Goal: Task Accomplishment & Management: Complete application form

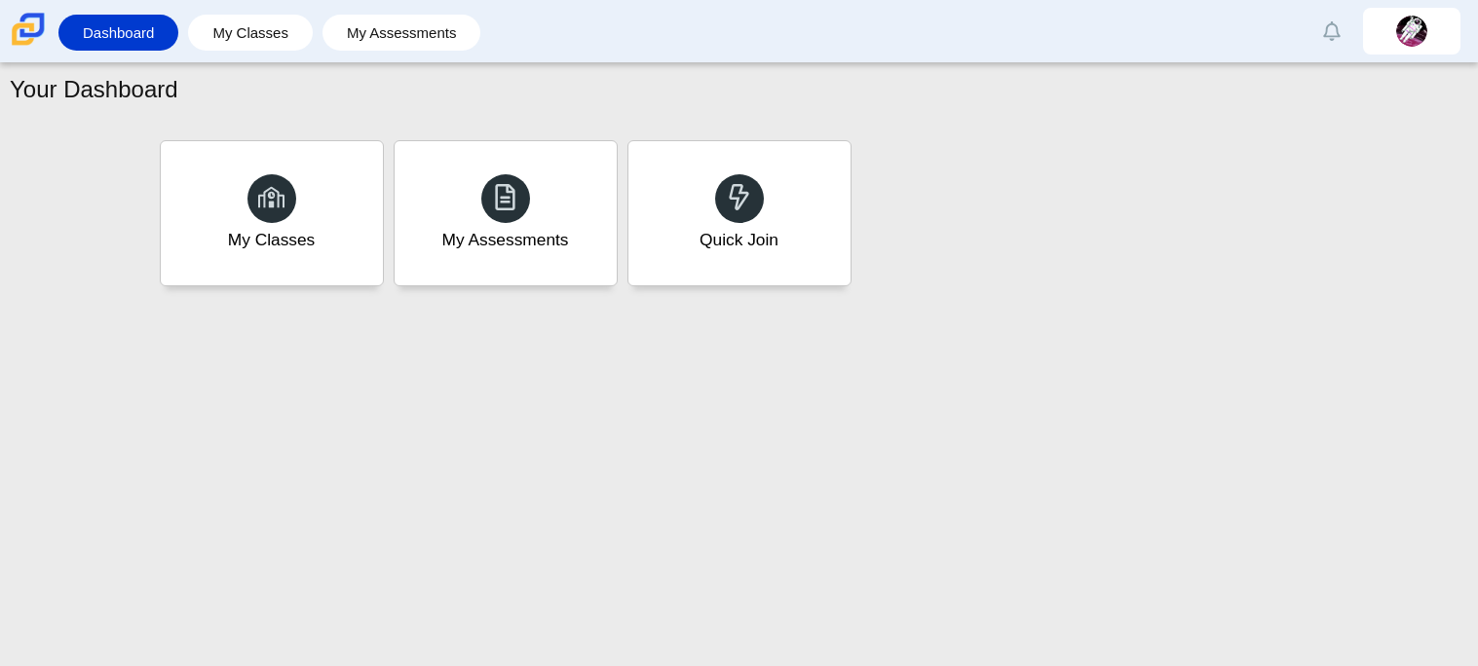
click at [943, 236] on div "My Classes My Assessments Quick Join" at bounding box center [739, 213] width 1169 height 156
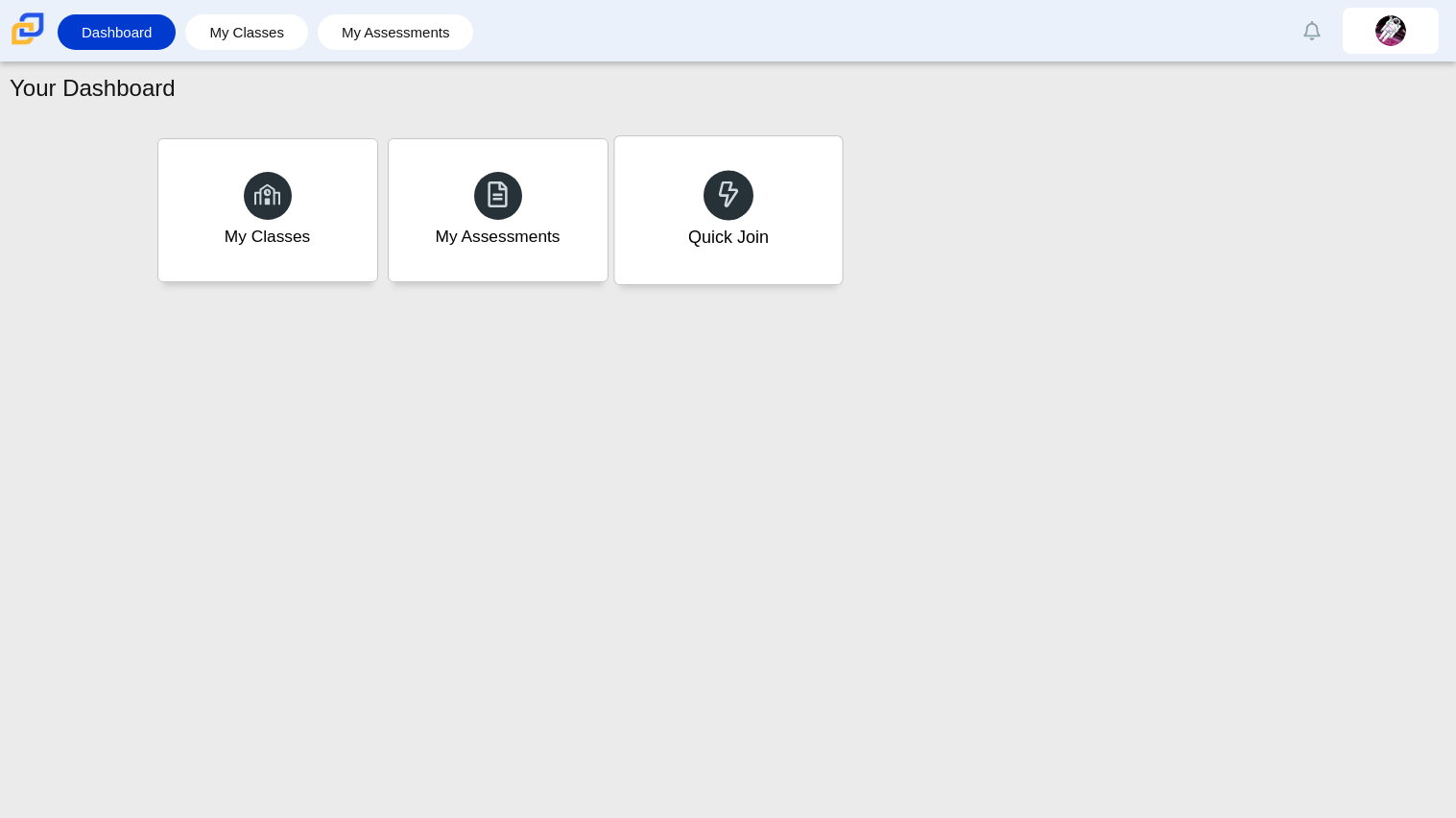
click at [736, 208] on icon at bounding box center [728, 194] width 27 height 28
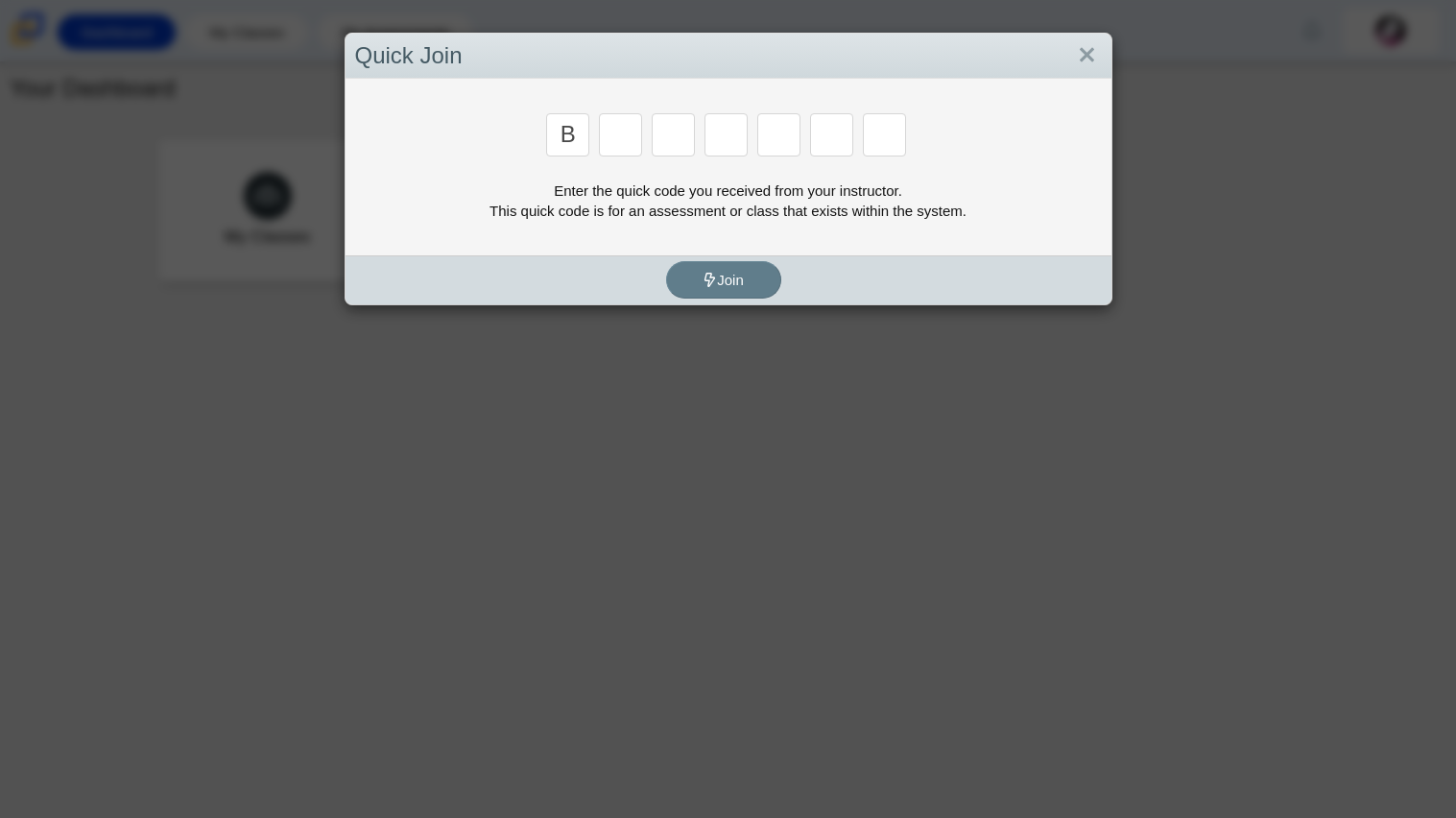
type input "b"
type input "m"
type input "3"
type input "5"
type input "3"
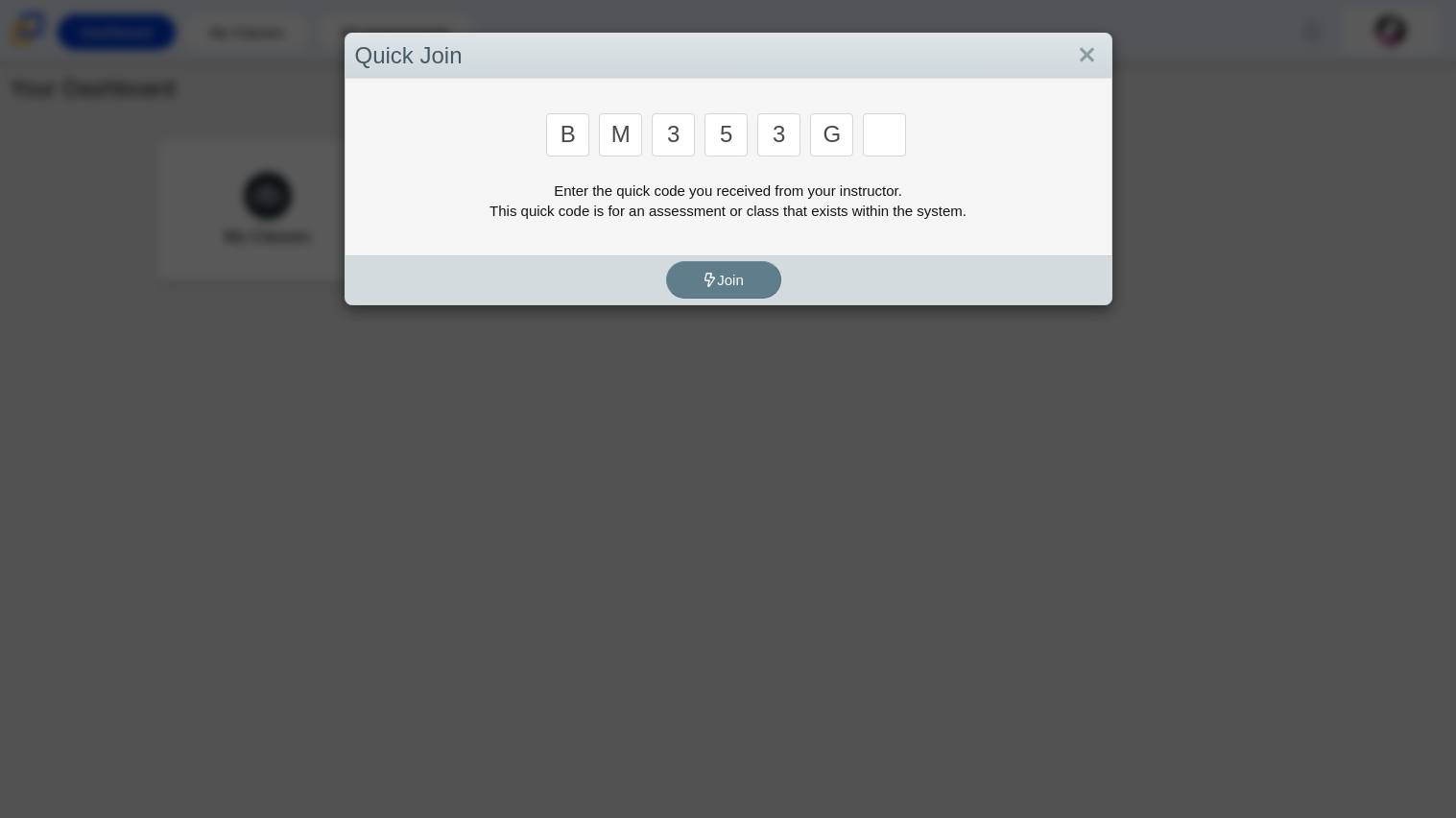
type input "g"
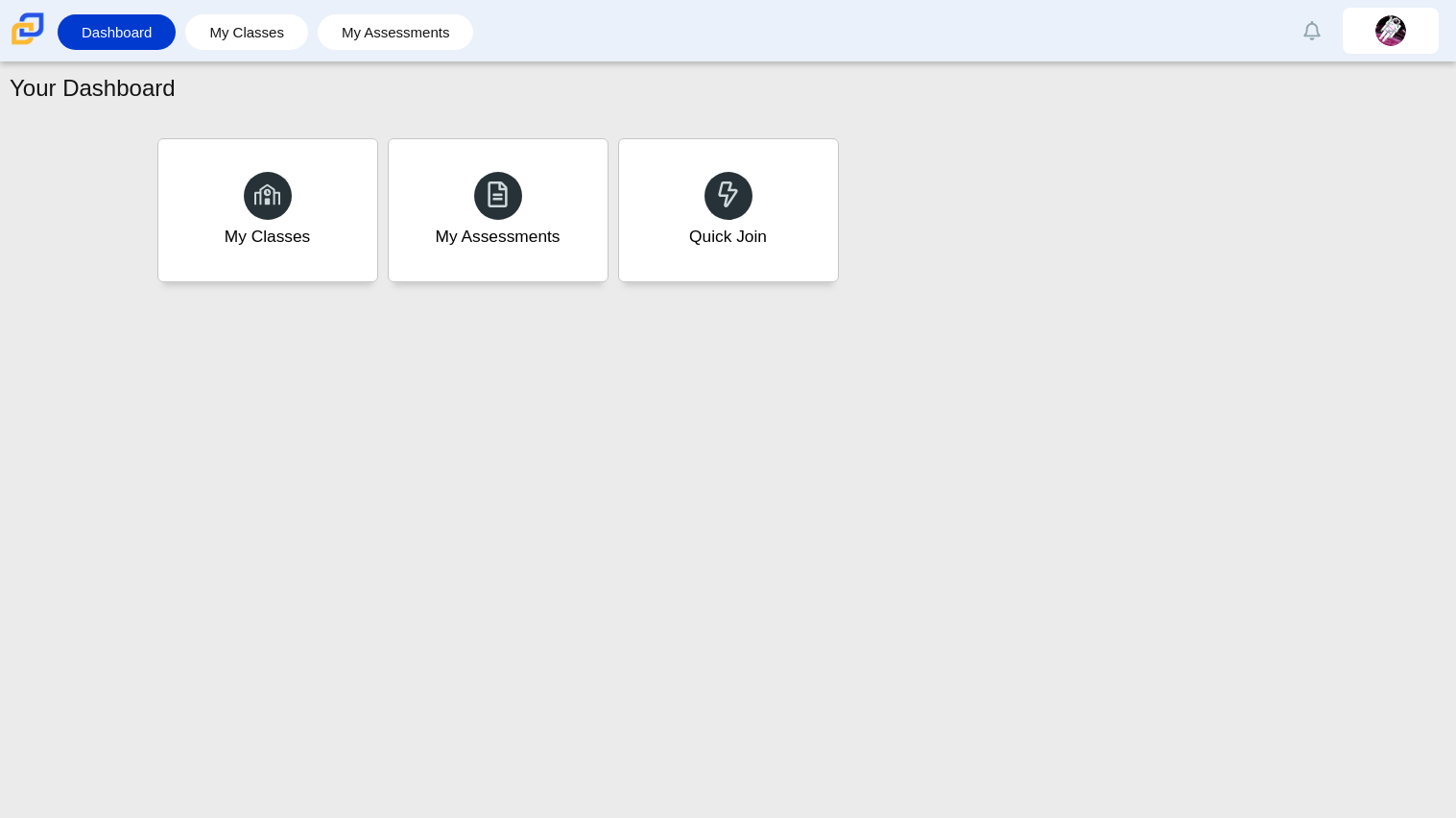
type input "b"
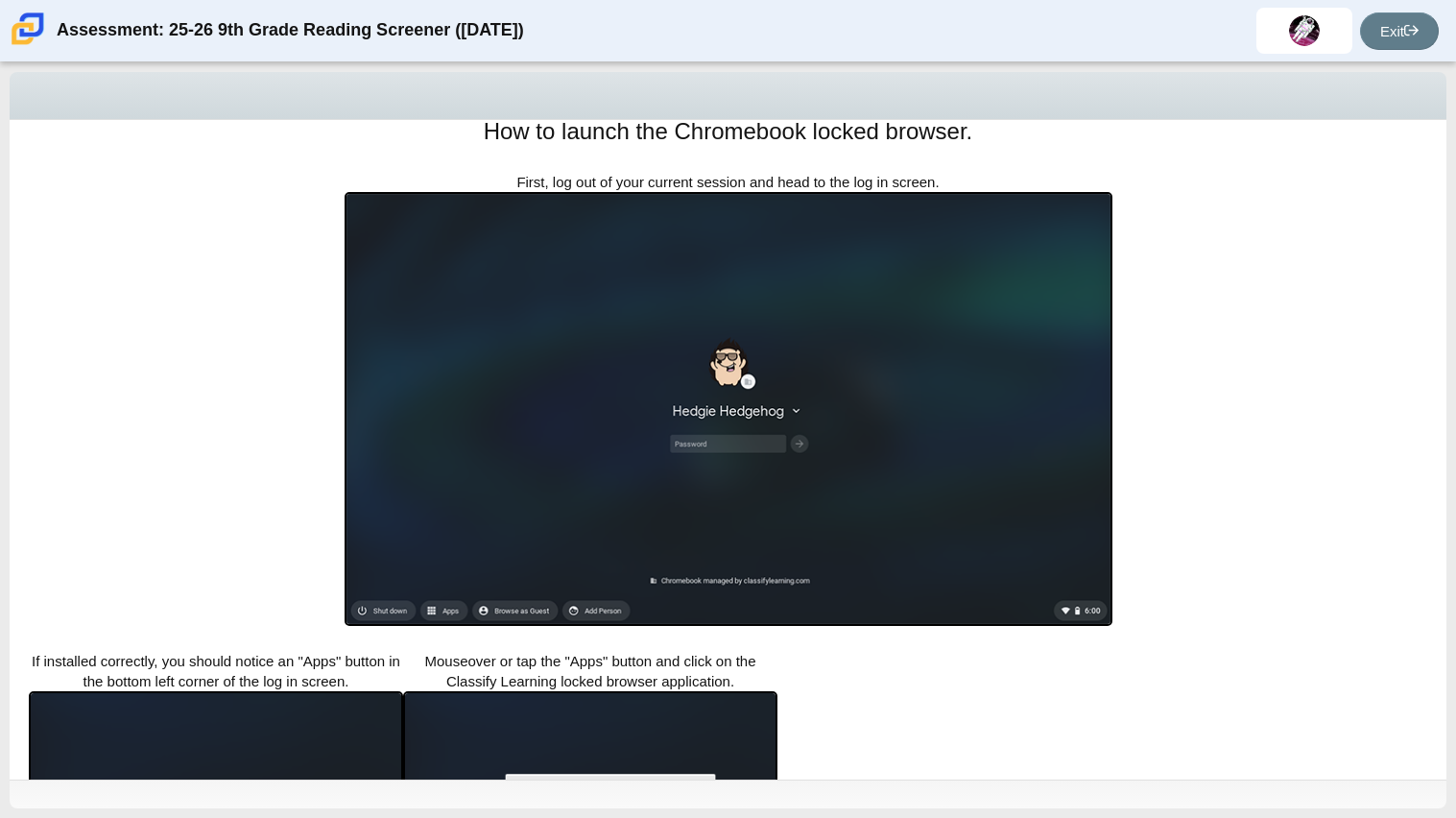
scroll to position [304, 0]
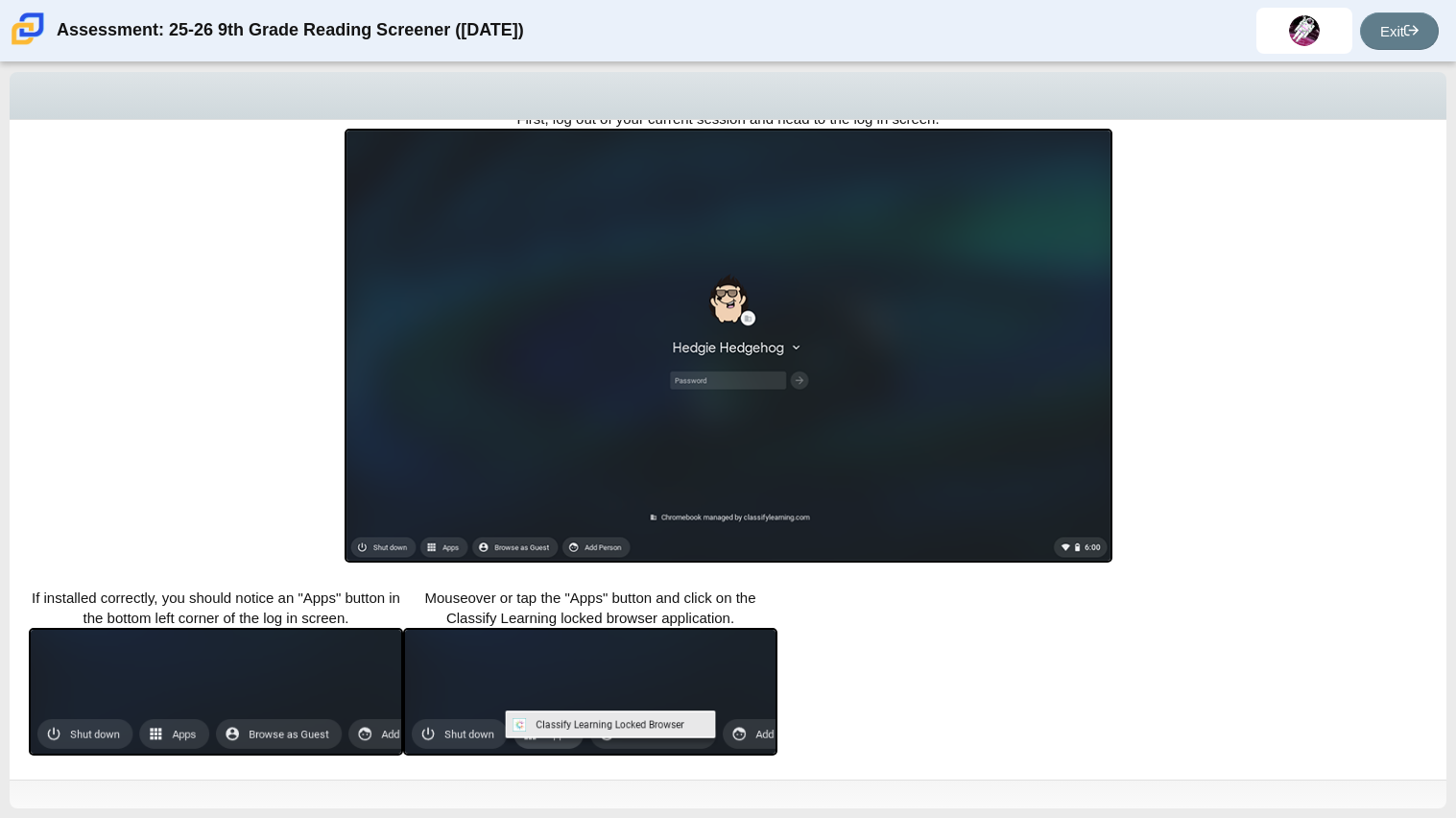
click at [1099, 678] on div "Locked browser is required to take this assessment. In order to access this ass…" at bounding box center [728, 449] width 1436 height 659
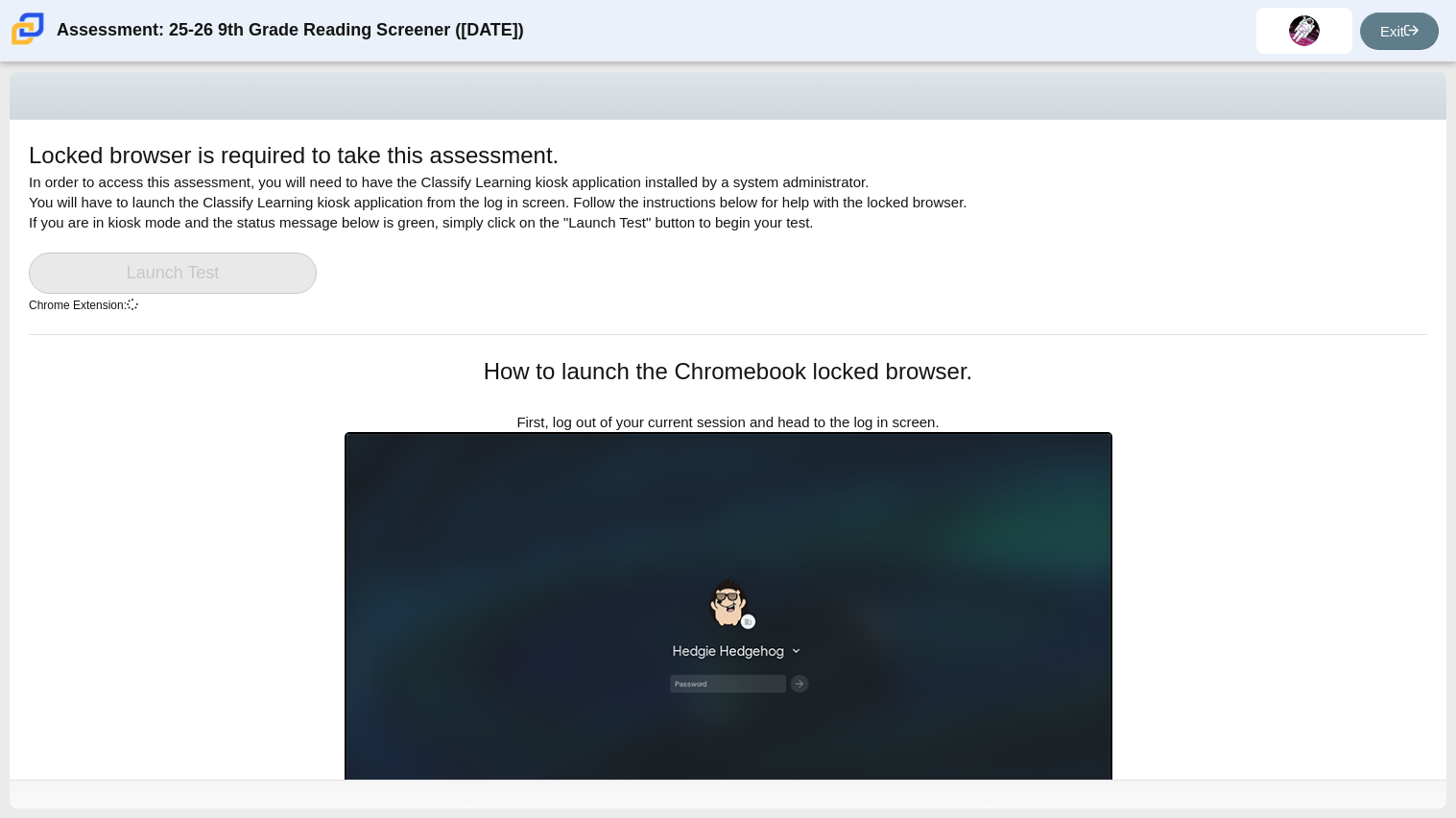
click at [678, 570] on img at bounding box center [728, 648] width 767 height 434
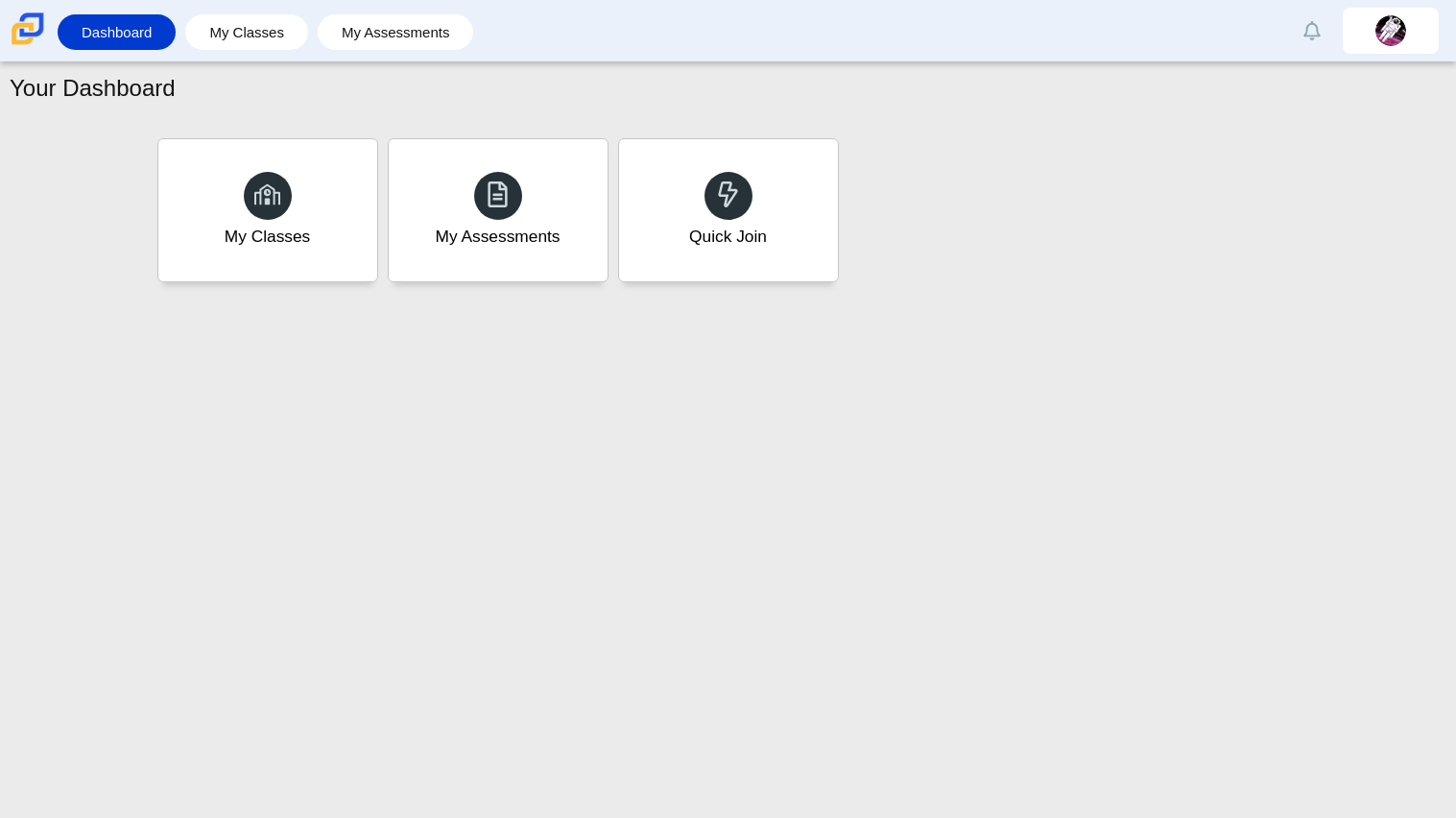
click at [747, 198] on div at bounding box center [728, 195] width 48 height 48
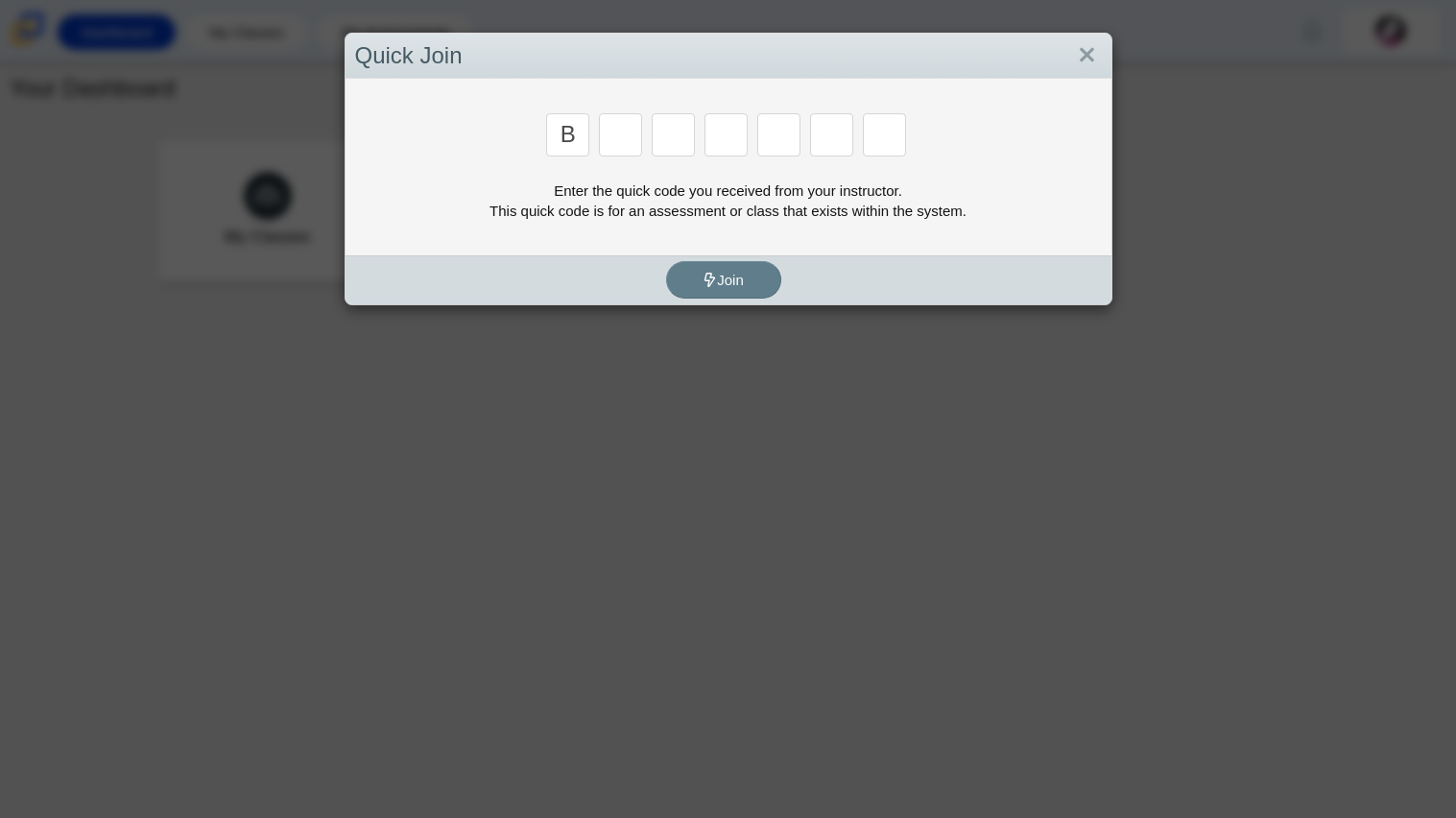
type input "b"
type input "m"
type input "3"
type input "8"
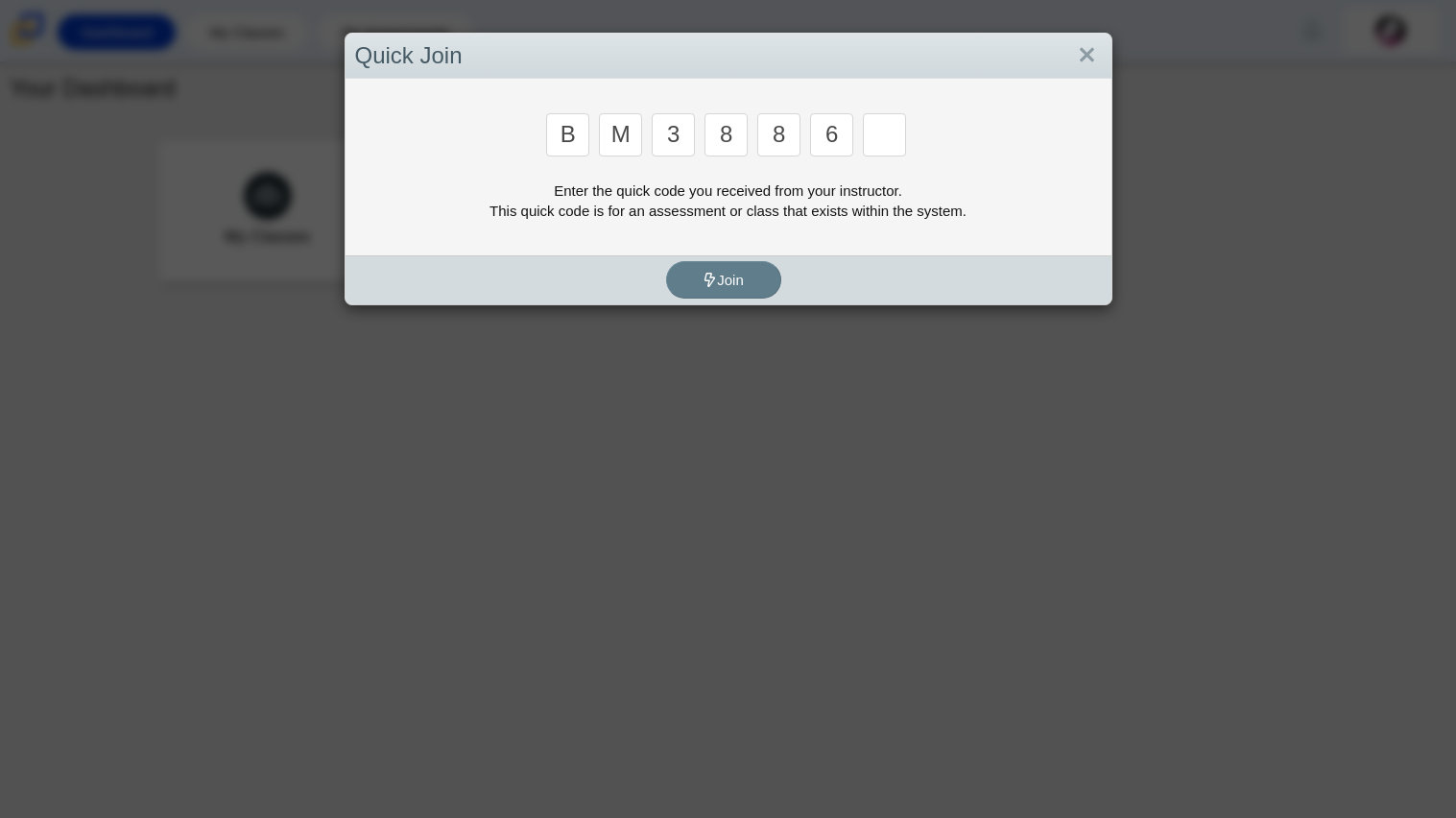
type input "6"
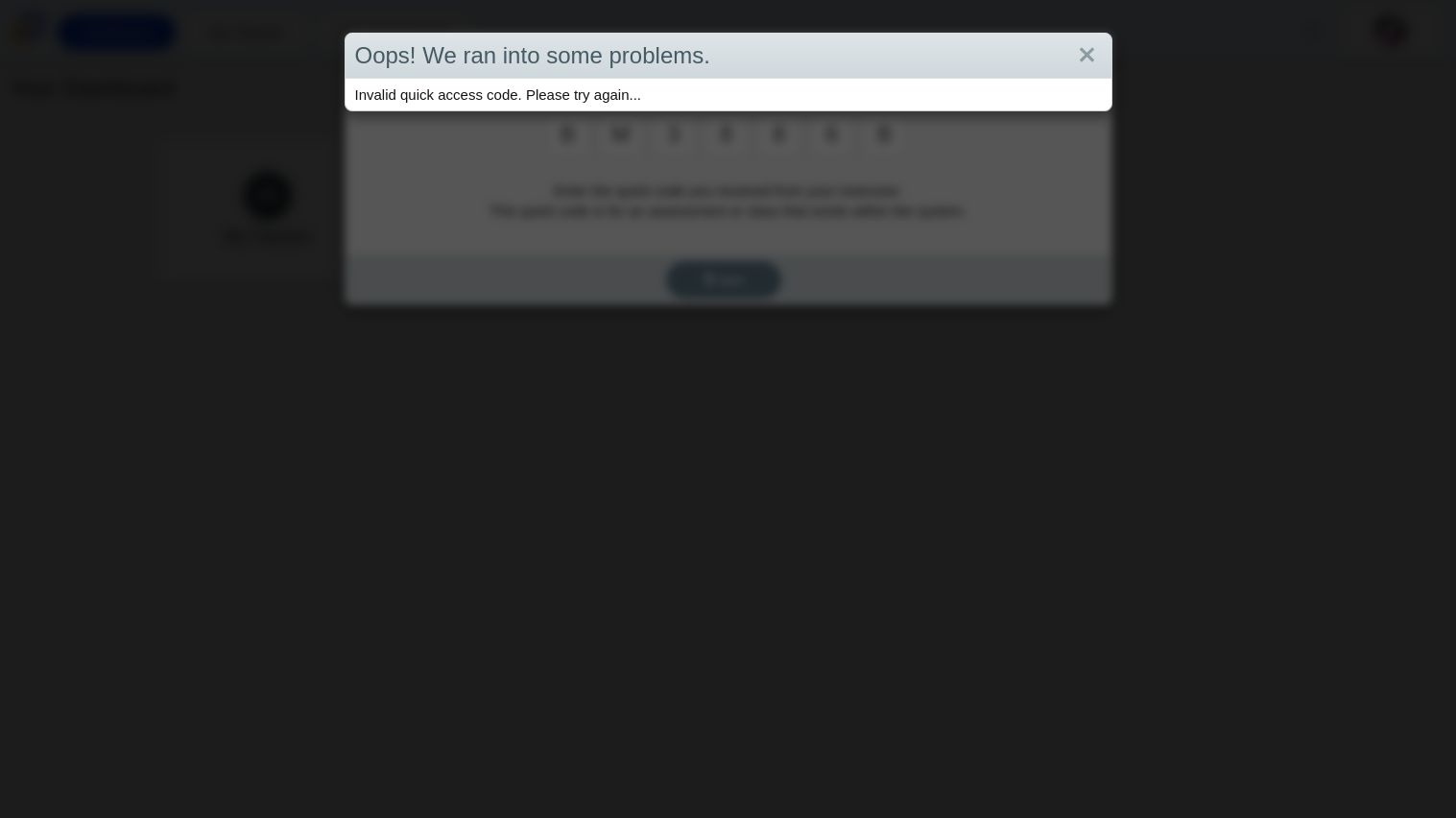
type input "b"
click at [1080, 57] on link "Close" at bounding box center [1087, 55] width 30 height 33
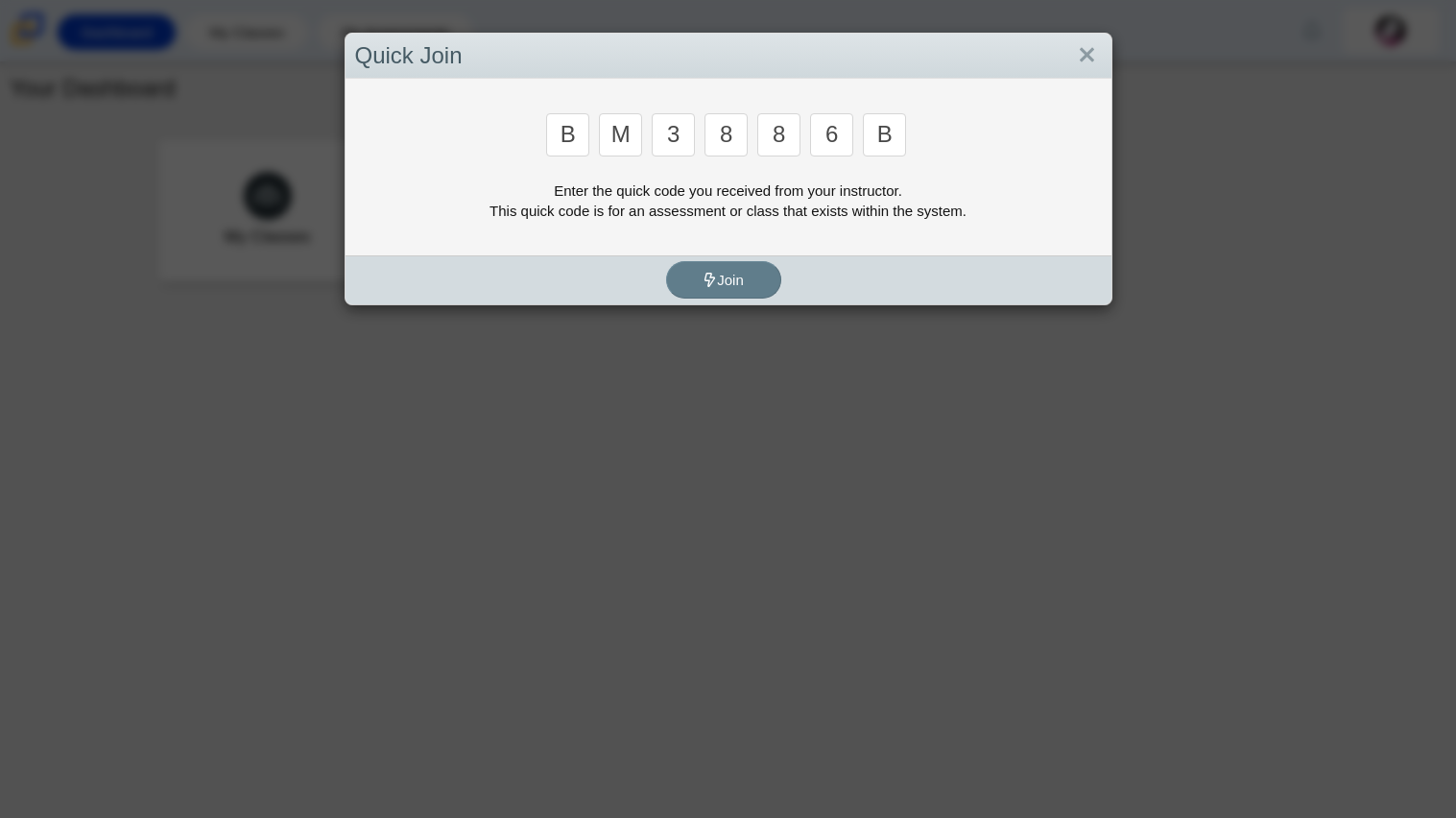
click at [899, 131] on input "b" at bounding box center [885, 135] width 43 height 43
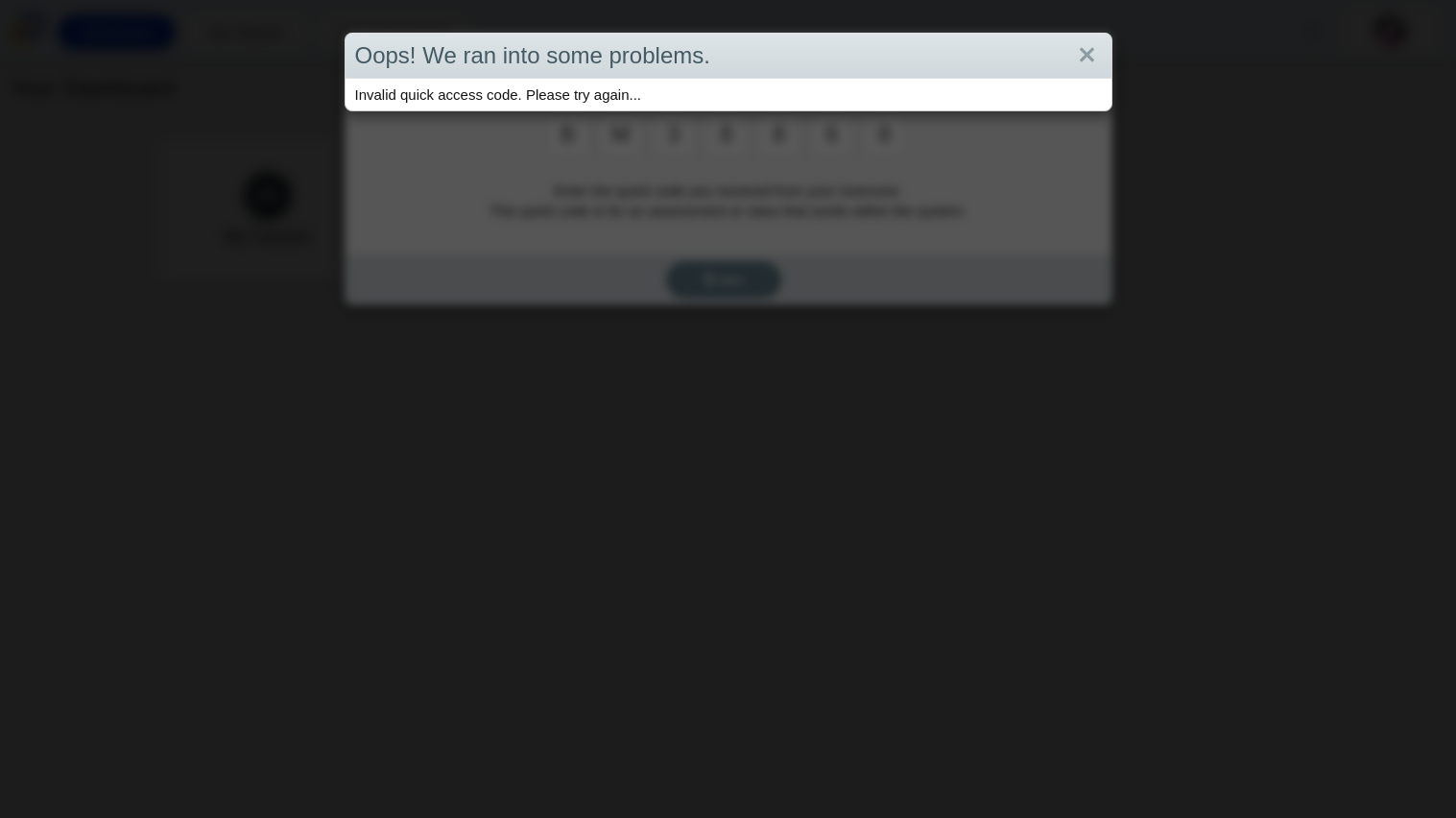
type input "8"
click at [810, 255] on div "Oops! We ran into some problems. Invalid quick access code. Please try again..." at bounding box center [728, 409] width 1456 height 818
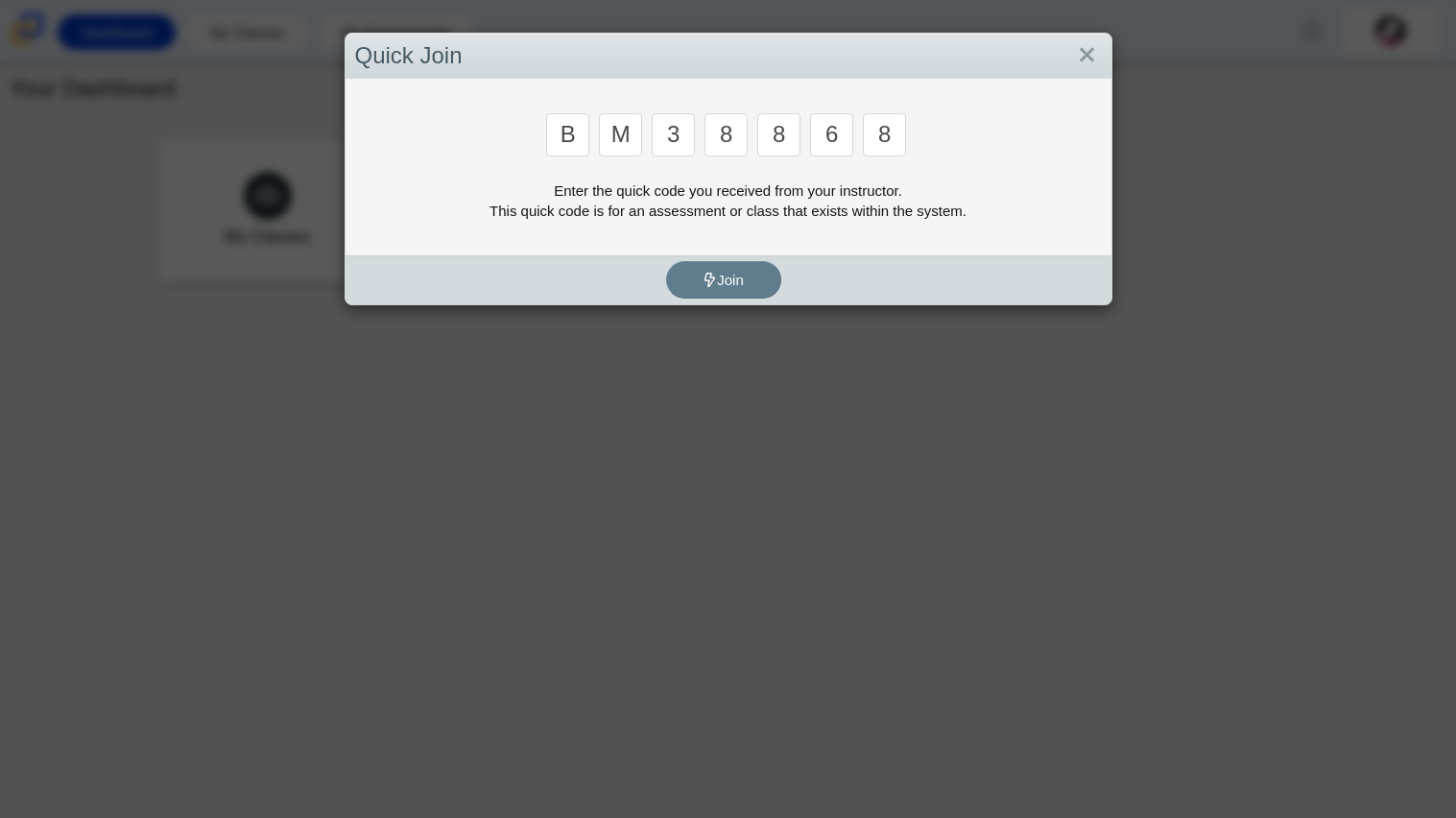
click at [895, 143] on input "8" at bounding box center [885, 135] width 43 height 43
click at [788, 138] on input "8" at bounding box center [779, 135] width 43 height 43
type input "3"
click at [869, 137] on input "Enter Access Code Digit 7" at bounding box center [885, 135] width 43 height 43
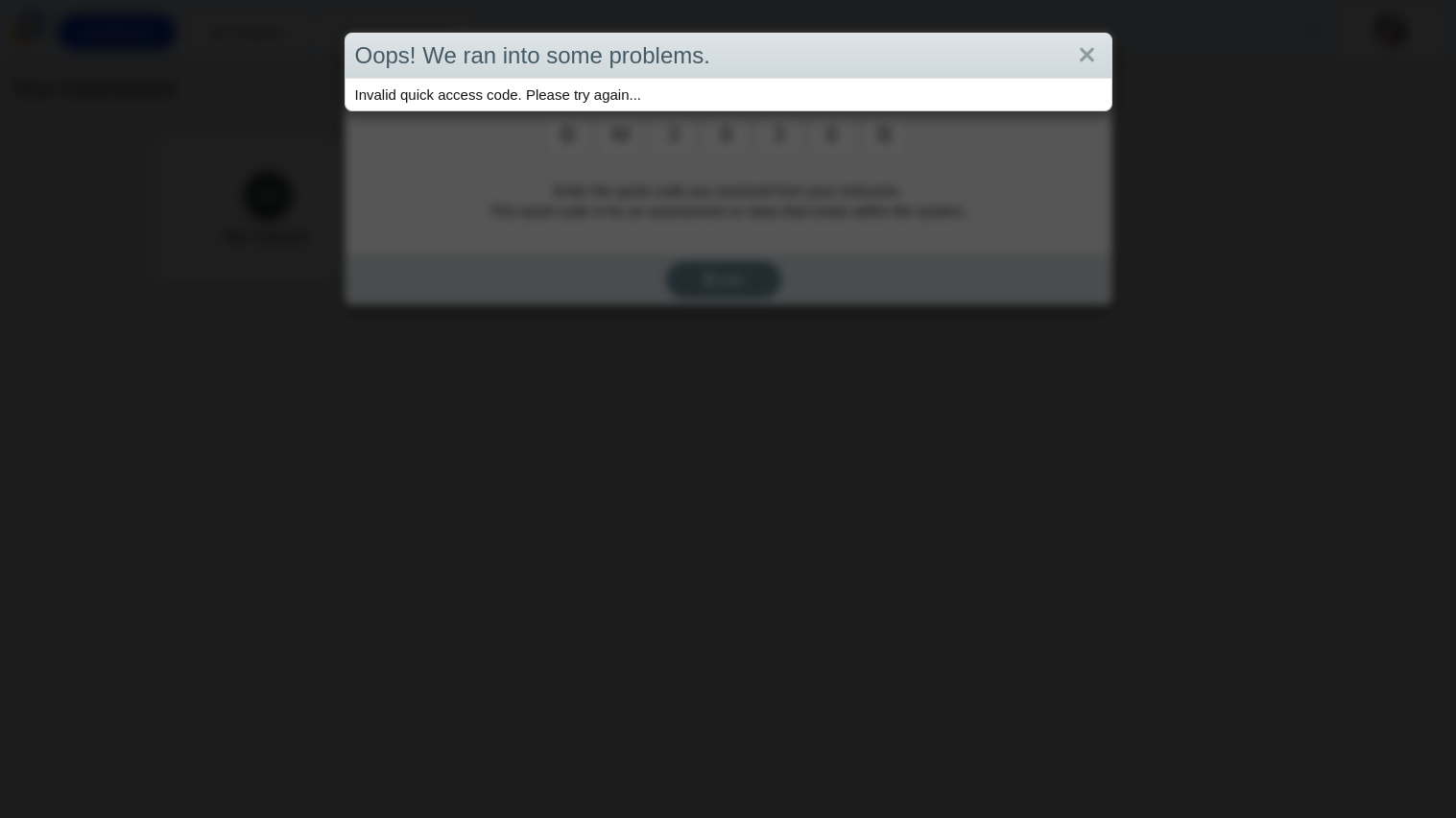
type input "b"
click at [1071, 35] on div "Oops! We ran into some problems." at bounding box center [728, 56] width 765 height 45
click at [1078, 44] on link "Close" at bounding box center [1087, 55] width 30 height 33
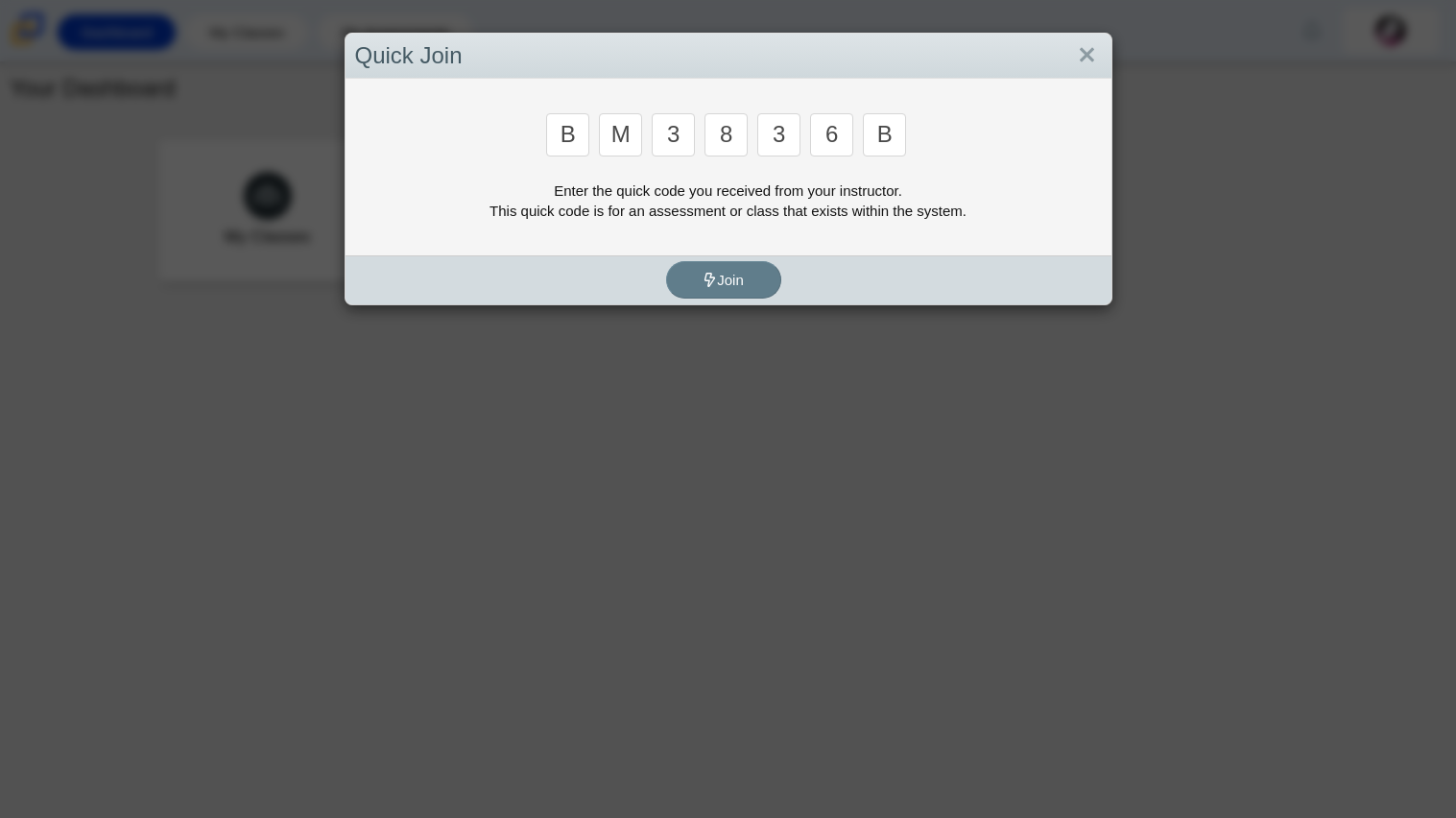
click at [893, 147] on input "b" at bounding box center [885, 135] width 43 height 43
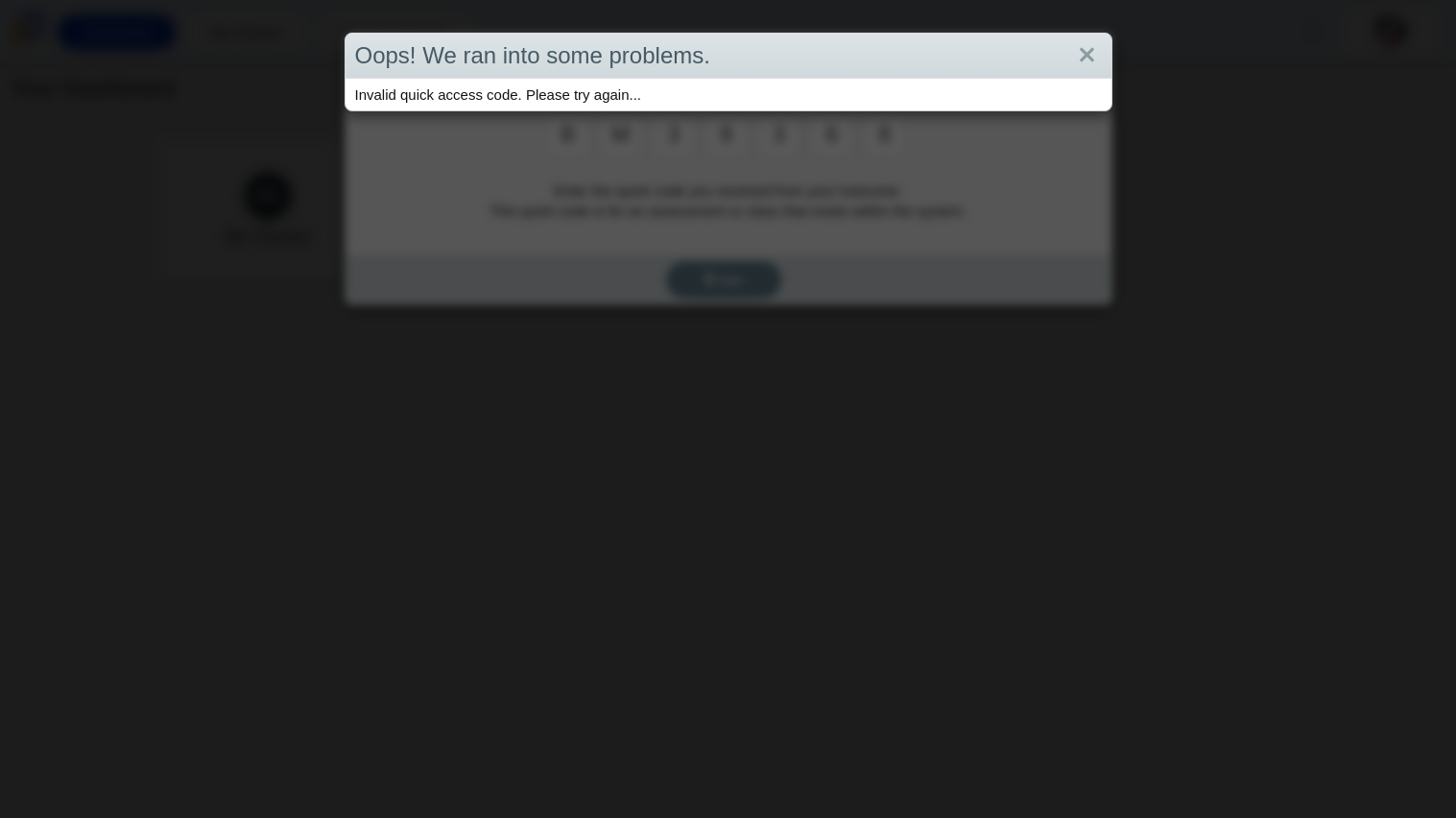
type input "8"
click at [1080, 59] on link "Close" at bounding box center [1087, 55] width 30 height 33
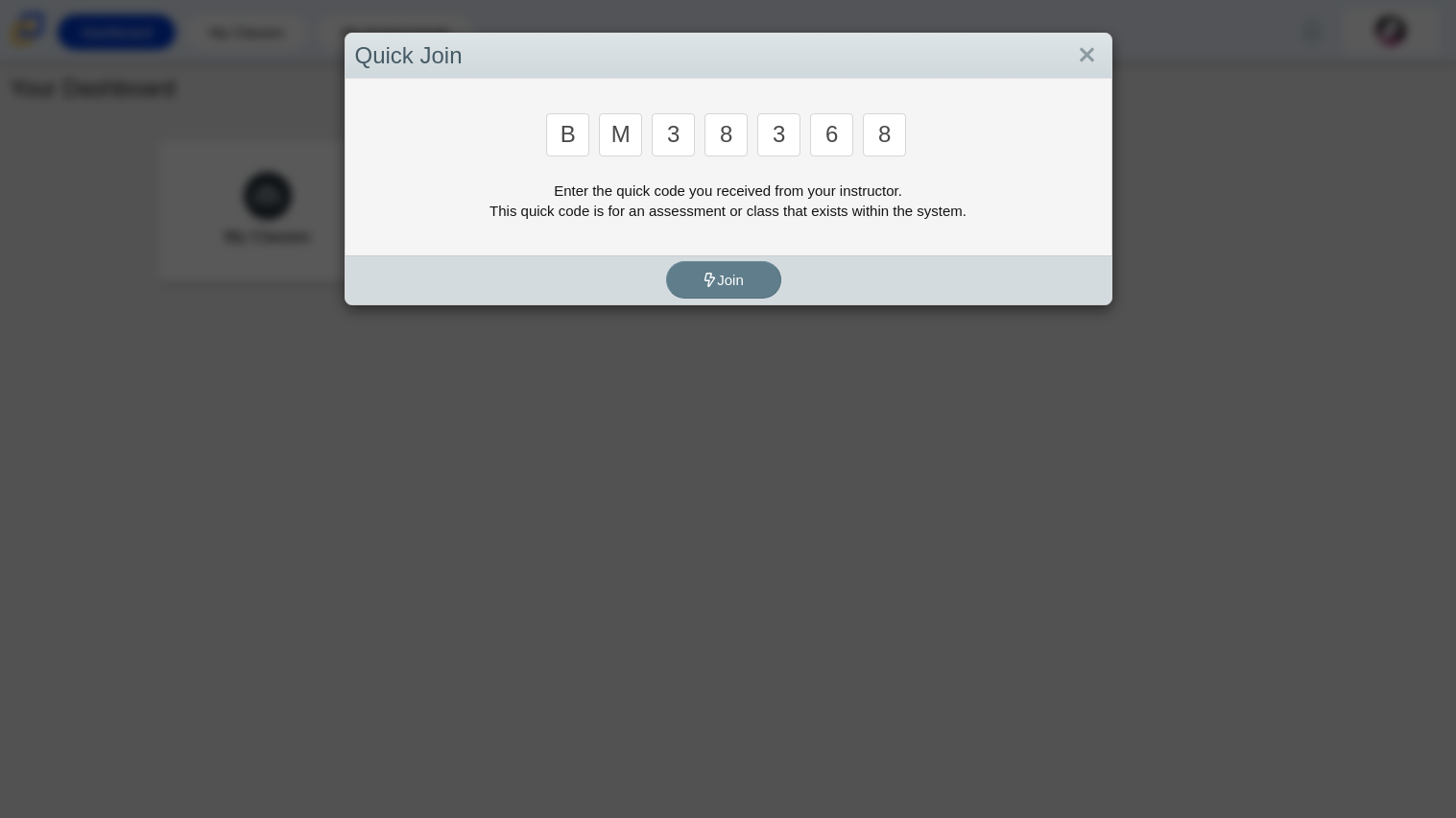
click at [734, 137] on input "8" at bounding box center [726, 135] width 43 height 43
type input "5"
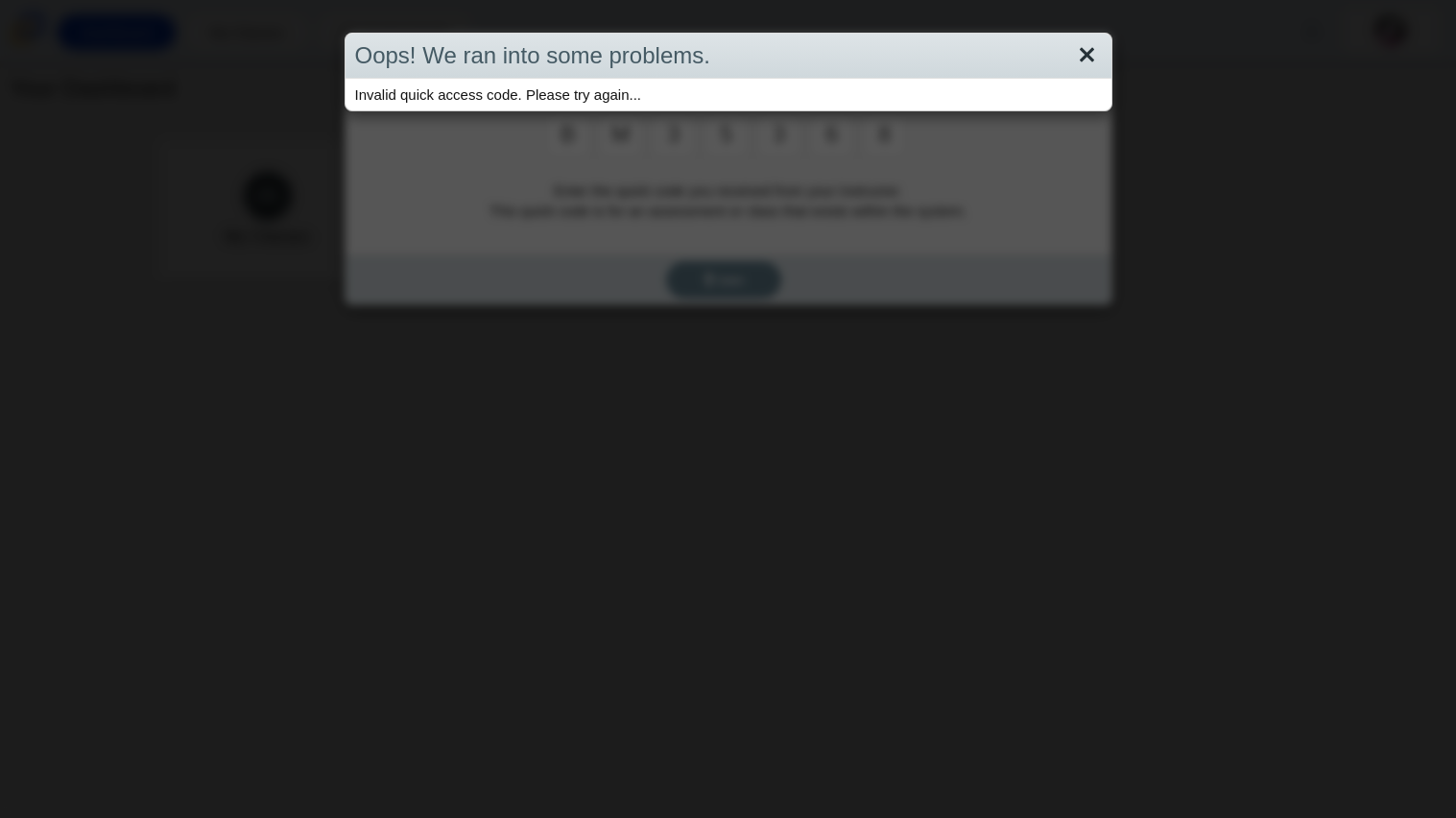
click at [1073, 56] on link "Close" at bounding box center [1087, 55] width 30 height 33
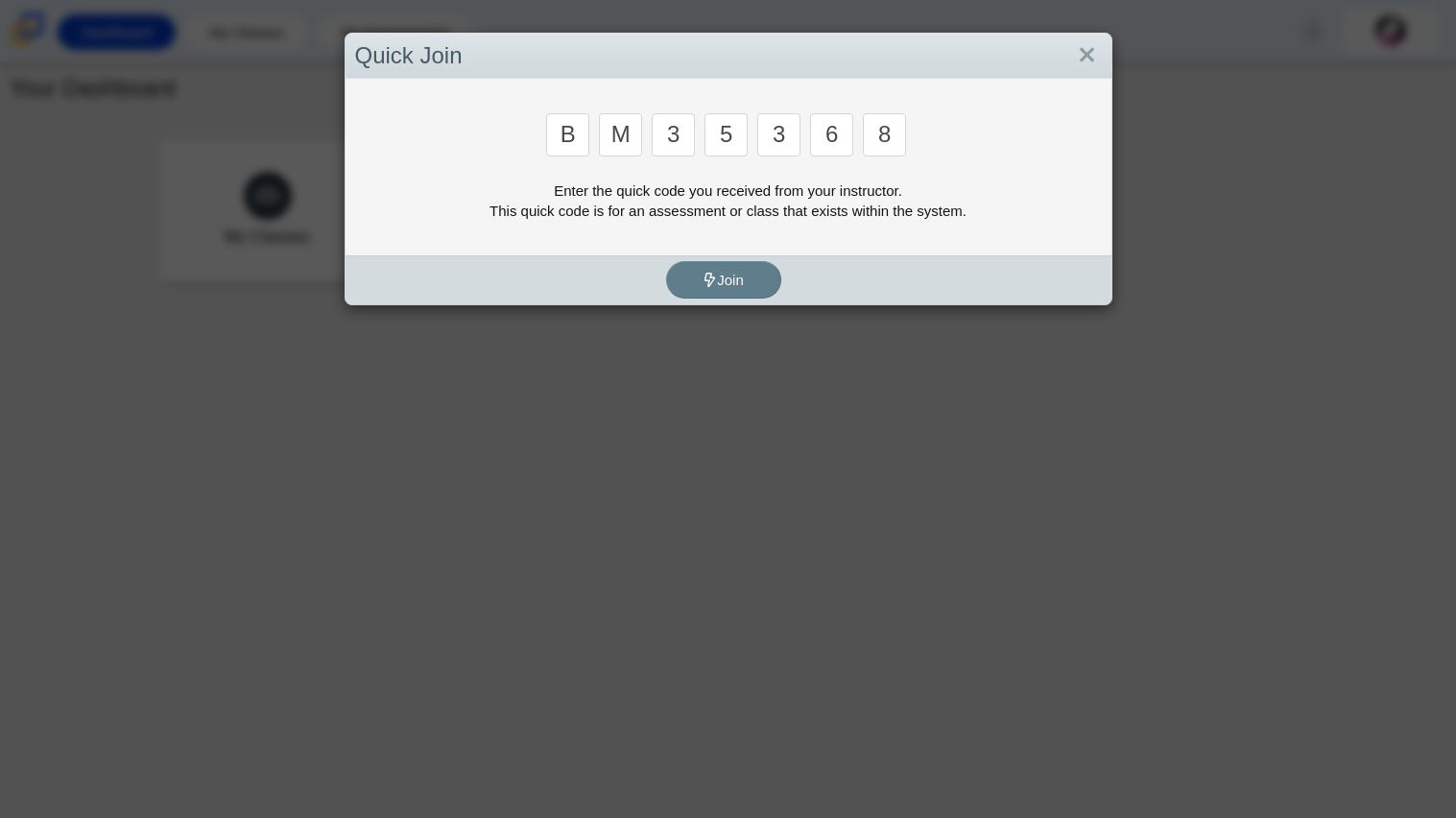
click at [891, 124] on input "8" at bounding box center [885, 135] width 43 height 43
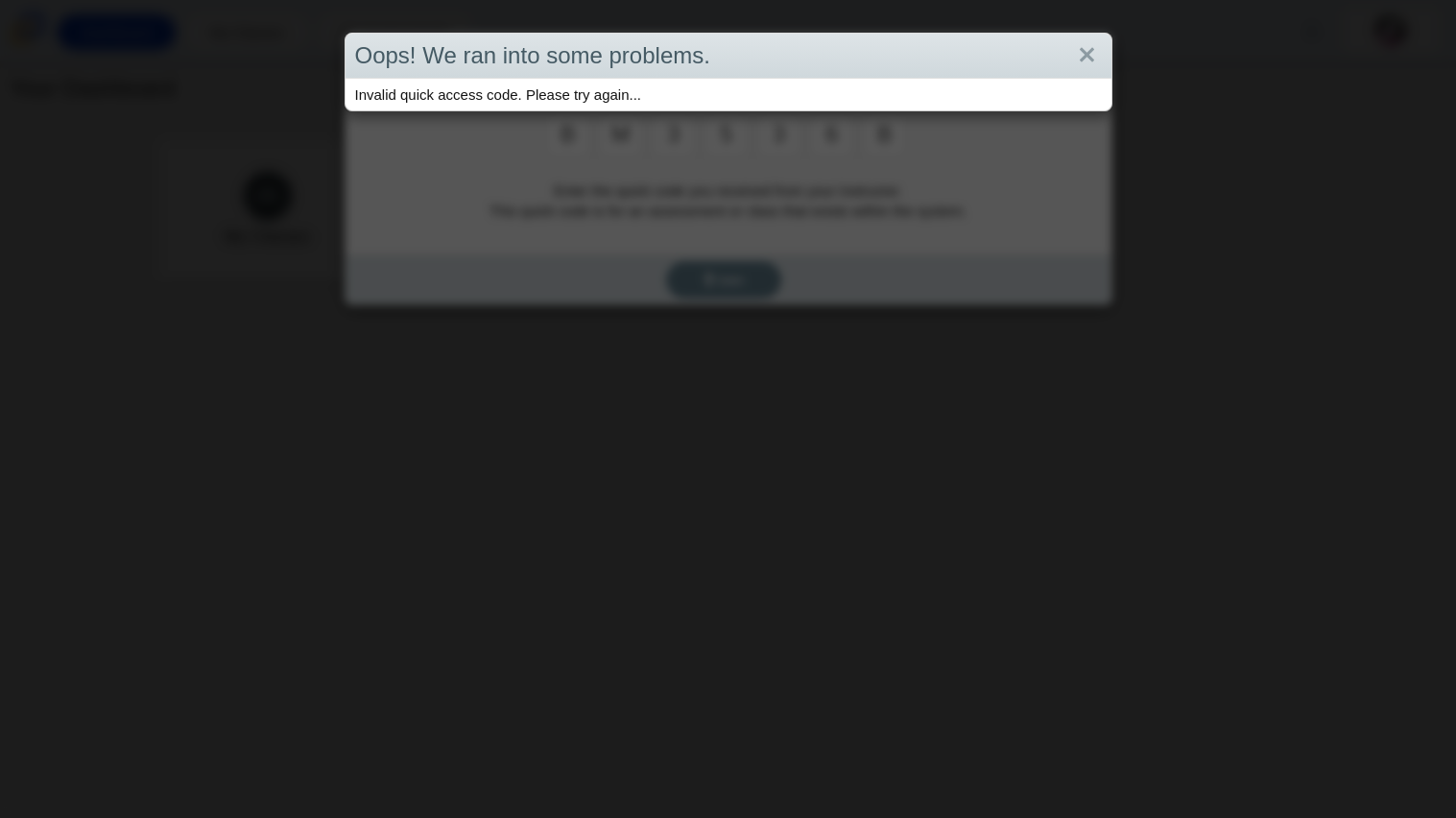
type input "b"
click at [1091, 44] on link "Close" at bounding box center [1087, 55] width 30 height 33
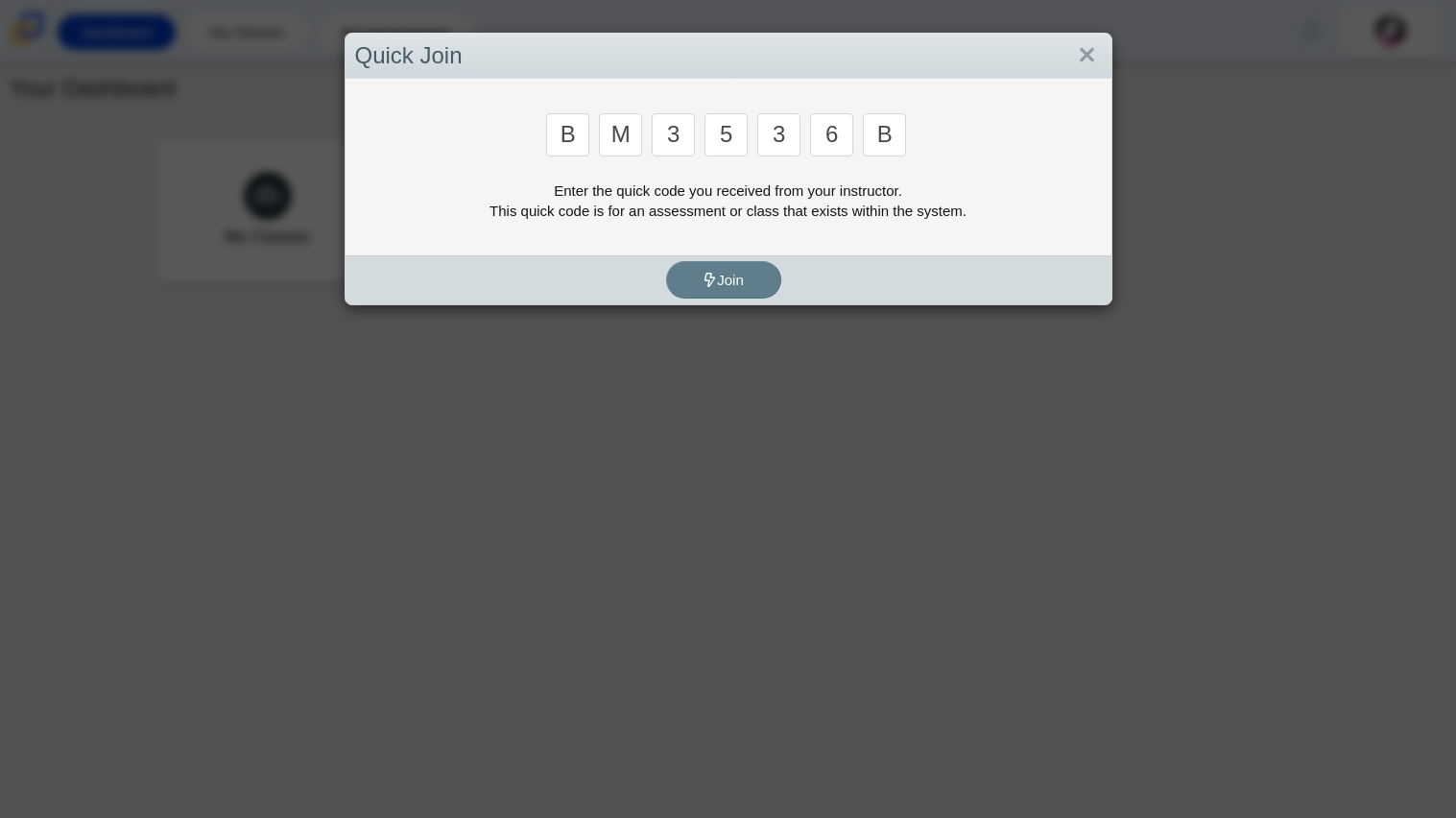
click at [837, 140] on input "6" at bounding box center [831, 135] width 43 height 43
type input "g"
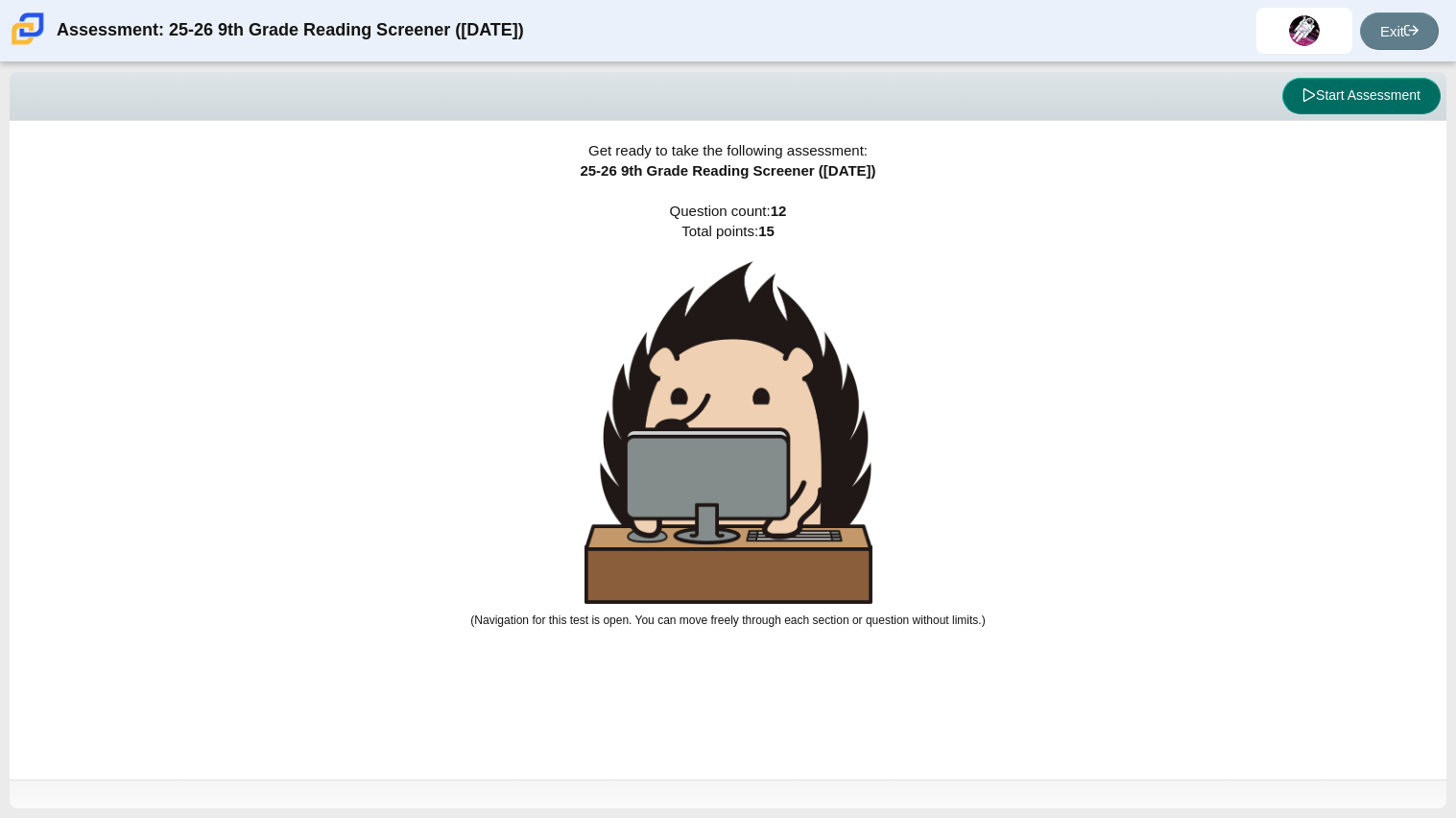
click at [1340, 90] on button "Start Assessment" at bounding box center [1360, 96] width 159 height 36
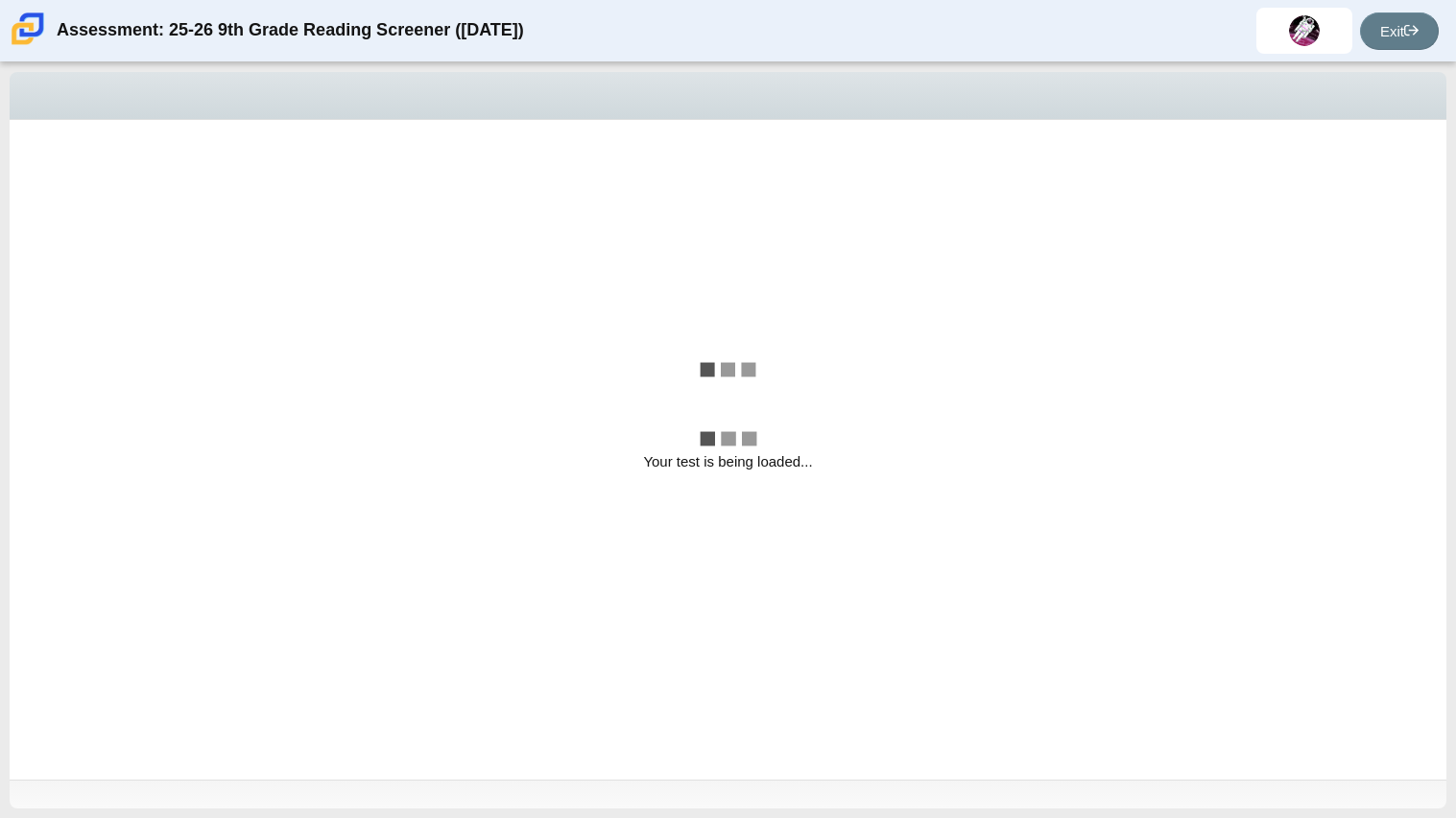
select select "ccc5b315-3c7c-471c-bf90-f22c8299c798"
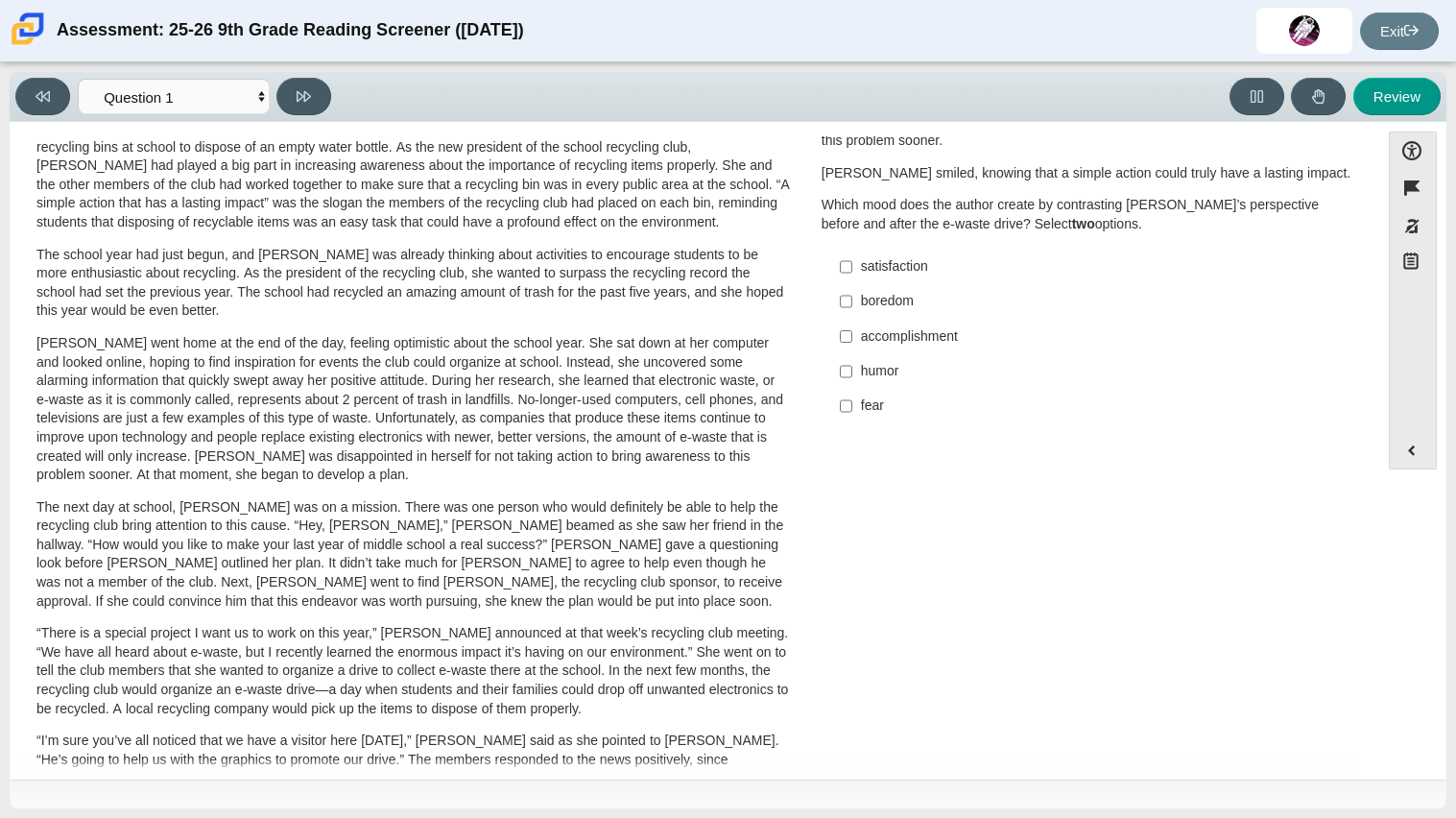
scroll to position [76, 0]
click at [861, 396] on div "fear" at bounding box center [1103, 404] width 485 height 19
click at [852, 396] on input "fear fear" at bounding box center [845, 405] width 13 height 34
checkbox input "true"
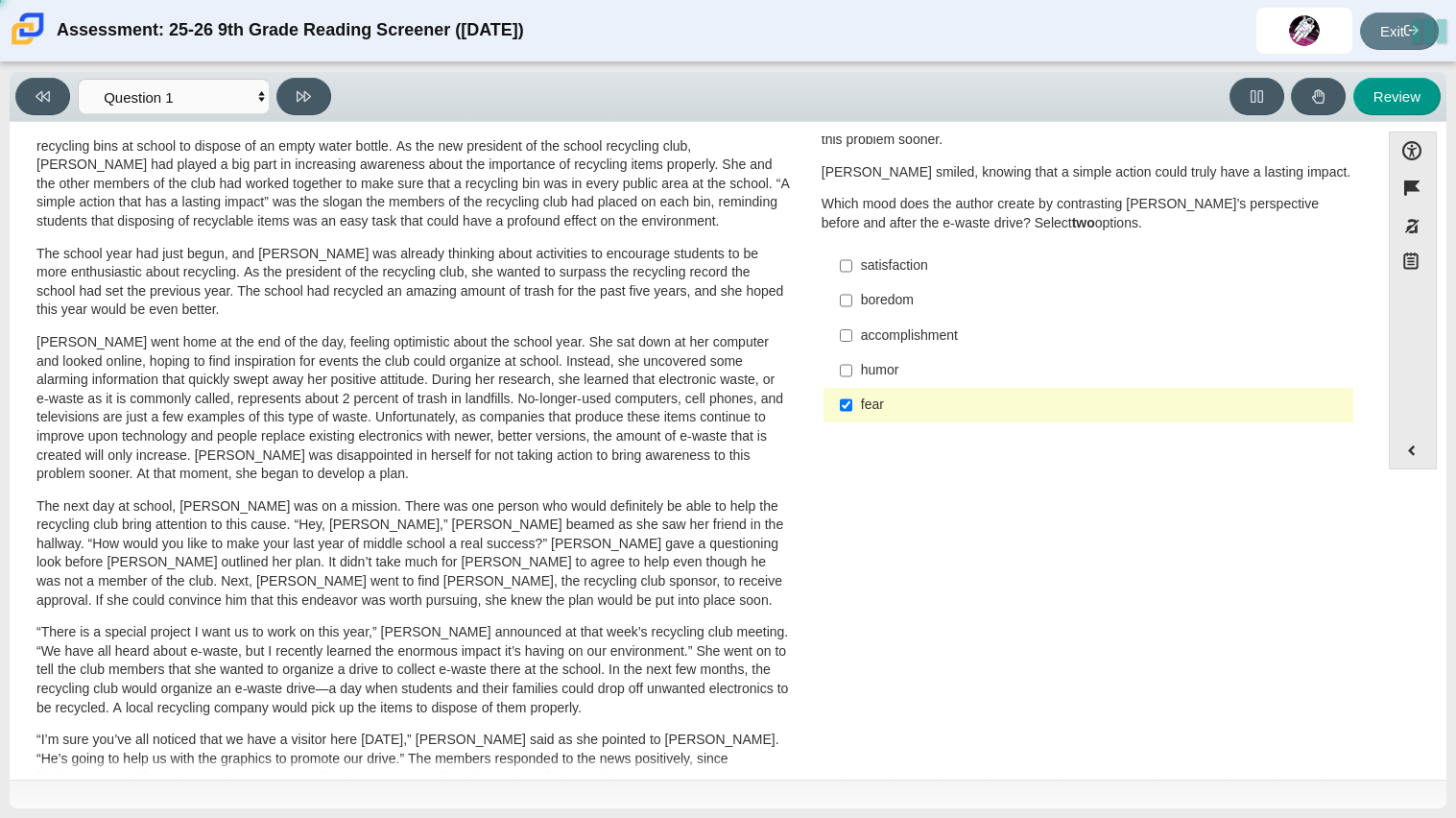
click at [894, 272] on div "satisfaction" at bounding box center [1103, 265] width 485 height 19
click at [852, 272] on input "satisfaction satisfaction" at bounding box center [845, 265] width 13 height 34
checkbox input "true"
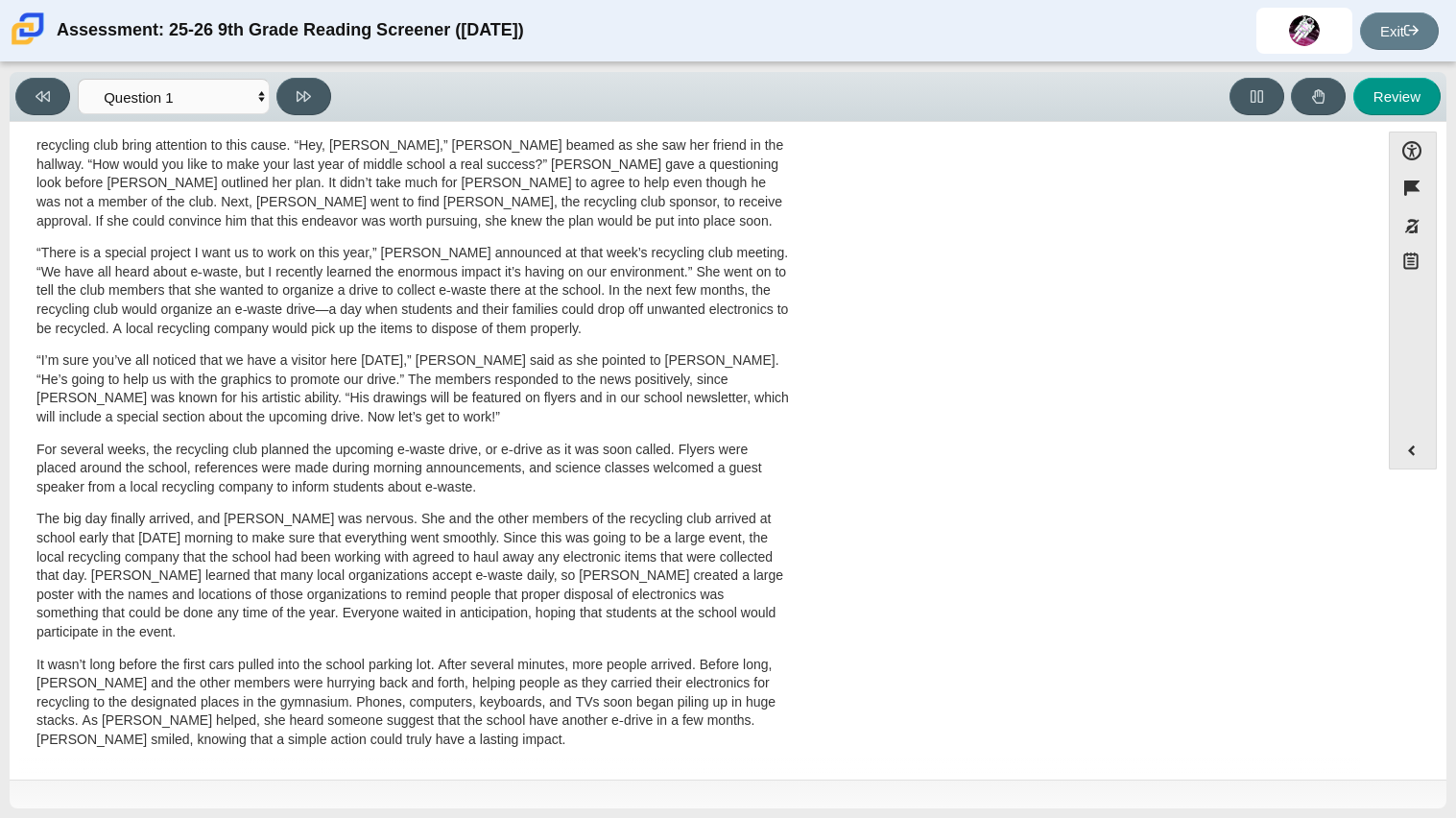
scroll to position [0, 0]
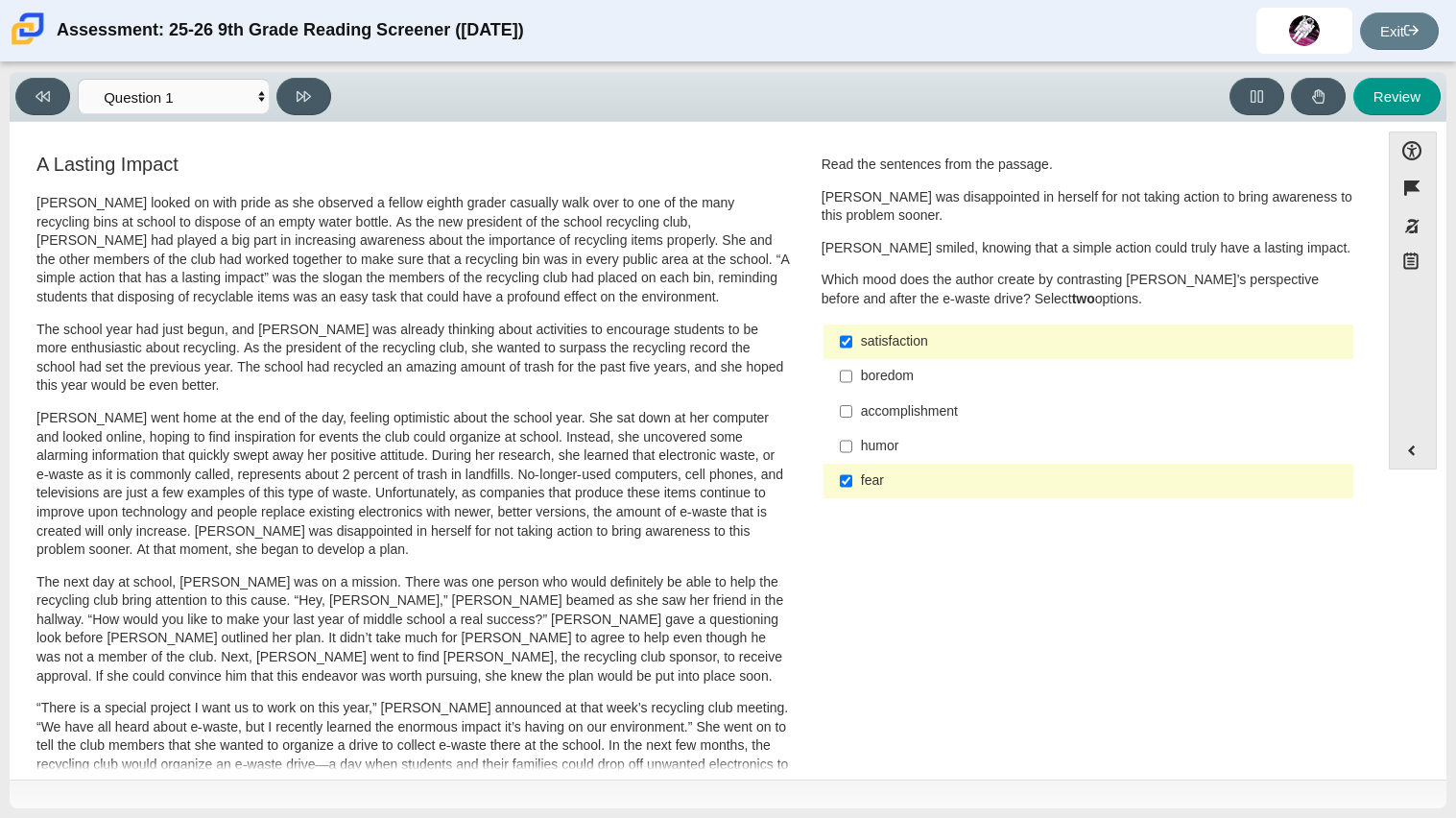
click at [1000, 402] on div "accomplishment" at bounding box center [1103, 411] width 485 height 19
click at [852, 401] on input "accomplishment accomplishment" at bounding box center [845, 410] width 13 height 34
checkbox input "true"
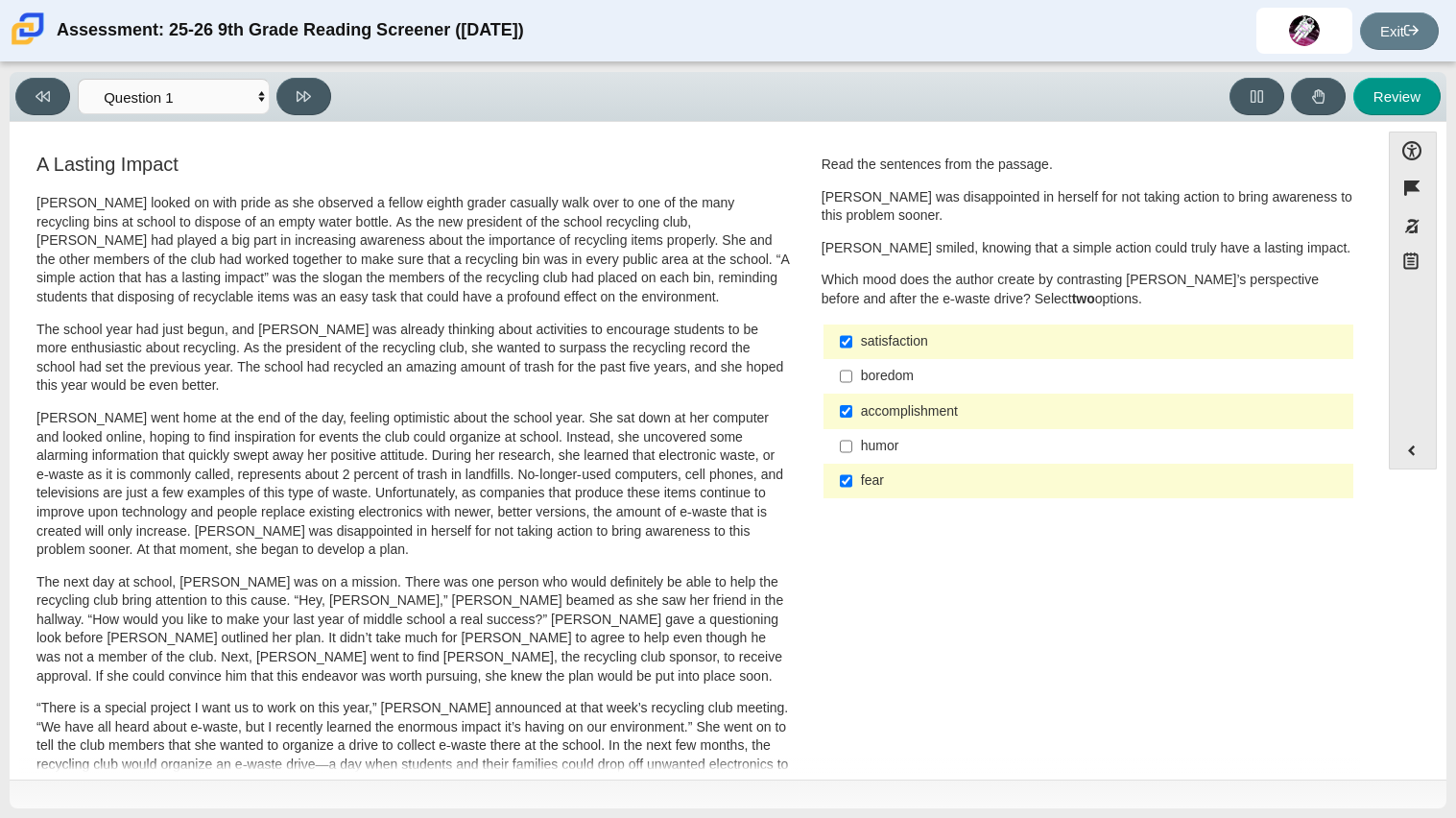
click at [985, 346] on div "satisfaction" at bounding box center [1103, 341] width 485 height 19
click at [852, 346] on input "satisfaction satisfaction" at bounding box center [845, 341] width 13 height 34
checkbox input "false"
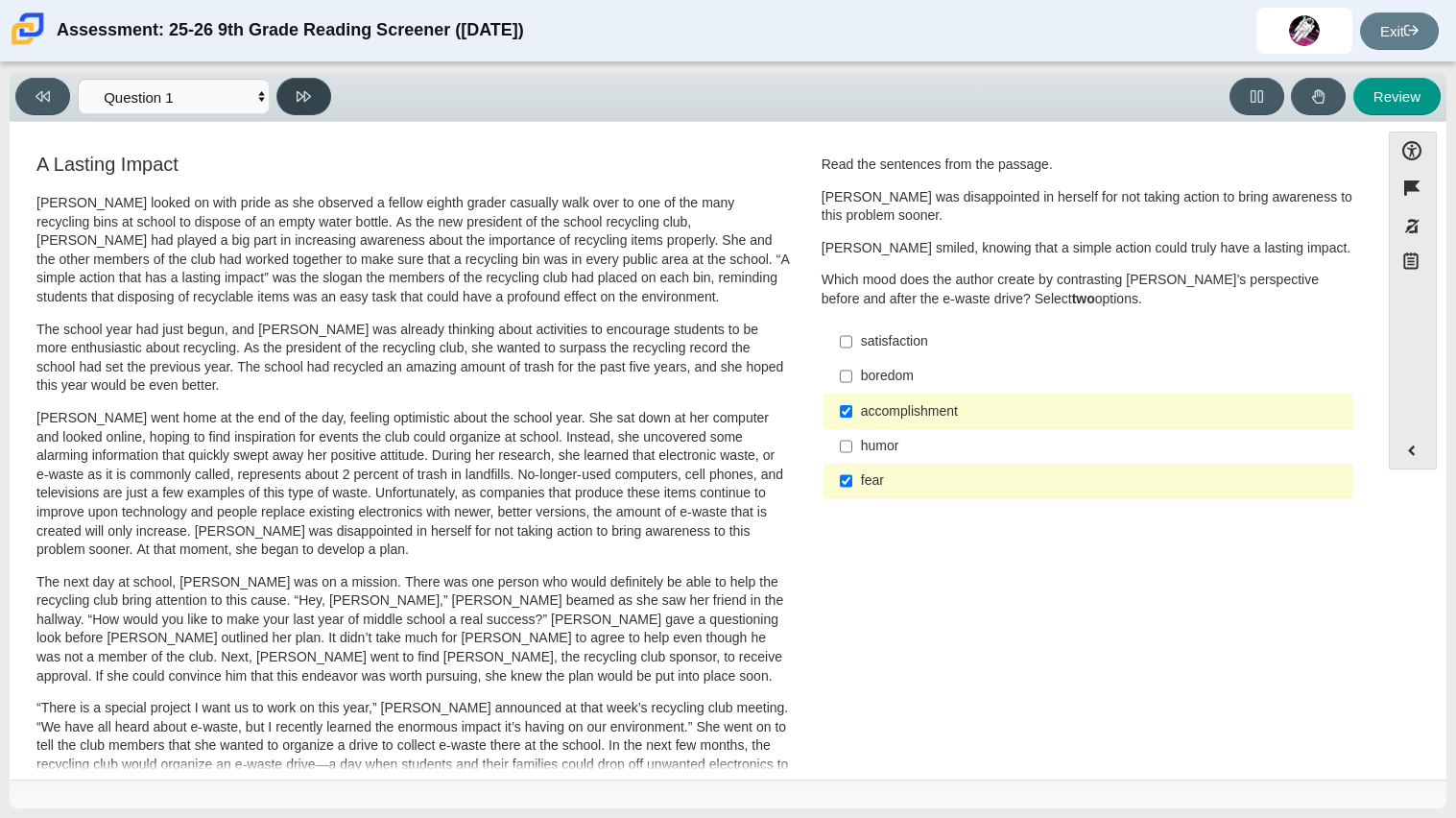
click at [290, 102] on button at bounding box center [304, 97] width 55 height 37
select select "0ff64528-ffd7-428d-b192-babfaadd44e8"
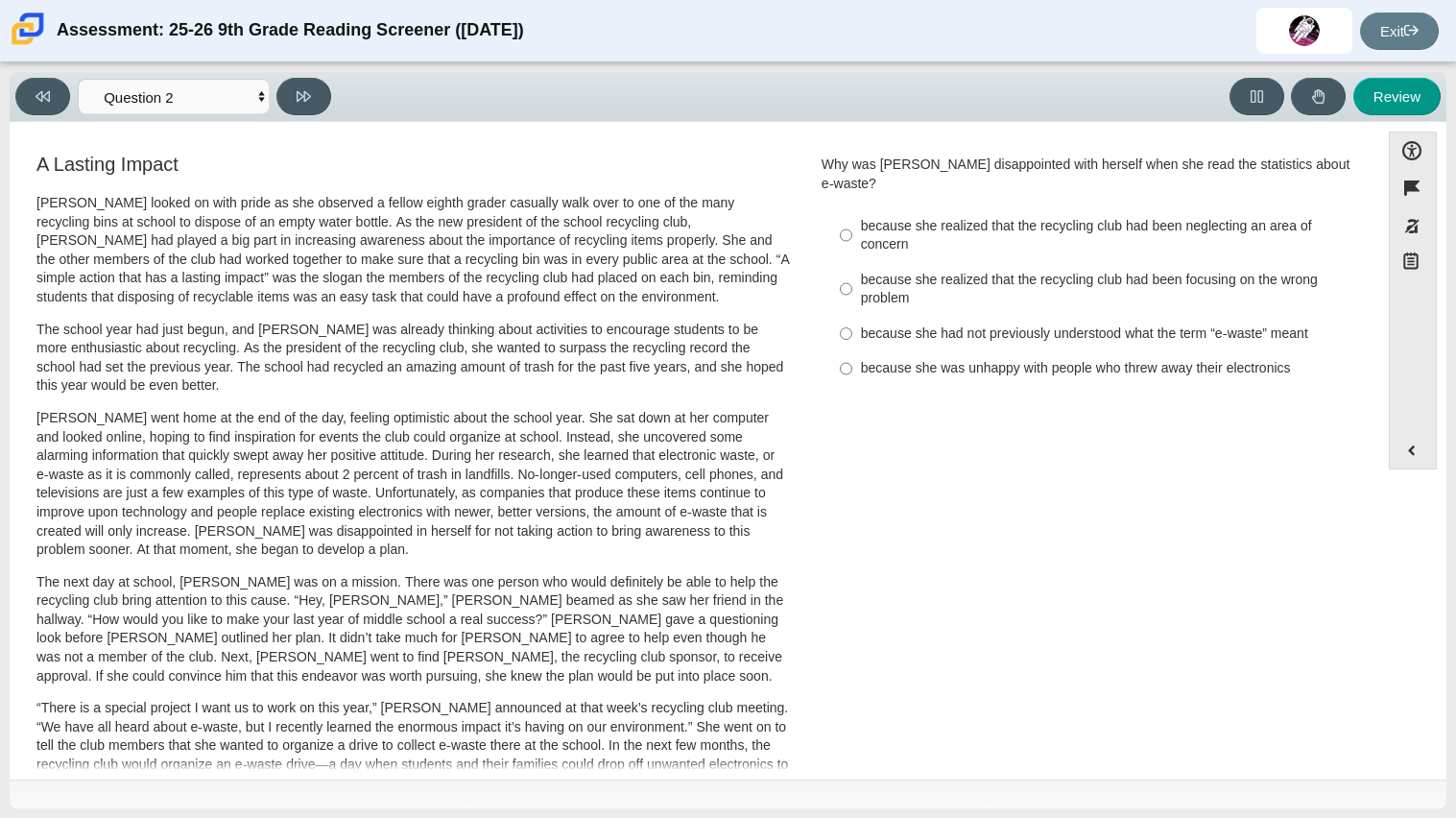
click at [861, 217] on div "because she realized that the recycling club had been neglecting an area of con…" at bounding box center [1103, 236] width 485 height 37
click at [852, 208] on input "because she realized that the recycling club had been neglecting an area of con…" at bounding box center [845, 235] width 13 height 54
radio input "true"
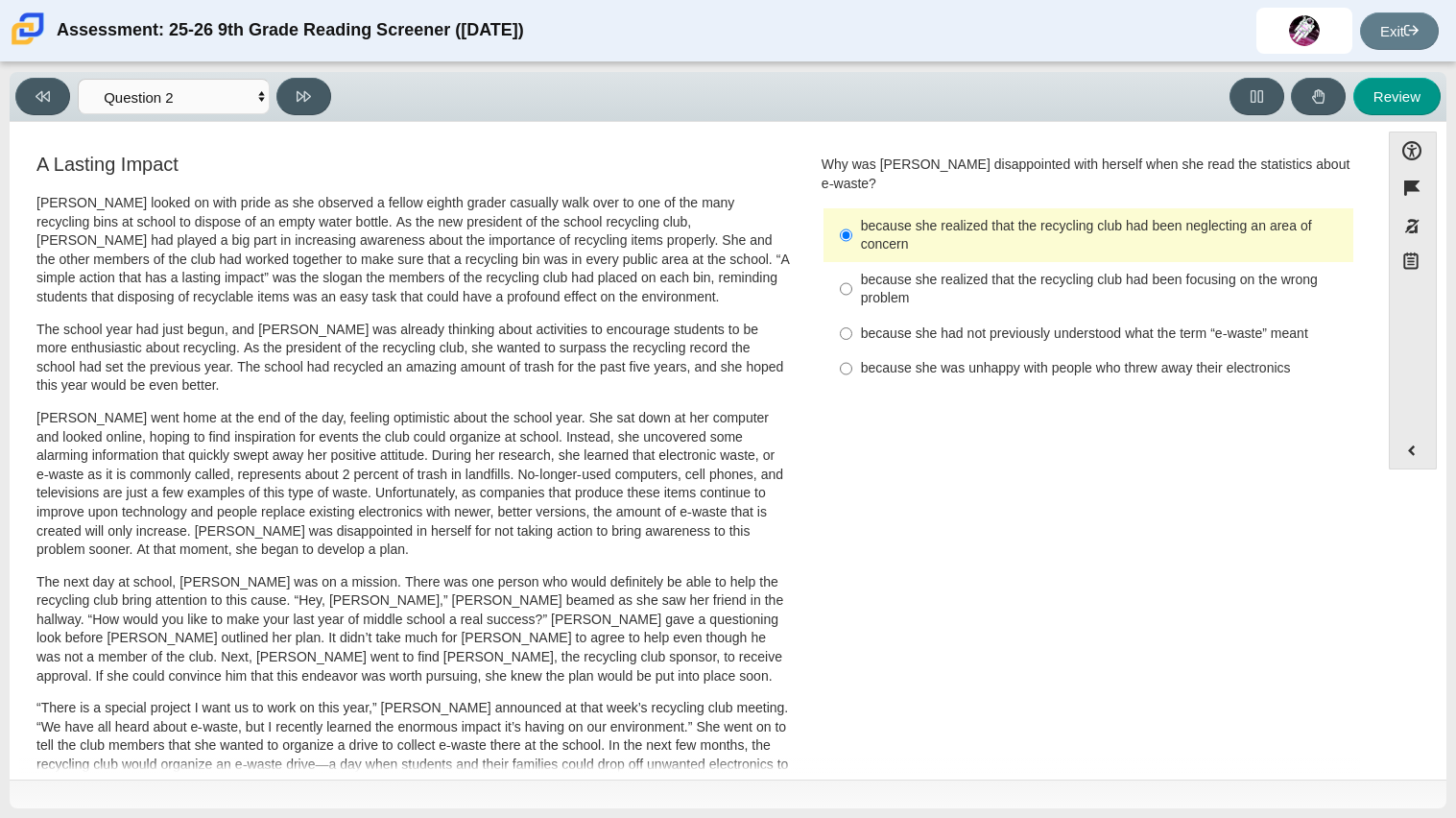
click at [522, 106] on div "Review" at bounding box center [890, 97] width 1102 height 37
click at [313, 101] on button at bounding box center [304, 97] width 55 height 37
select select "7ce3d843-6974-4858-901c-1ff39630e843"
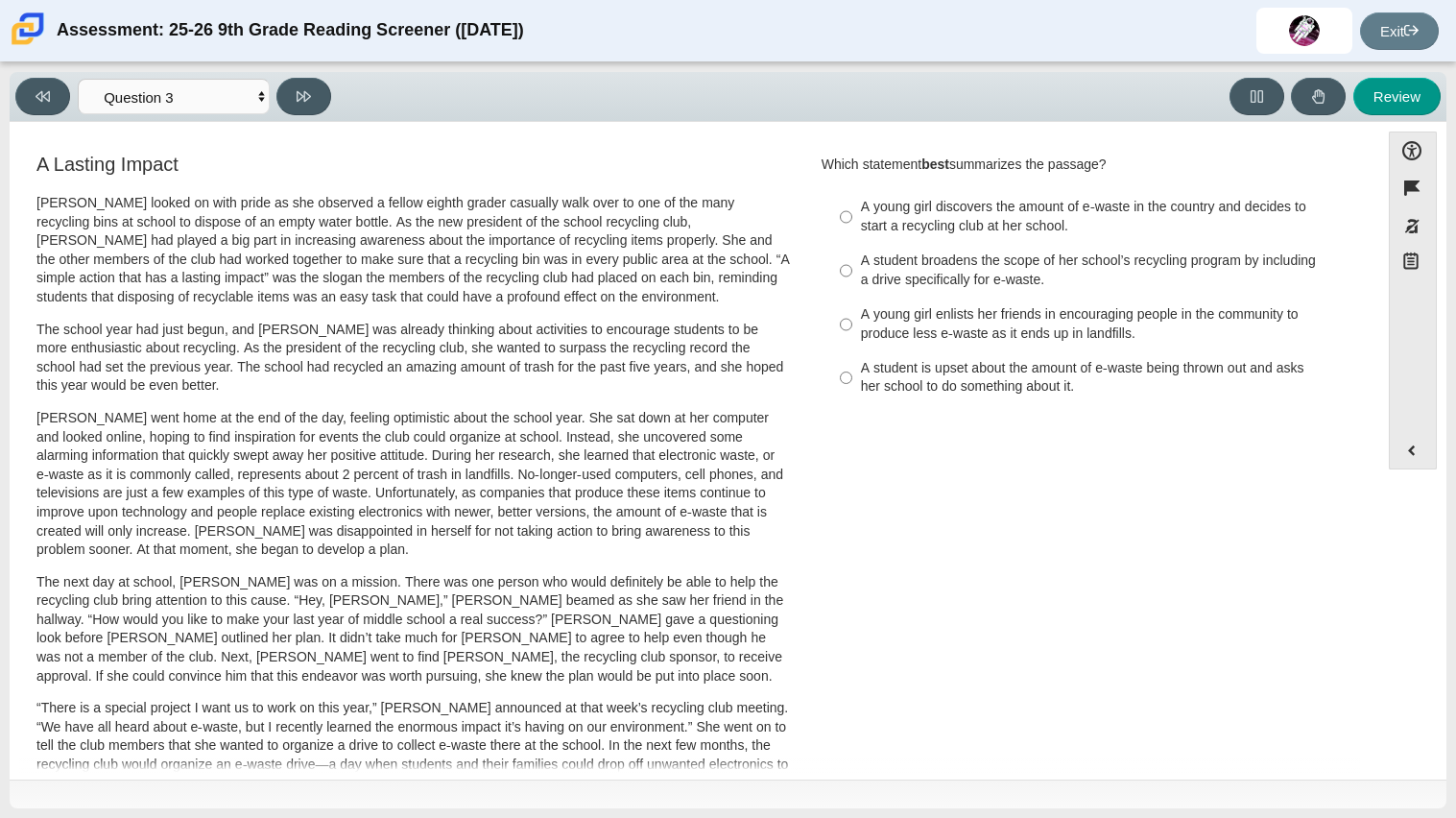
click at [947, 284] on div "A student broadens the scope of her school’s recycling program by including a d…" at bounding box center [1103, 270] width 485 height 37
click at [852, 284] on input "A student broadens the scope of her school’s recycling program by including a d…" at bounding box center [845, 270] width 13 height 54
radio input "true"
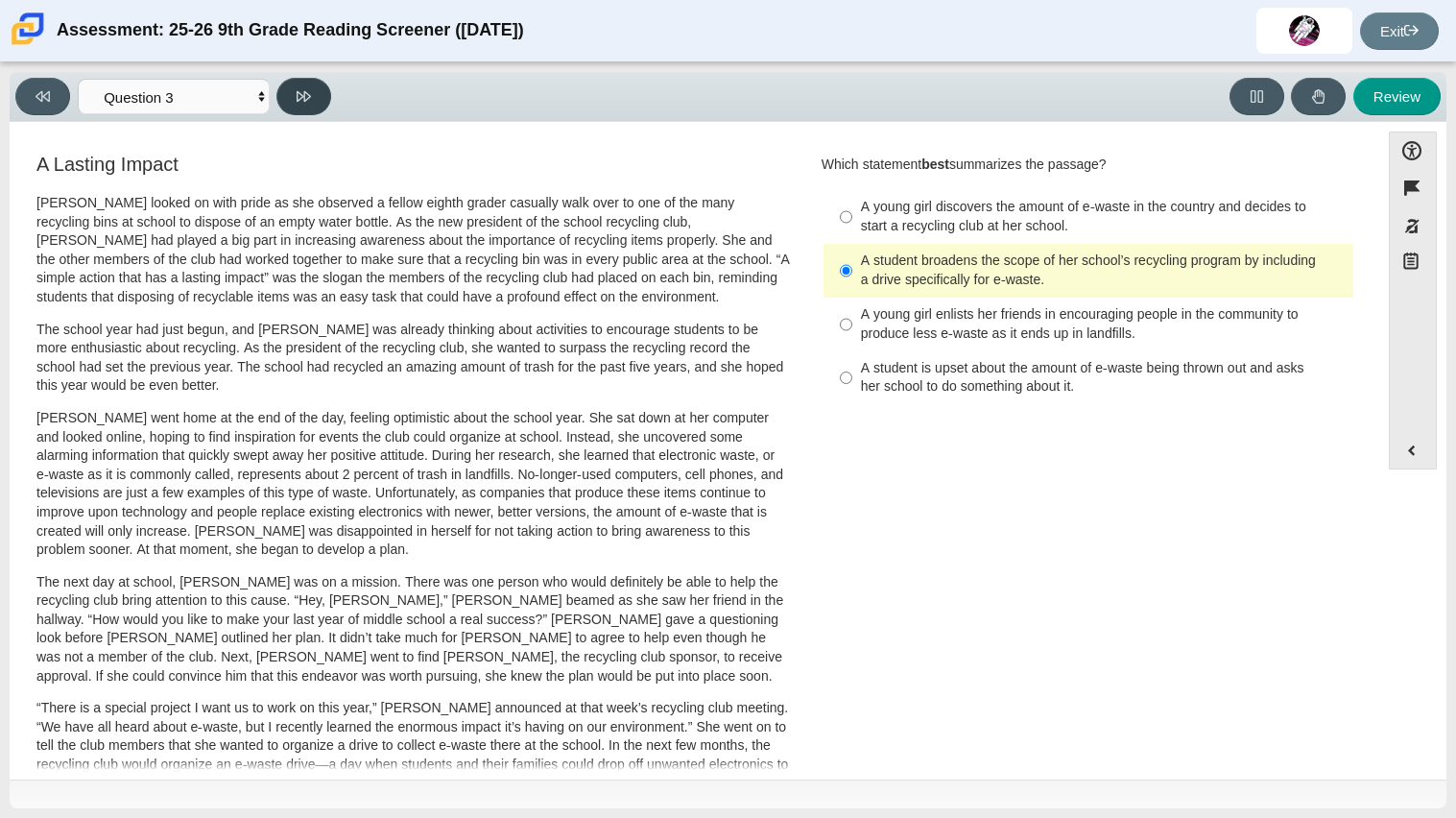
click at [293, 101] on button at bounding box center [304, 97] width 55 height 37
select select "ca9ea0f1-49c5-4bd1-83b0-472c18652b42"
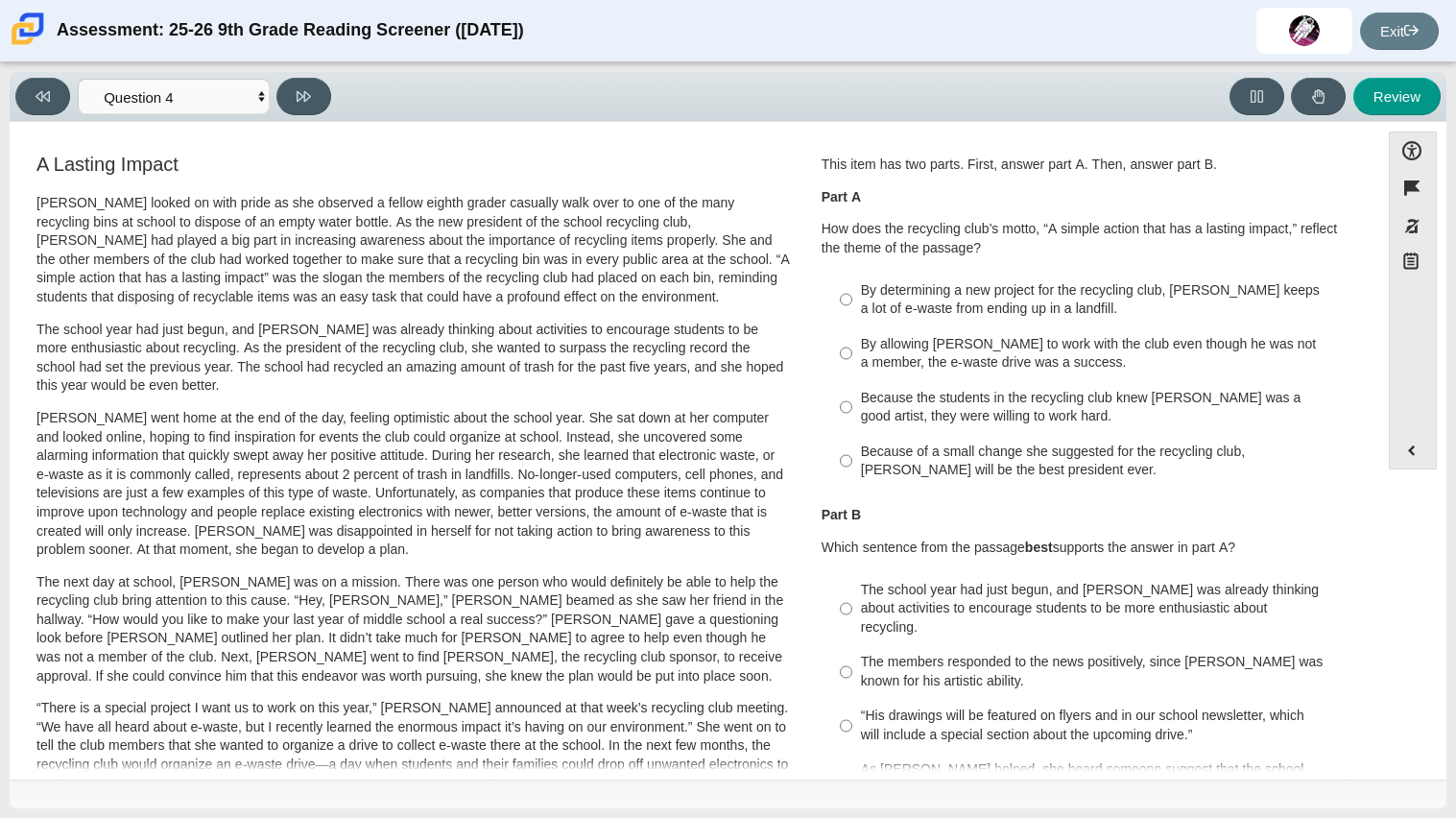
click at [1165, 199] on p "Part A" at bounding box center [1089, 197] width 534 height 19
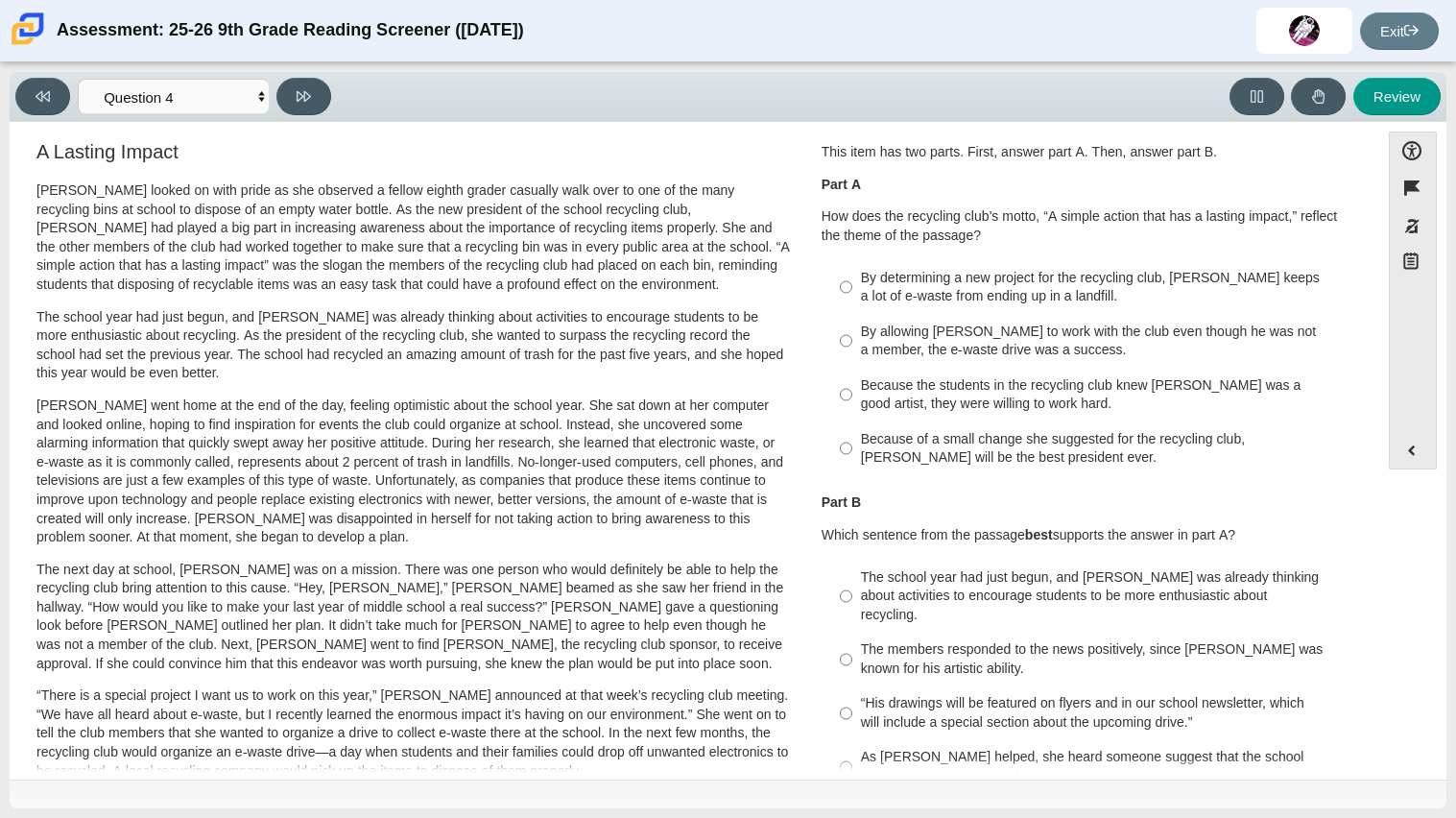
scroll to position [23, 0]
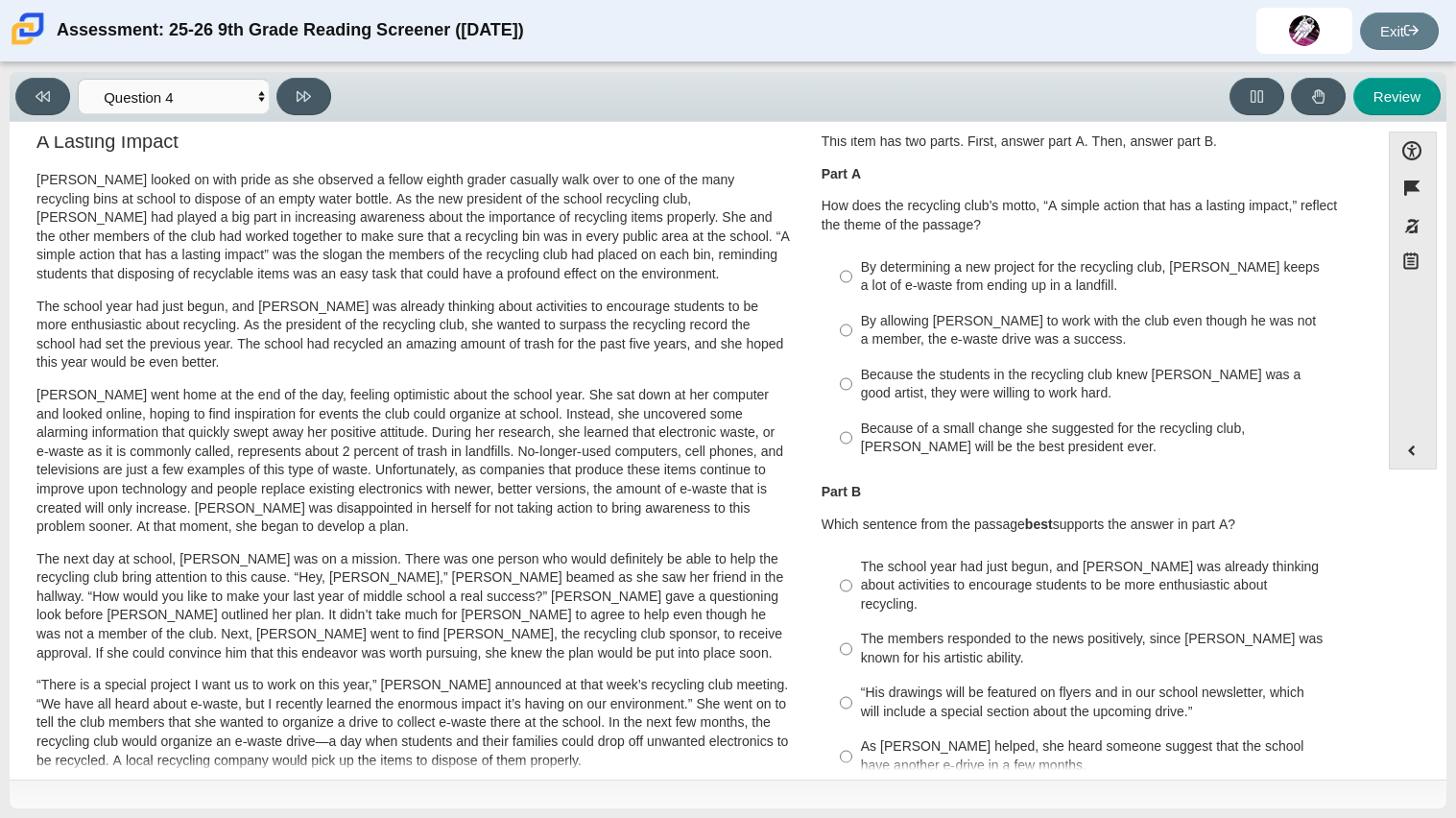
click at [955, 296] on label "By determining a new project for the recycling club, Scarlett keeps a lot of e-…" at bounding box center [1090, 276] width 527 height 54
click at [852, 296] on input "By determining a new project for the recycling club, Scarlett keeps a lot of e-…" at bounding box center [845, 276] width 13 height 54
radio input "true"
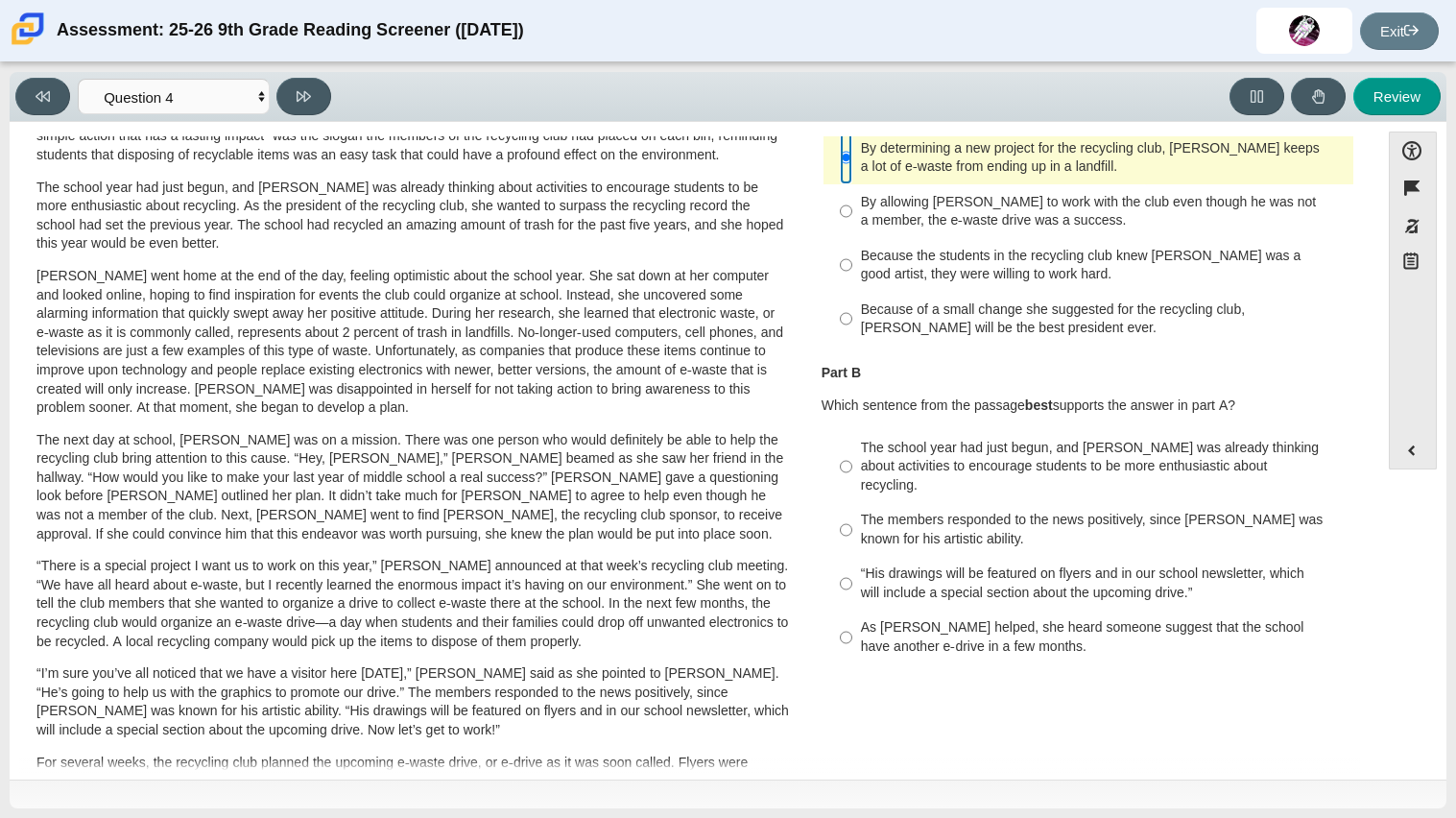
scroll to position [148, 0]
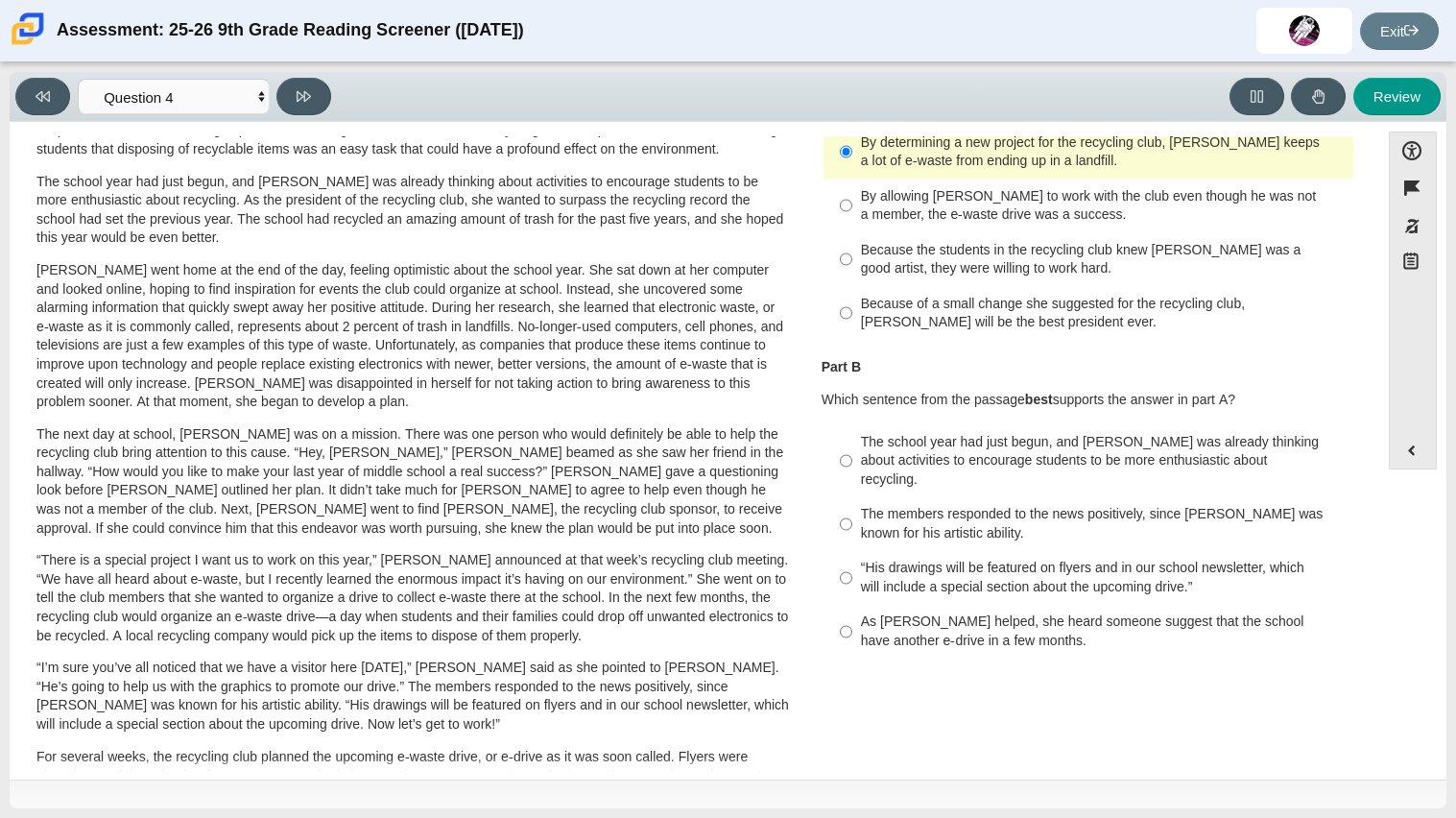
click at [1096, 612] on div "As Scarlett helped, she heard someone suggest that the school have another e-dr…" at bounding box center [1103, 631] width 485 height 37
click at [852, 610] on input "As Scarlett helped, she heard someone suggest that the school have another e-dr…" at bounding box center [845, 632] width 13 height 54
radio input "true"
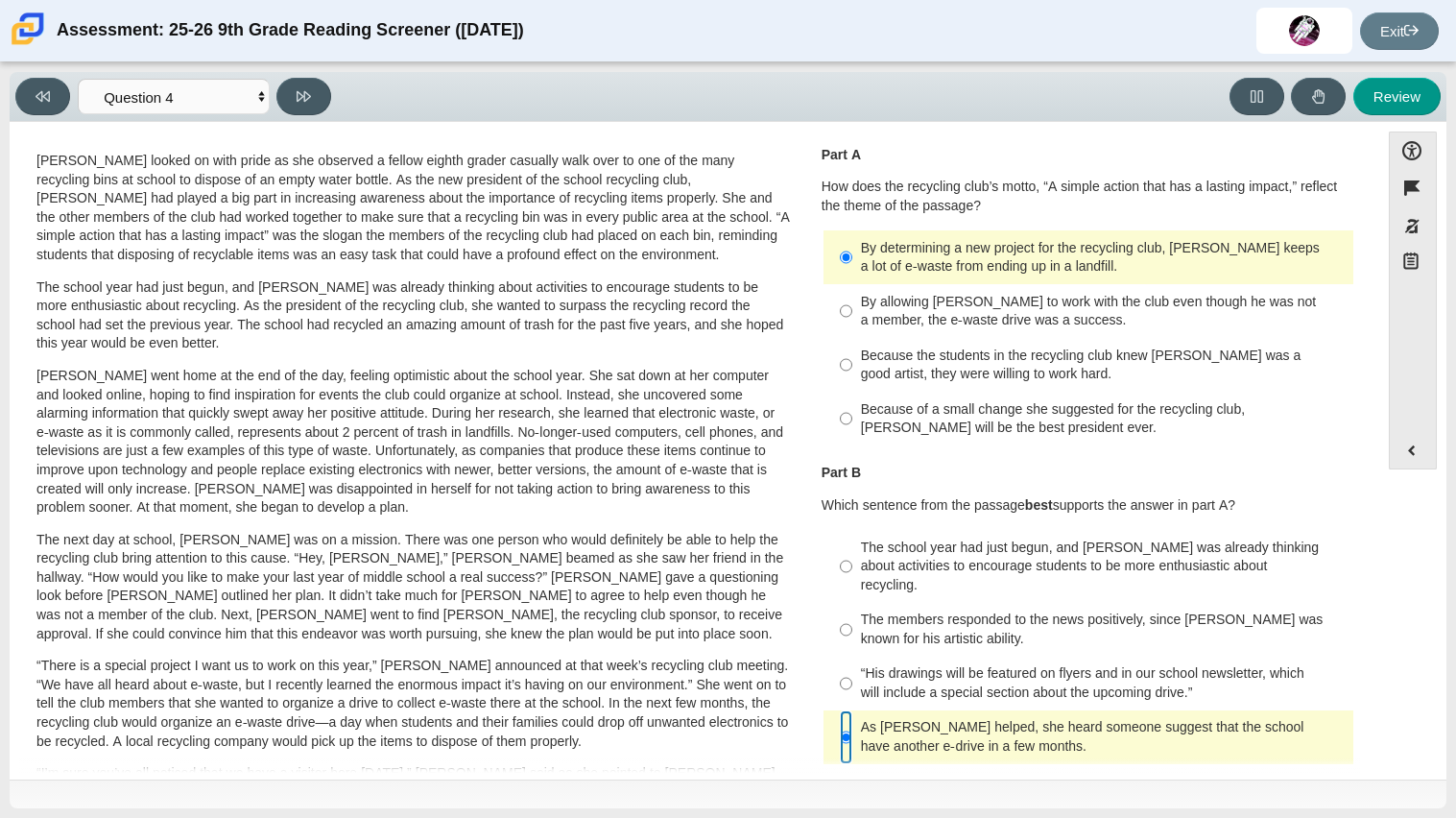
scroll to position [36, 0]
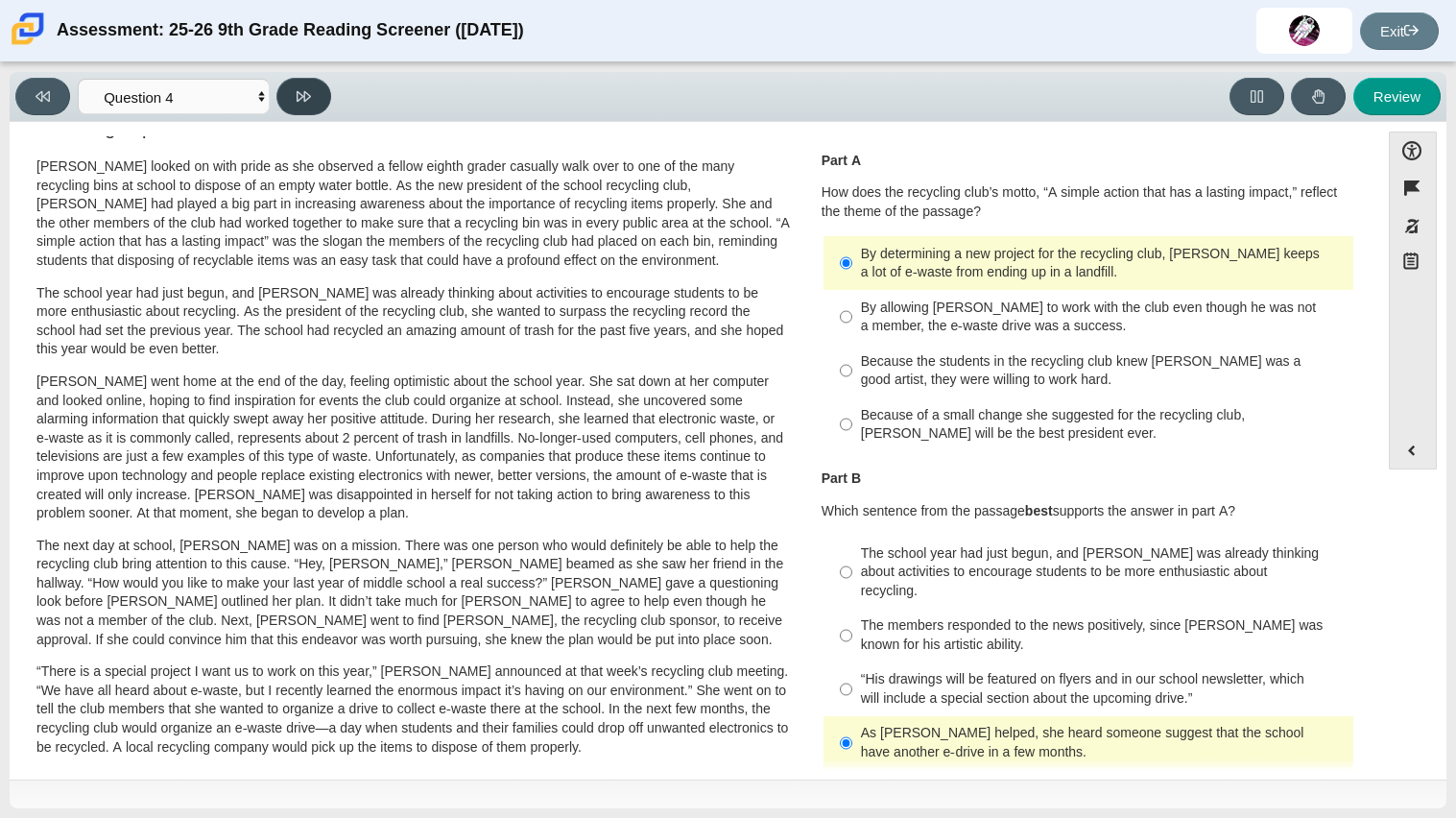
click at [304, 106] on button at bounding box center [304, 97] width 55 height 37
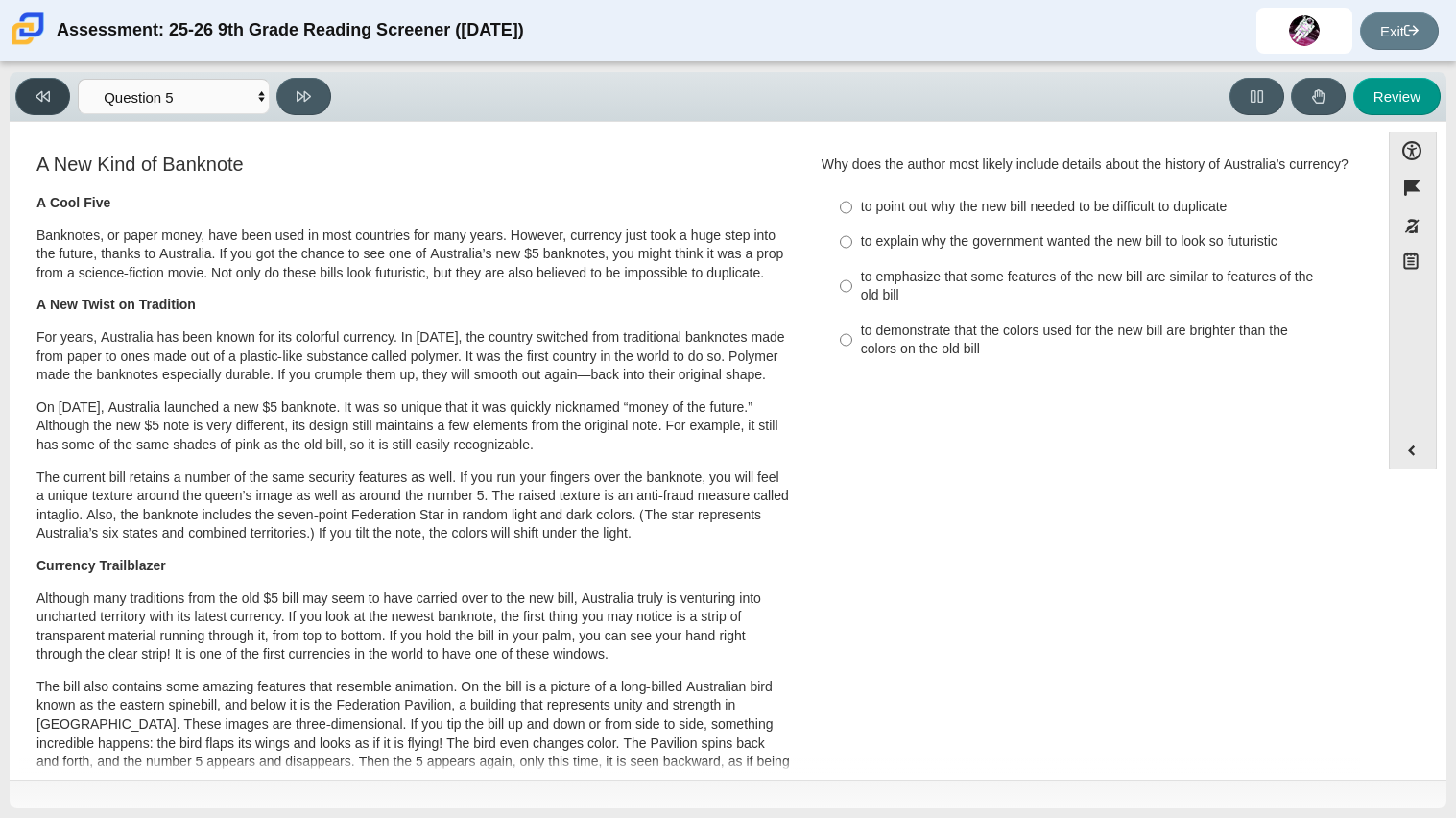
click at [56, 92] on button at bounding box center [43, 97] width 55 height 37
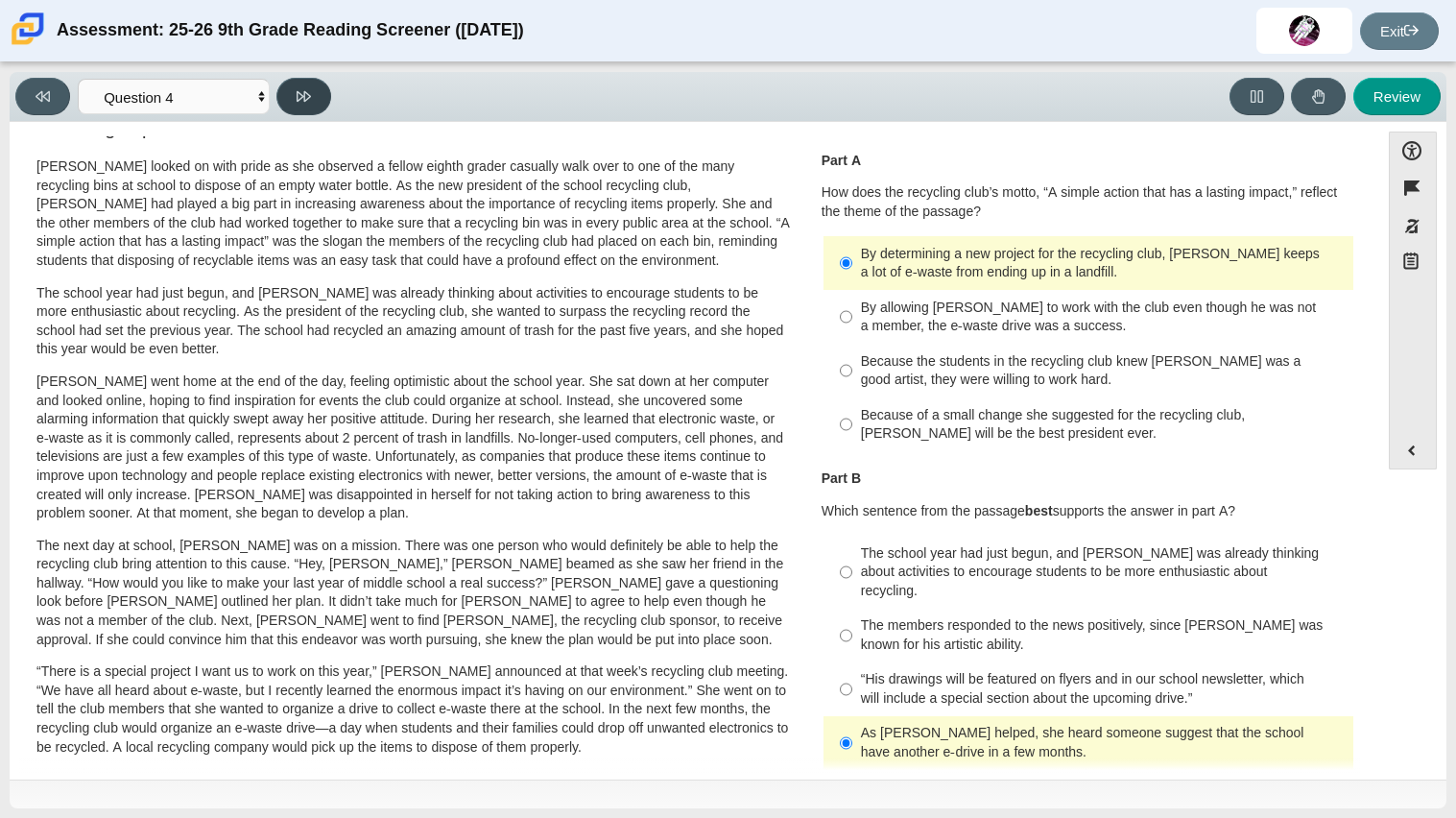
click at [309, 90] on icon at bounding box center [303, 97] width 15 height 15
select select "e41f1a79-e29f-4095-8030-a53364015bed"
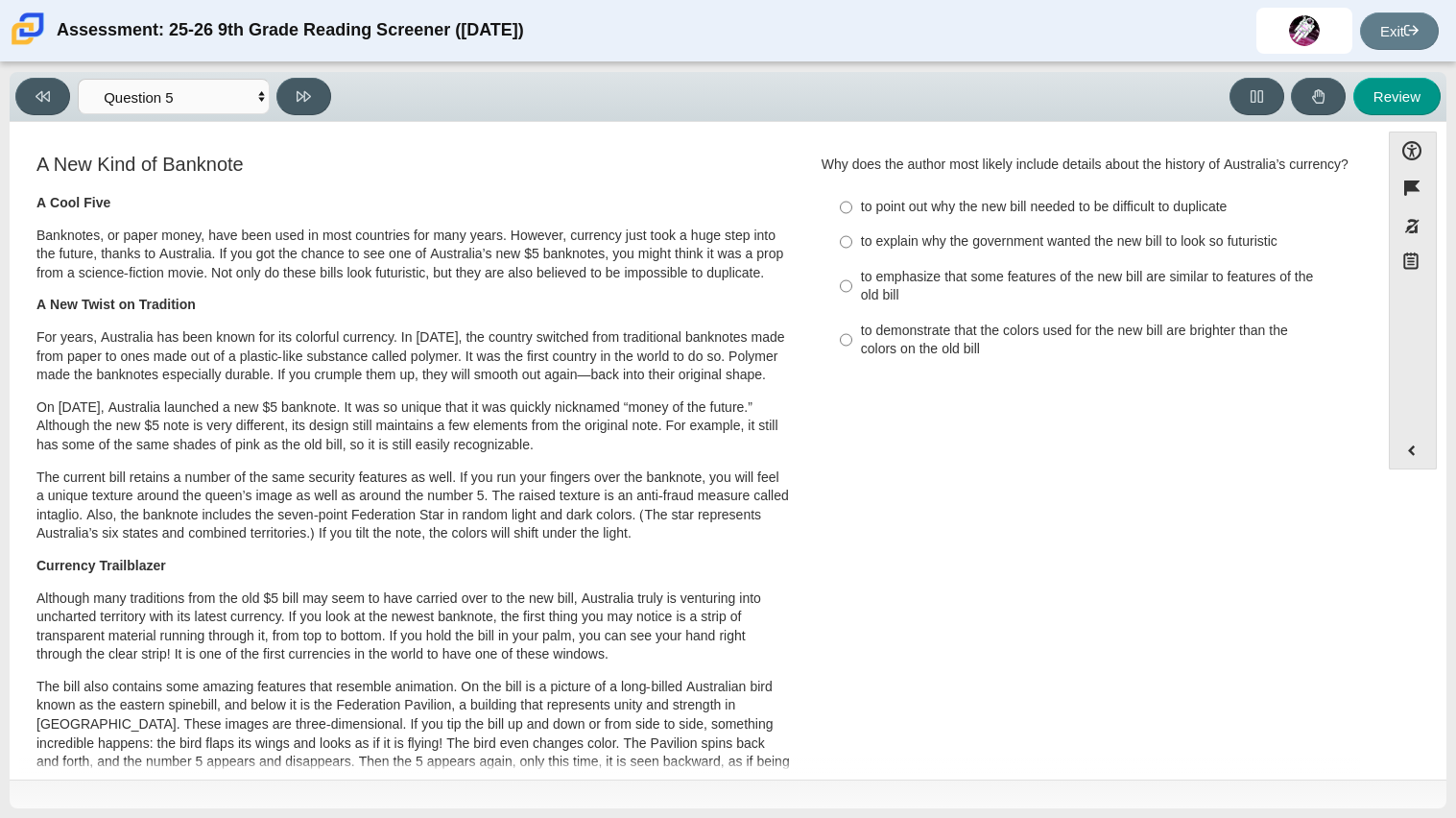
click at [495, 167] on h3 "A New Kind of Banknote" at bounding box center [413, 164] width 754 height 21
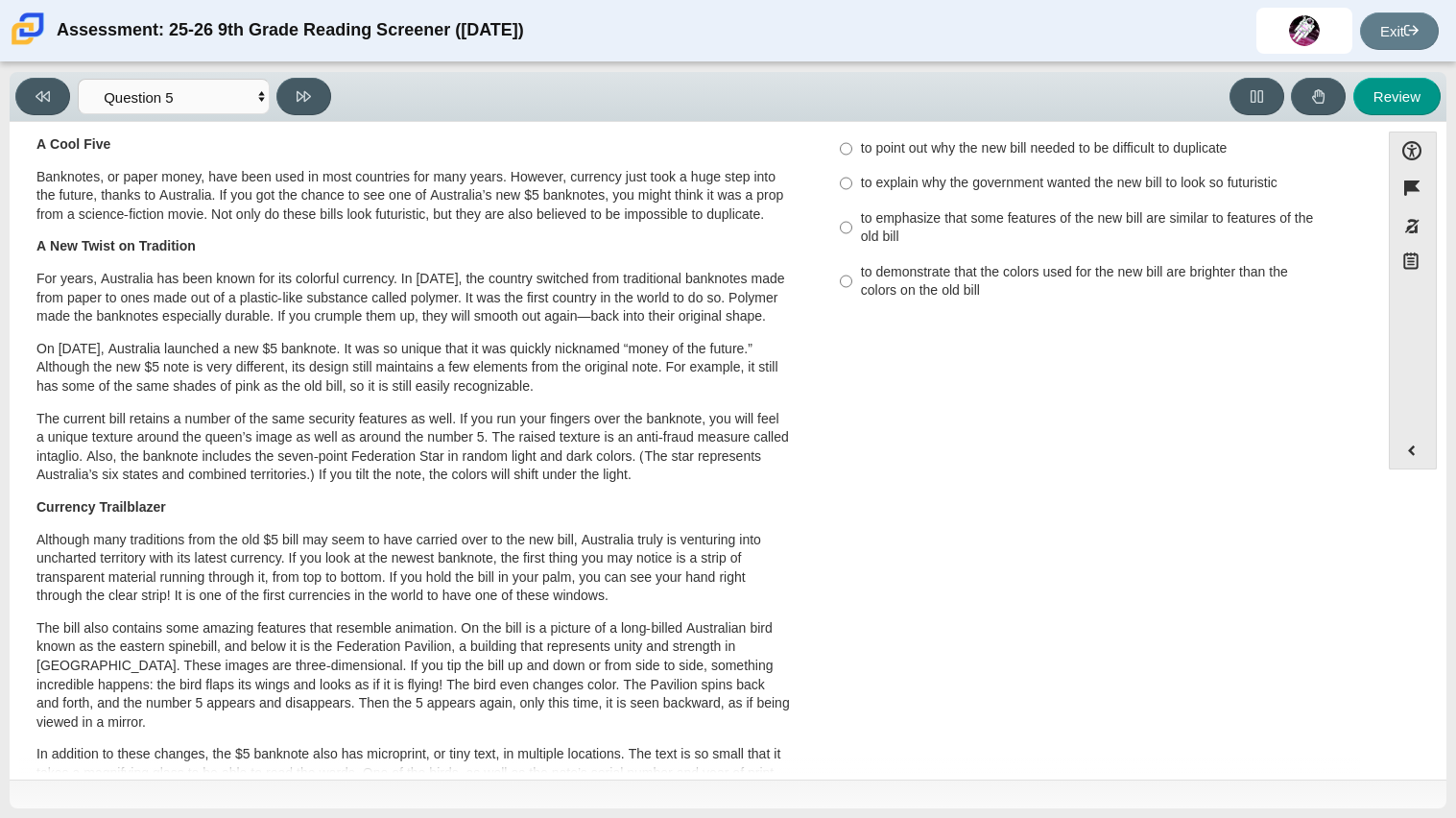
scroll to position [0, 0]
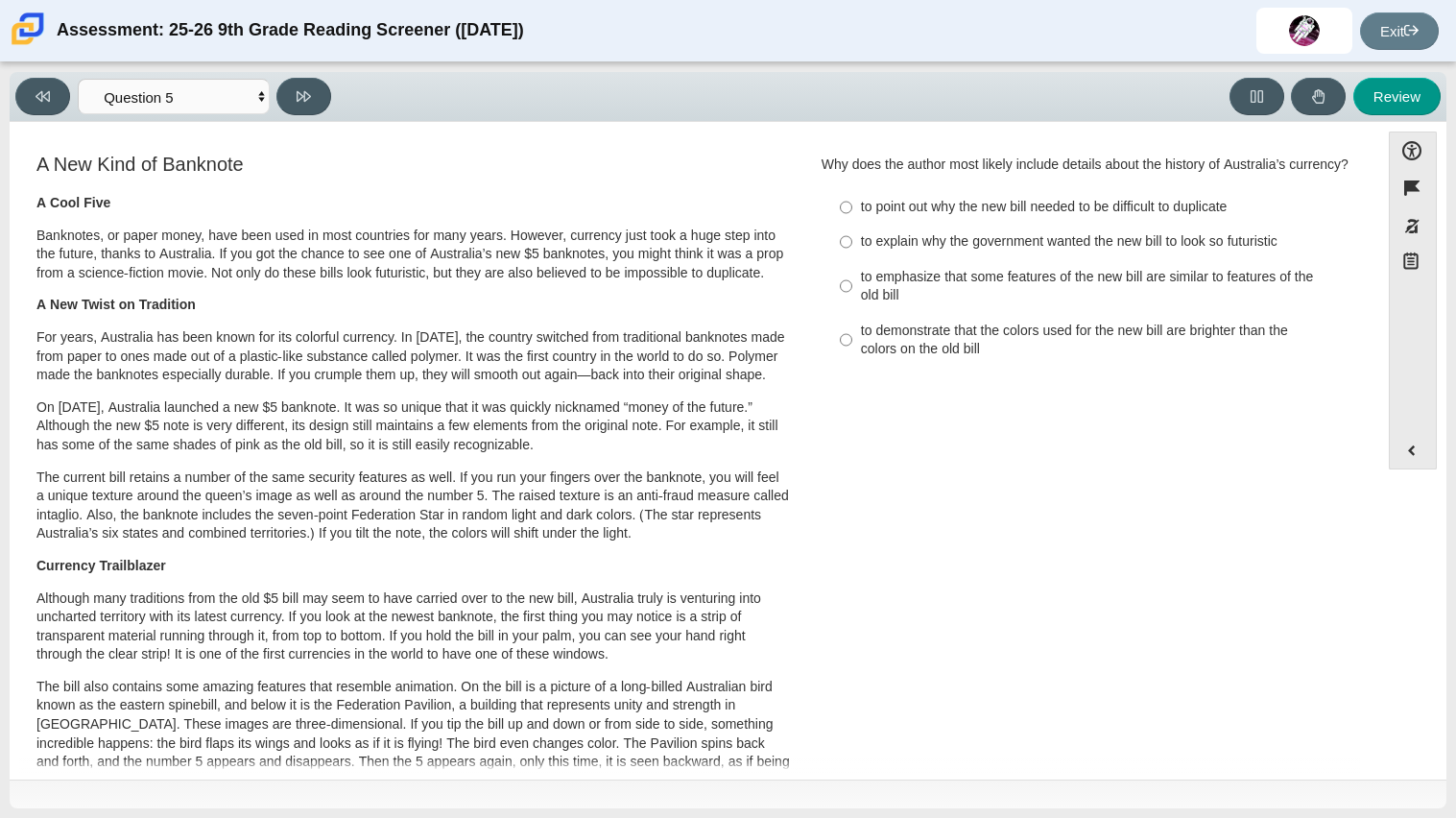
click at [918, 282] on div "to emphasize that some features of the new bill are similar to features of the …" at bounding box center [1103, 287] width 485 height 37
click at [852, 282] on input "to emphasize that some features of the new bill are similar to features of the …" at bounding box center [845, 286] width 13 height 54
radio input "true"
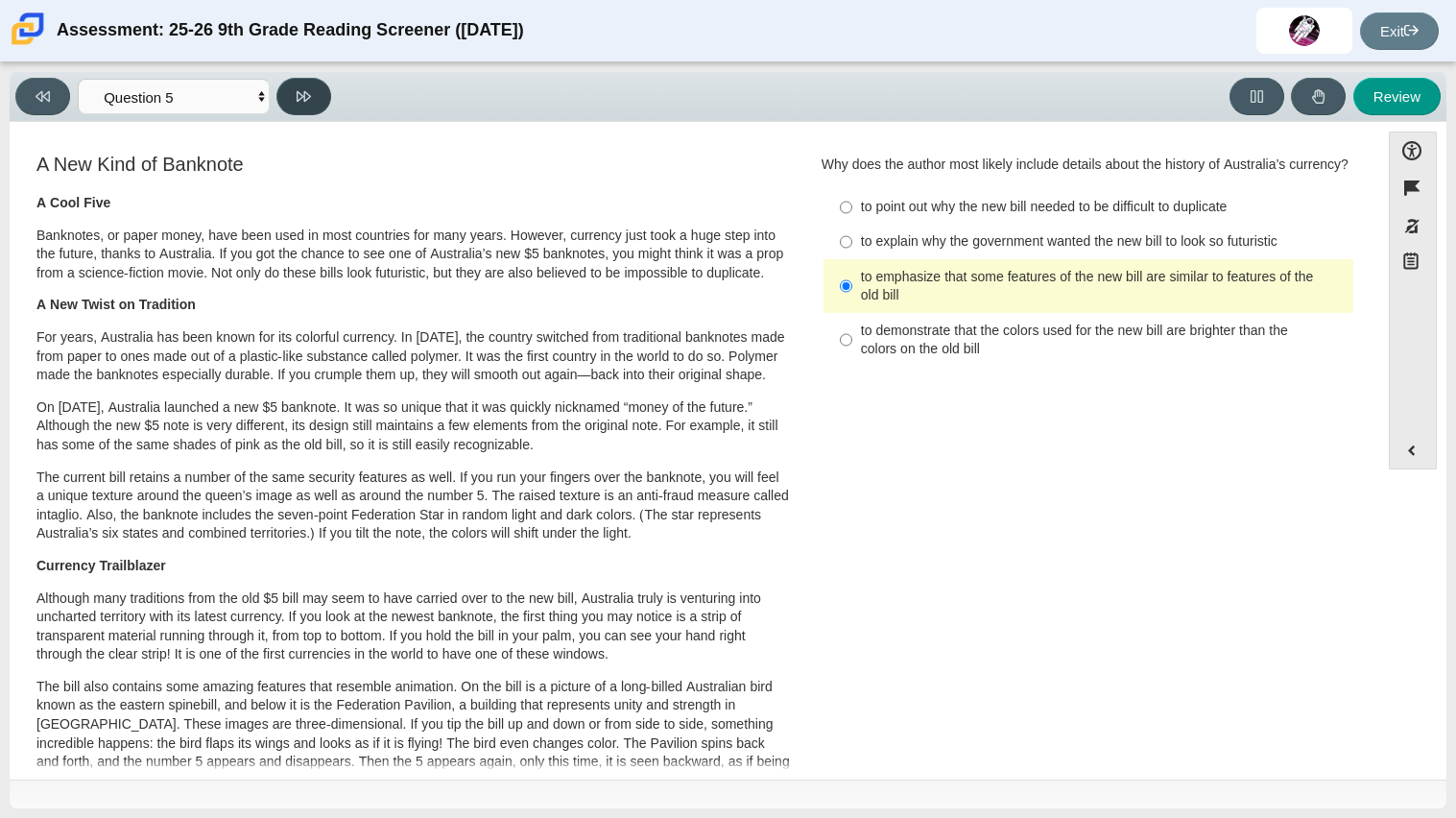
click at [293, 95] on button at bounding box center [304, 97] width 55 height 37
select select "69146e31-7b3d-4a3e-9ce6-f30c24342ae0"
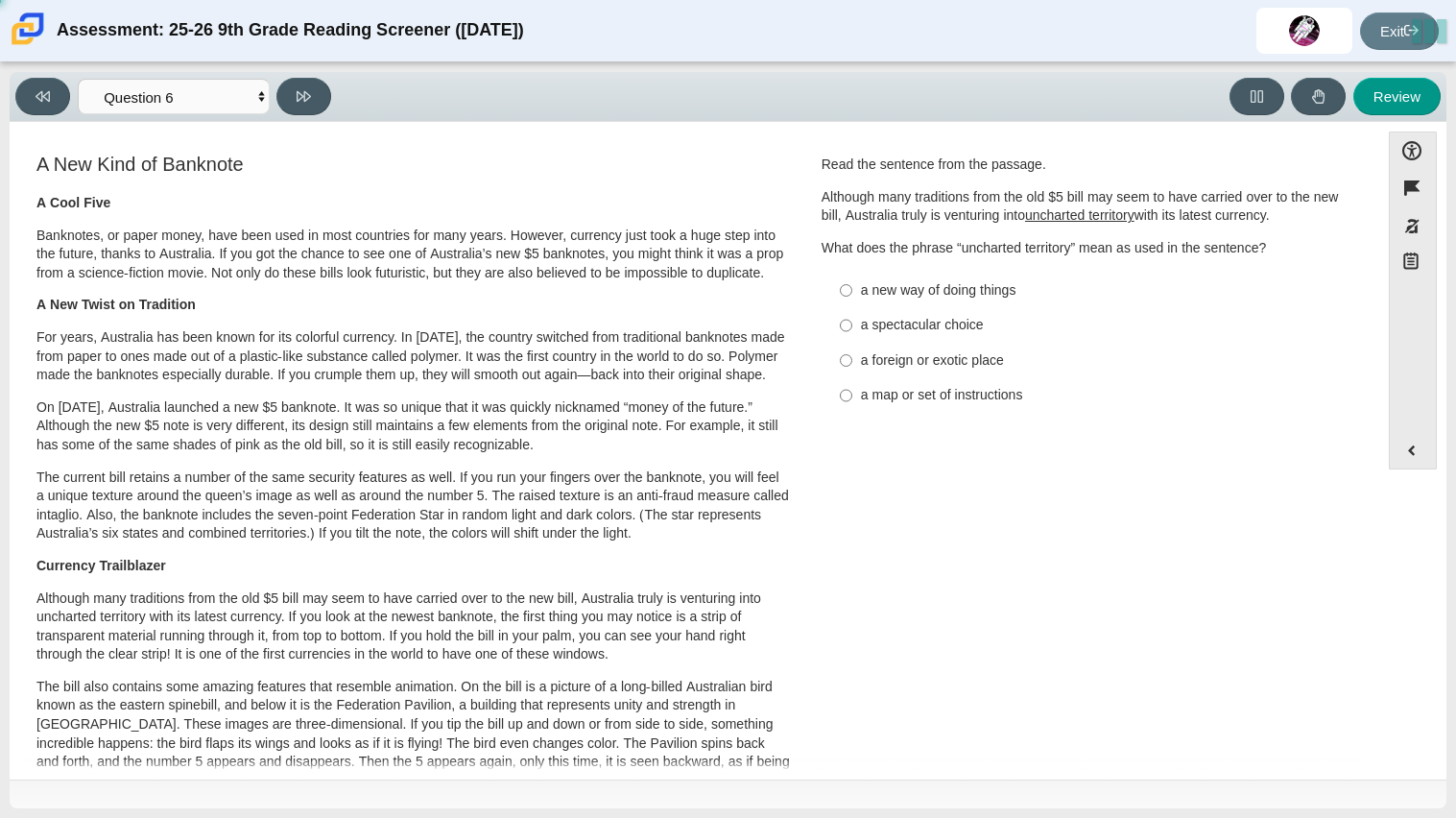
click at [681, 169] on h3 "A New Kind of Banknote" at bounding box center [413, 164] width 754 height 21
click at [861, 285] on div "a new way of doing things" at bounding box center [1103, 290] width 485 height 19
click at [852, 285] on input "a new way of doing things a new way of doing things" at bounding box center [845, 290] width 13 height 34
radio input "true"
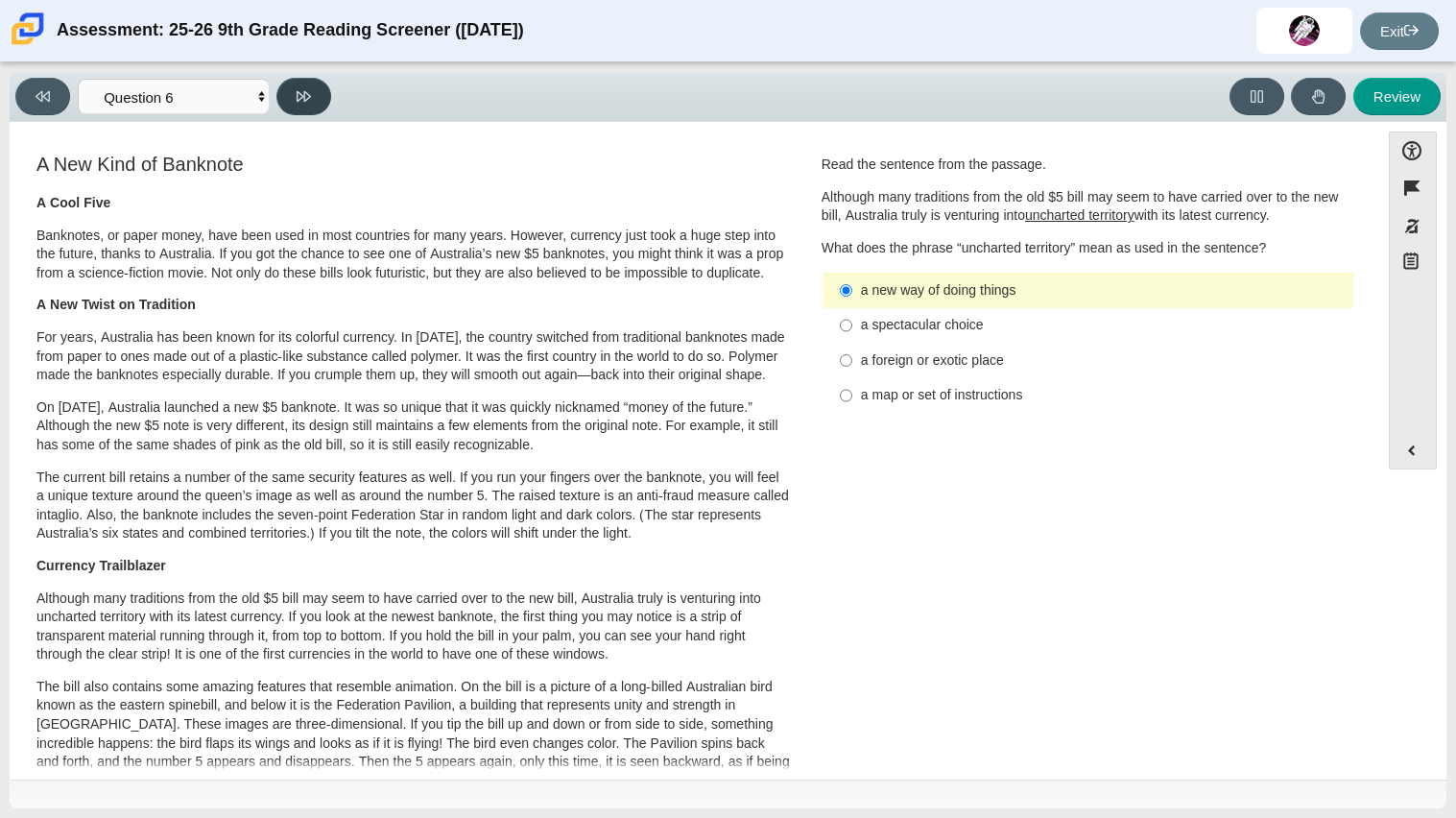
click at [281, 107] on button at bounding box center [304, 97] width 55 height 37
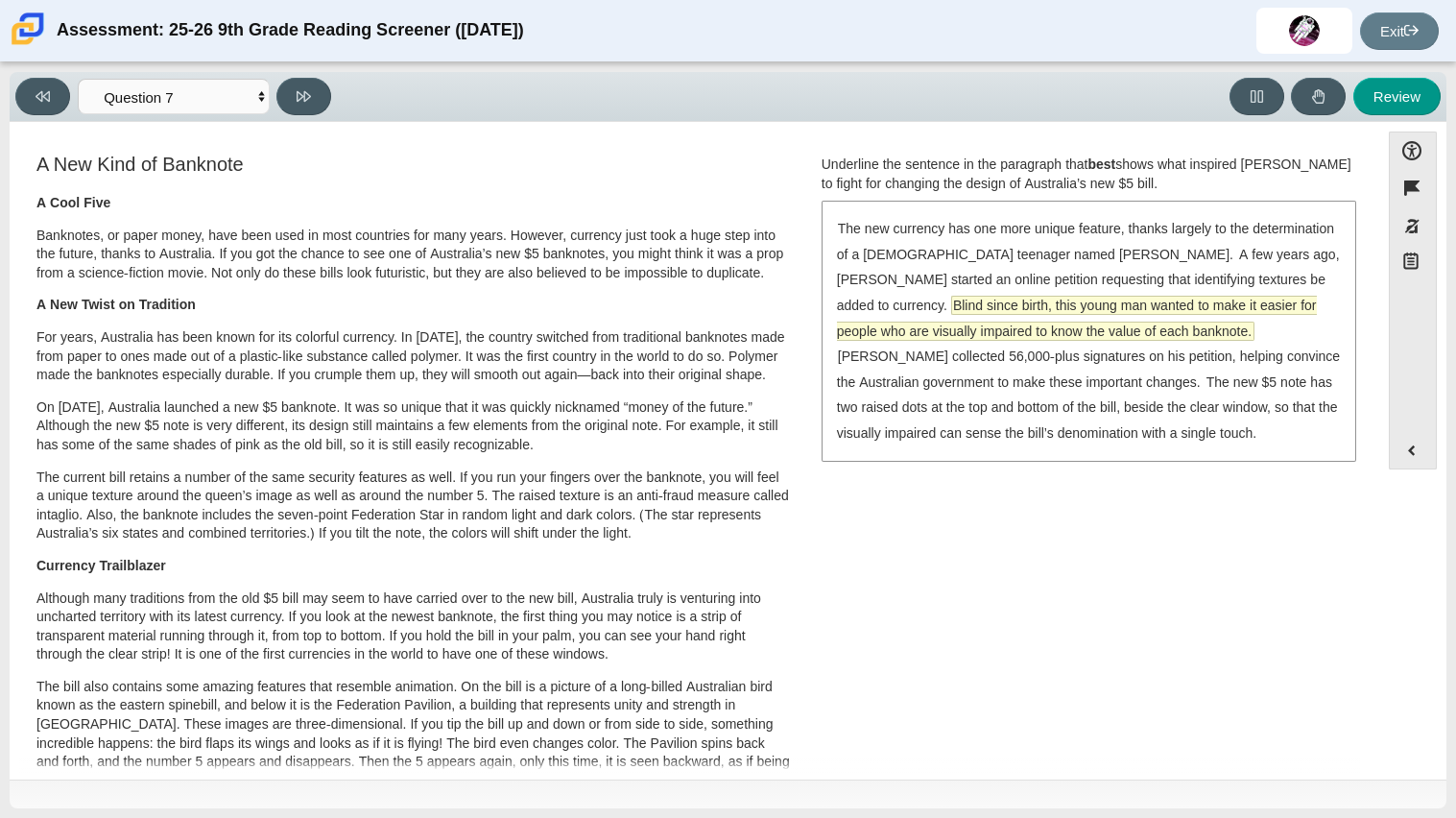
click at [1081, 310] on span "Blind since birth, this young man wanted to make it easier for people who are v…" at bounding box center [1076, 318] width 480 height 43
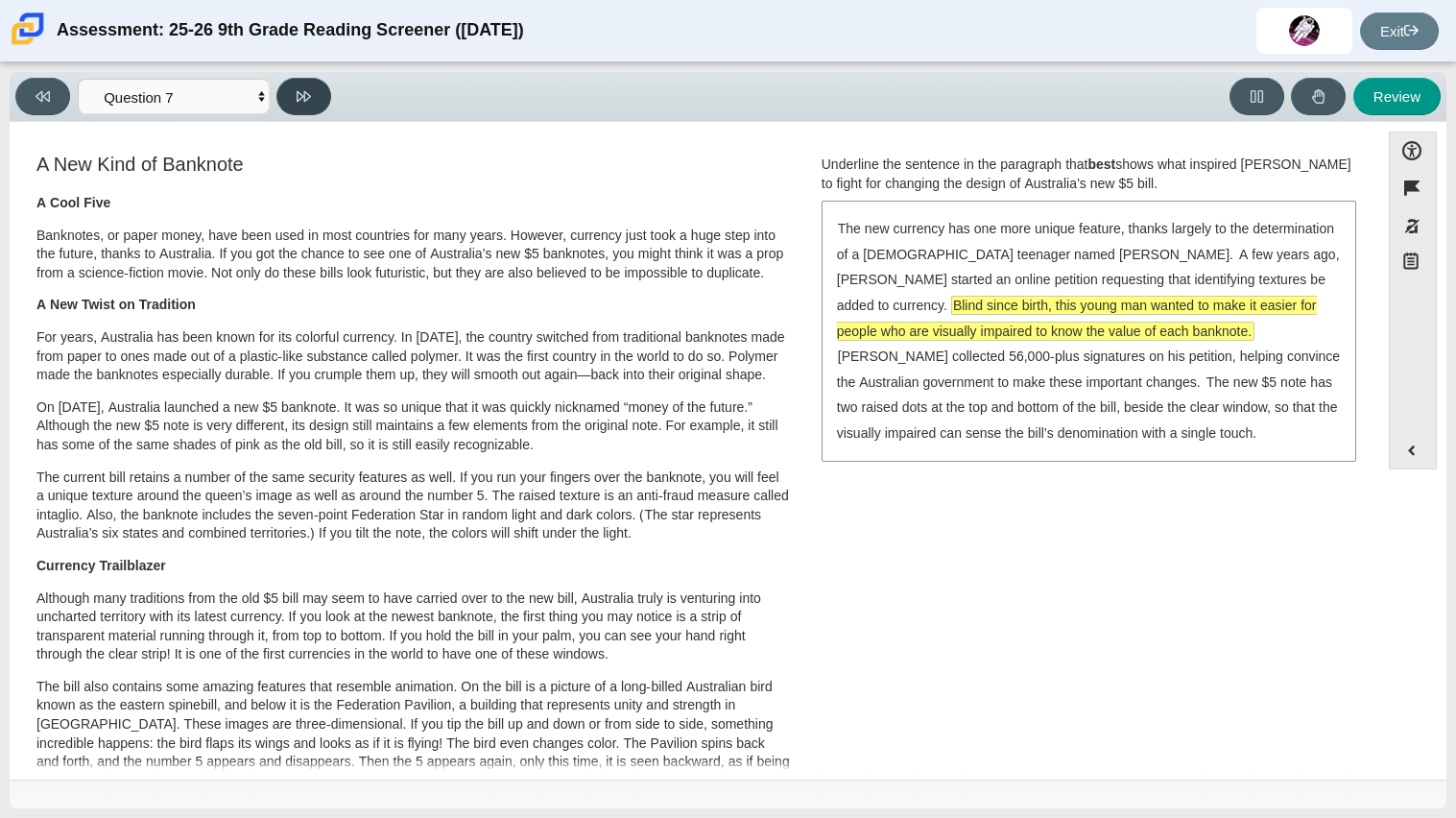
click at [318, 106] on button at bounding box center [304, 97] width 55 height 37
select select "ea8338c2-a6a3-418e-a305-2b963b54a290"
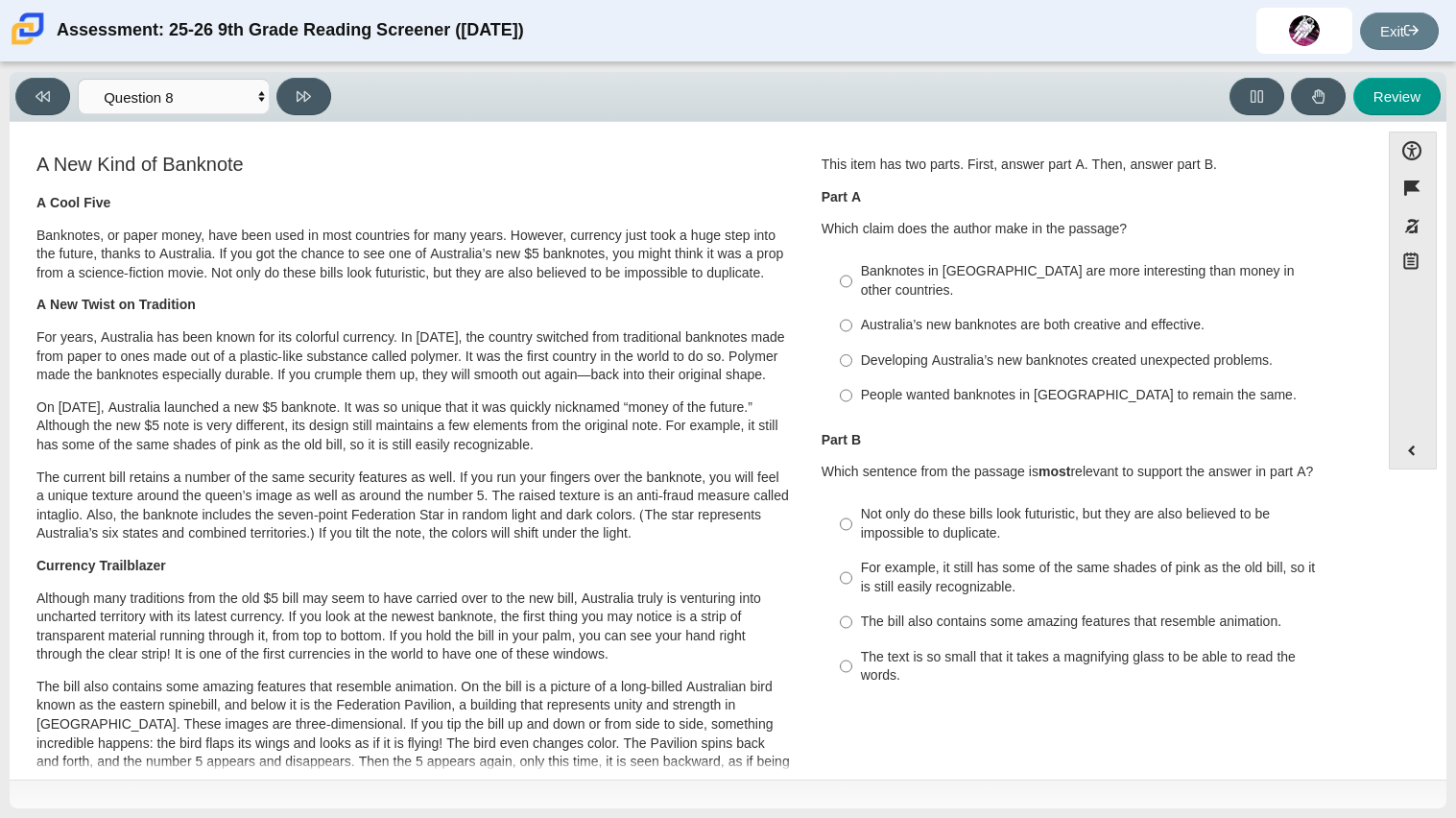
click at [861, 315] on div "Australia’s new banknotes are both creative and effective." at bounding box center [1103, 324] width 485 height 19
click at [852, 314] on input "Australia’s new banknotes are both creative and effective. Australia’s new bank…" at bounding box center [845, 325] width 13 height 34
radio input "true"
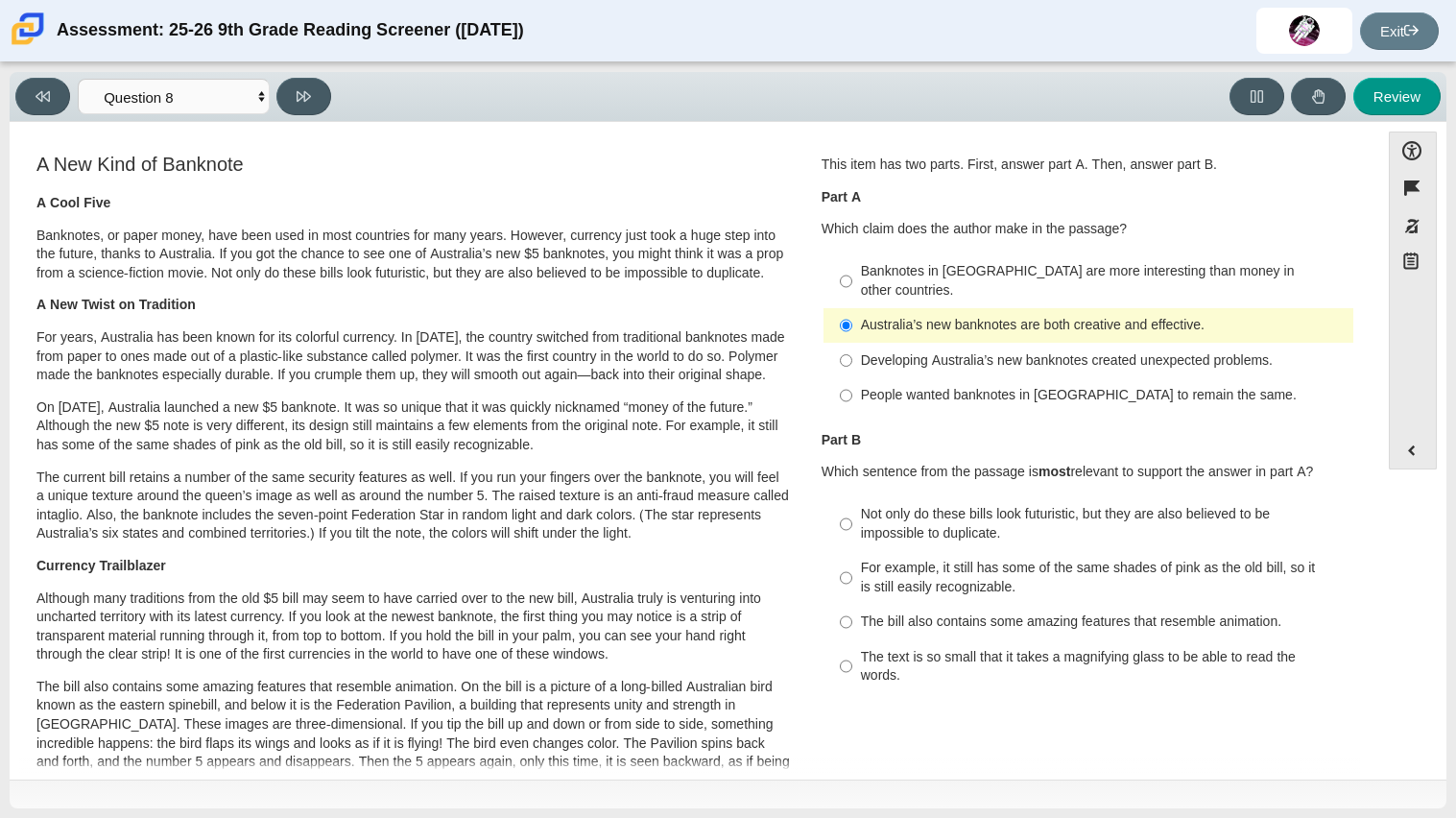
click at [861, 512] on div "Not only do these bills look futuristic, but they are also believed to be impos…" at bounding box center [1103, 523] width 485 height 37
click at [852, 512] on input "Not only do these bills look futuristic, but they are also believed to be impos…" at bounding box center [845, 524] width 13 height 54
radio input "true"
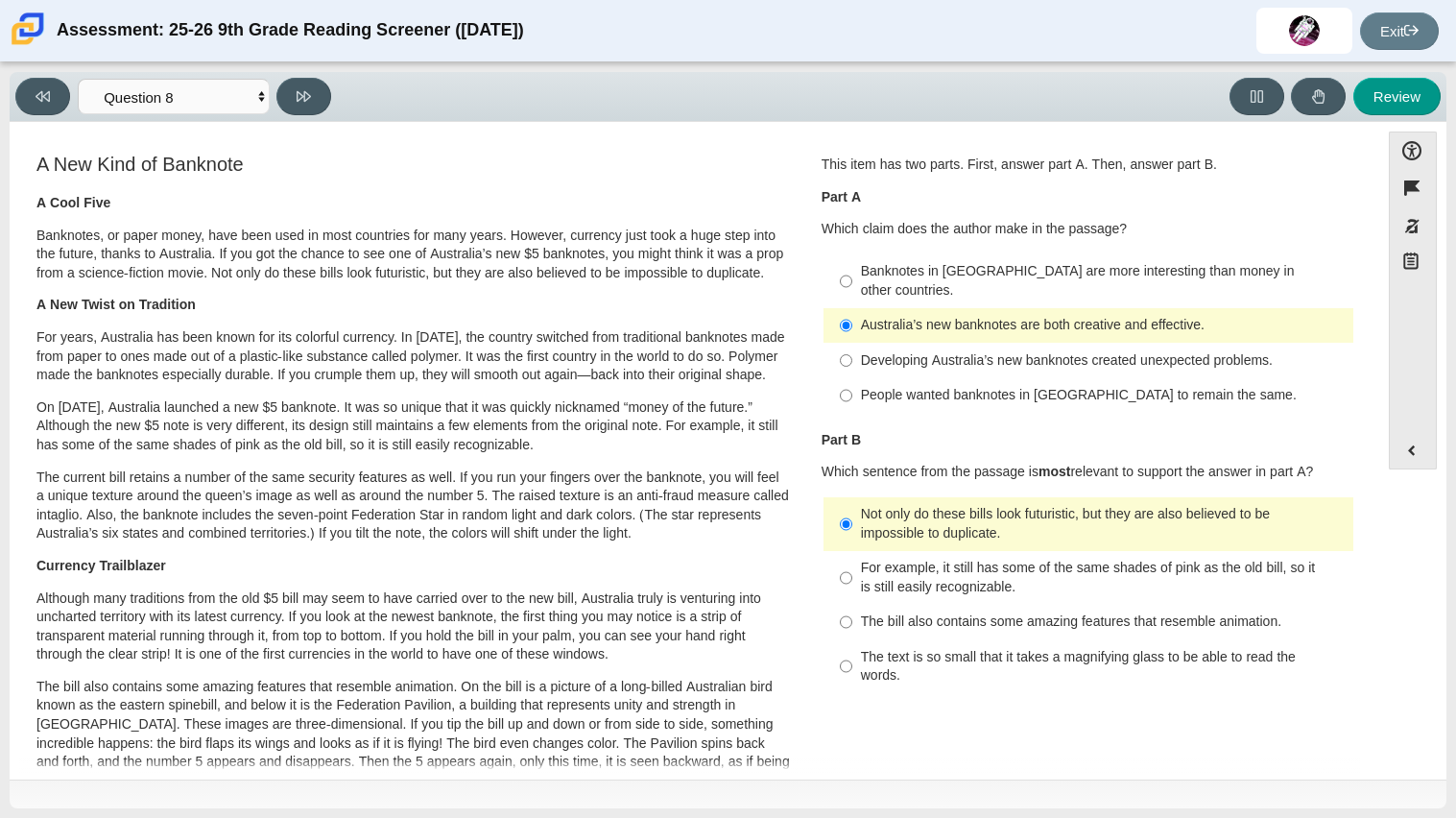
click at [331, 87] on div "Viewing Question 8 of 12 in Pacing Mode Questions Question 1 Question 2 Questio…" at bounding box center [177, 97] width 323 height 37
click at [323, 85] on button at bounding box center [304, 97] width 55 height 37
select select "89f058d6-b15c-4ef5-a4b3-fdaffb8868b6"
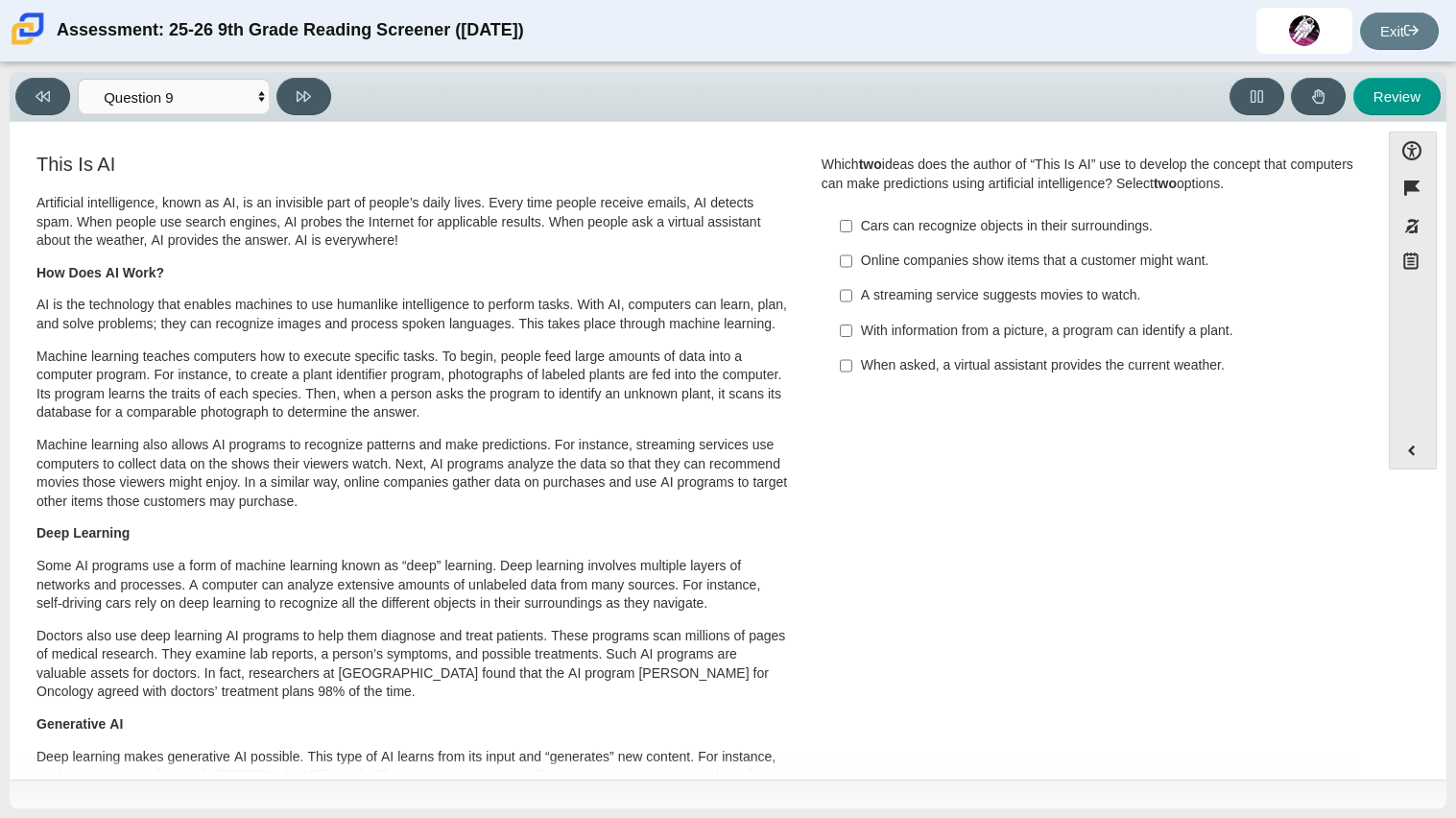
click at [887, 254] on div "Online companies show items that a customer might want." at bounding box center [1103, 260] width 485 height 19
click at [852, 254] on input "Online companies show items that a customer might want. Online companies show i…" at bounding box center [845, 260] width 13 height 34
checkbox input "true"
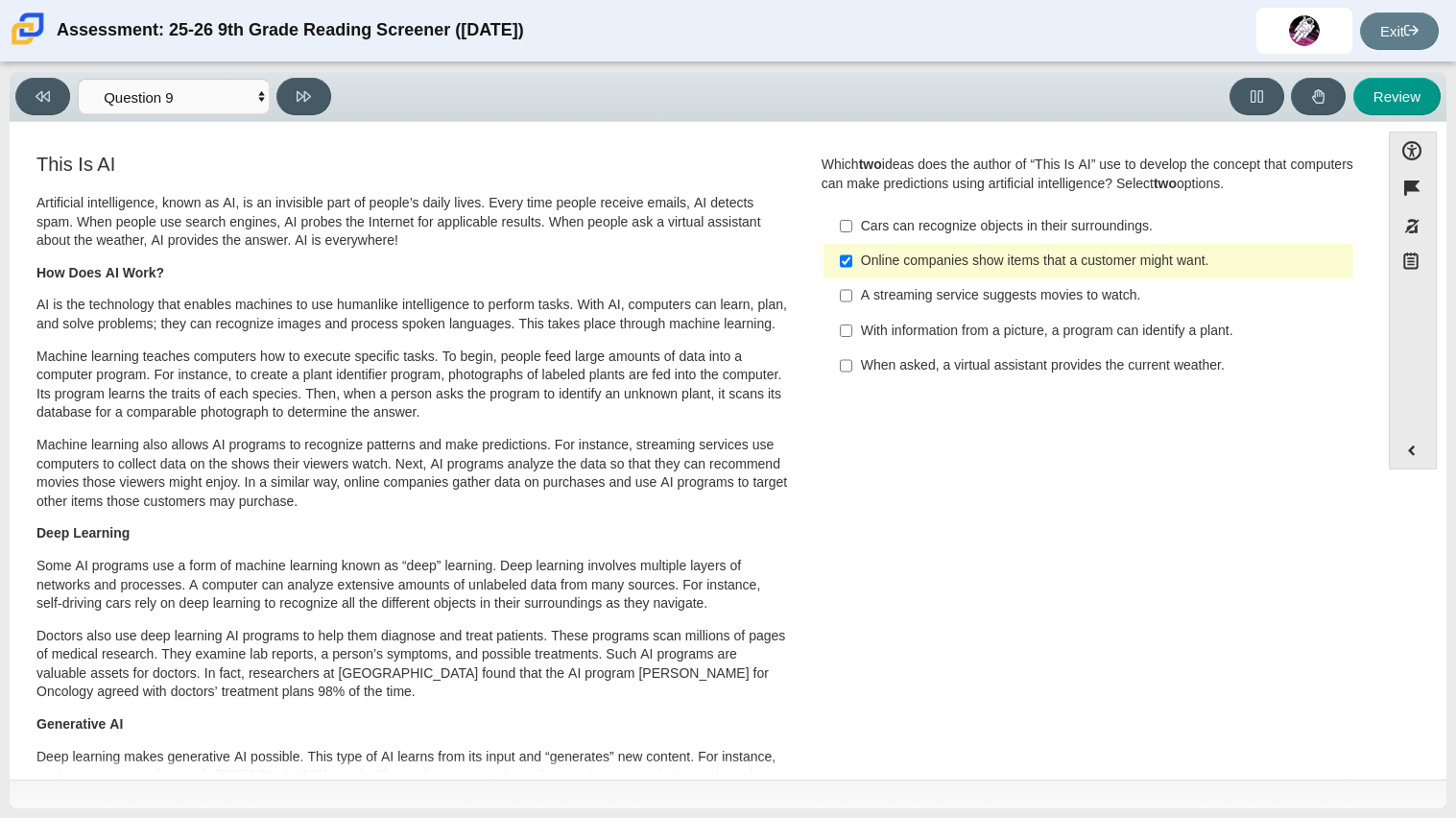
click at [938, 228] on div "Cars can recognize objects in their surroundings." at bounding box center [1103, 226] width 485 height 19
click at [852, 228] on input "Cars can recognize objects in their surroundings. Cars can recognize objects in…" at bounding box center [845, 225] width 13 height 34
checkbox input "true"
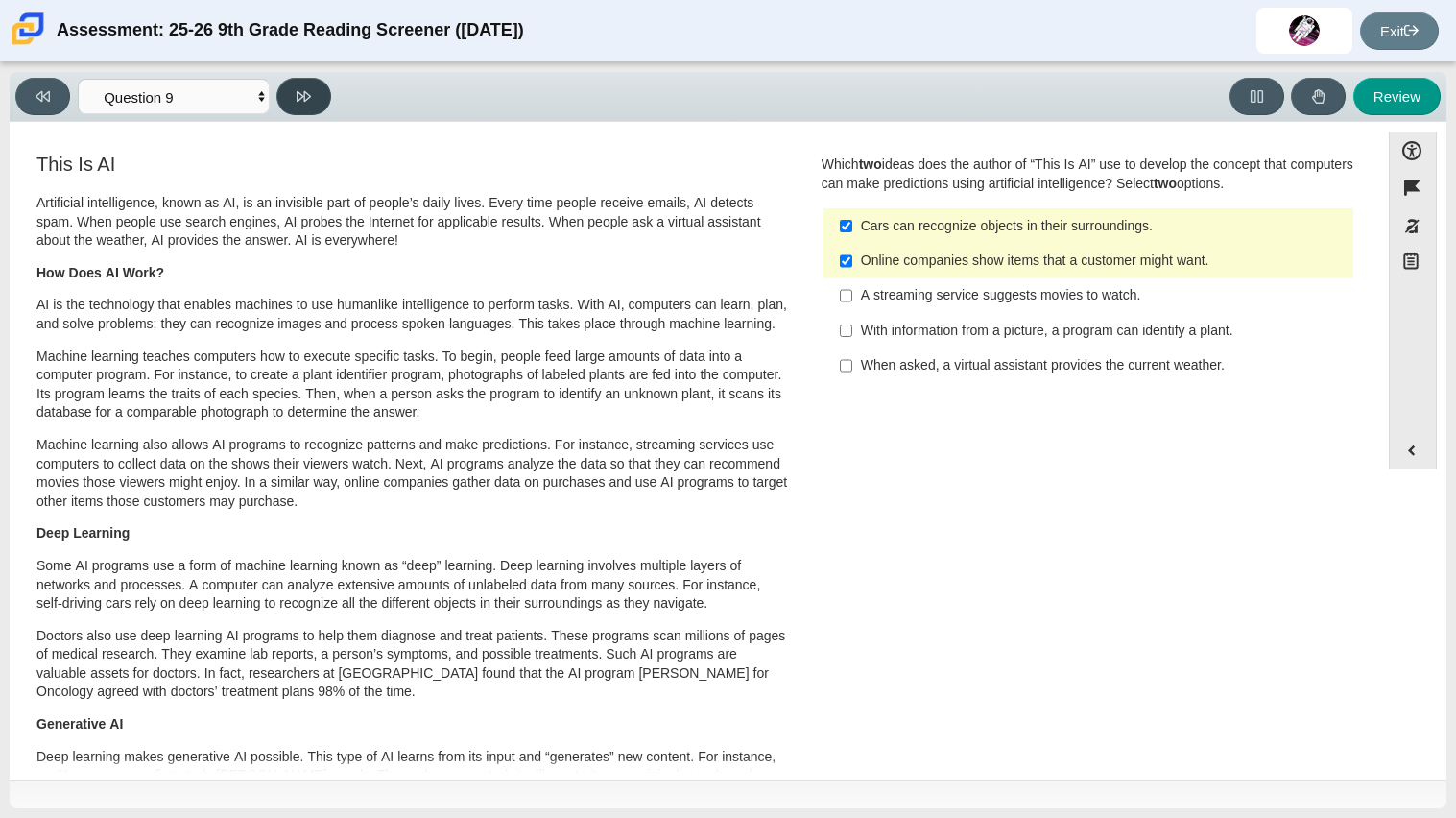
click at [306, 96] on icon at bounding box center [303, 97] width 15 height 15
select select "cdf3c14e-a918-44d1-9b63-3db0fa81641e"
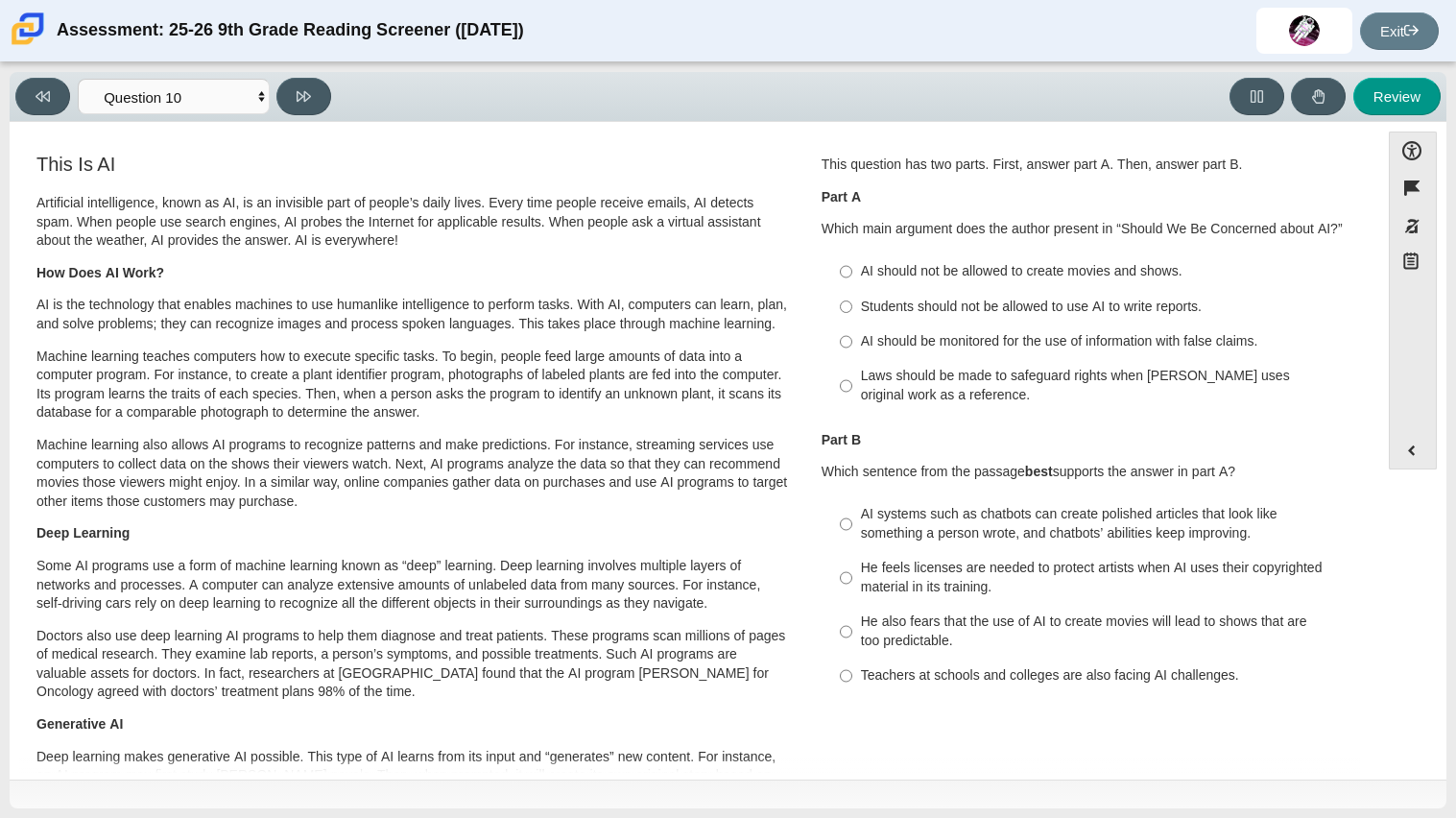
click at [647, 384] on p "Machine learning teaches computers how to execute specific tasks. To begin, peo…" at bounding box center [413, 385] width 754 height 75
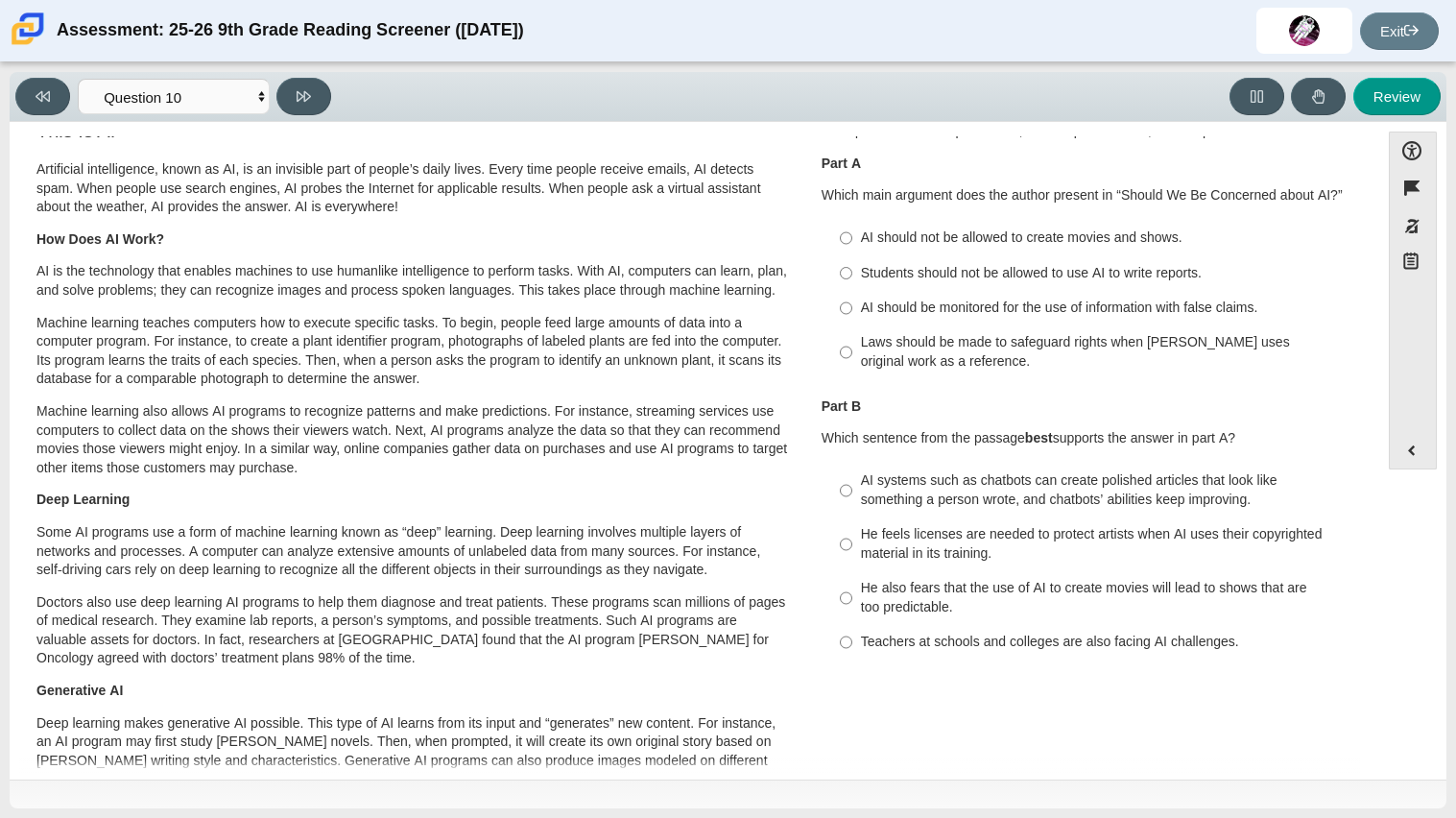
scroll to position [34, 0]
click at [938, 308] on div "AI should be monitored for the use of information with false claims." at bounding box center [1103, 307] width 485 height 19
click at [852, 308] on input "AI should be monitored for the use of information with false claims. AI should …" at bounding box center [845, 307] width 13 height 34
radio input "true"
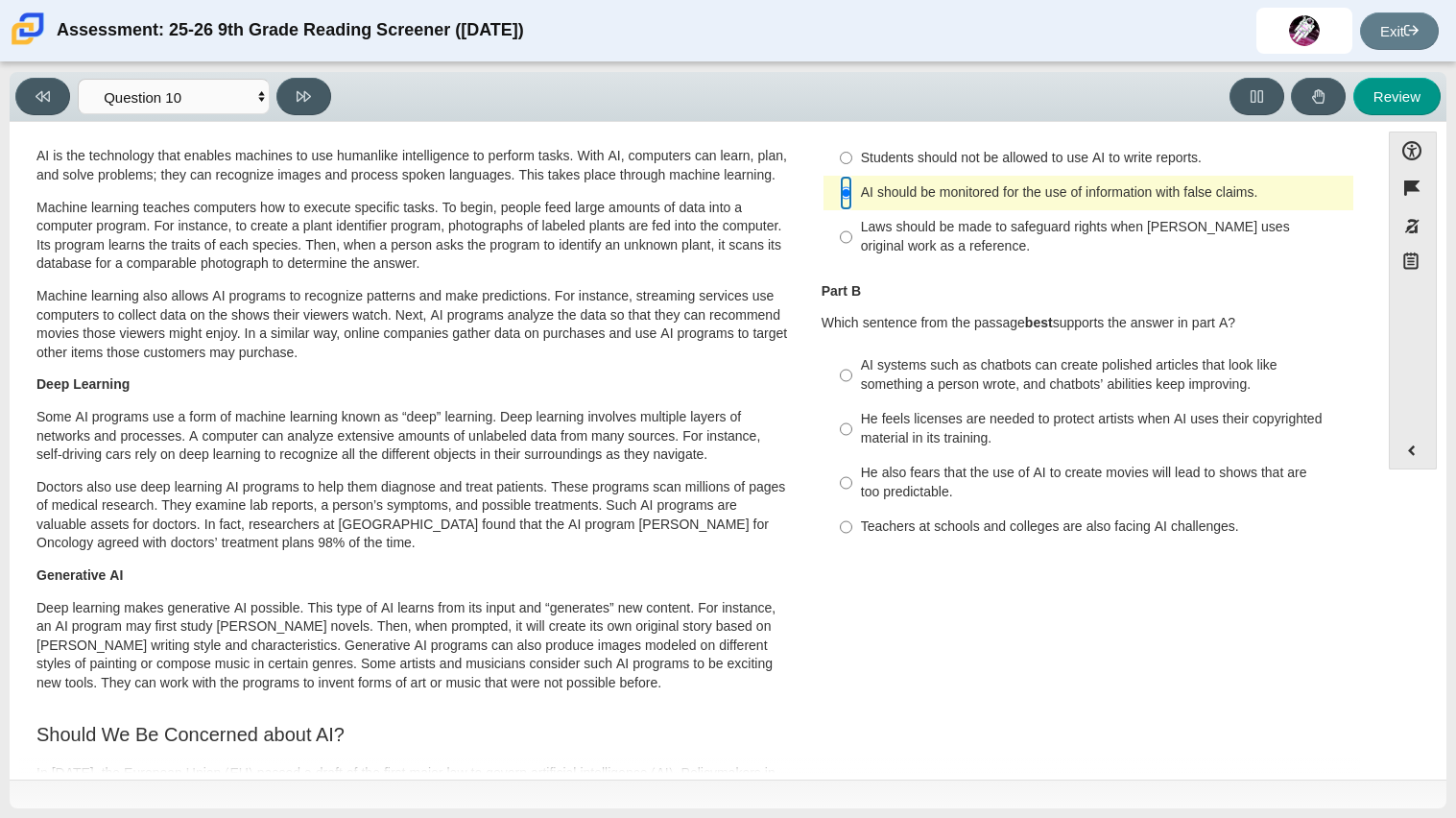
scroll to position [157, 0]
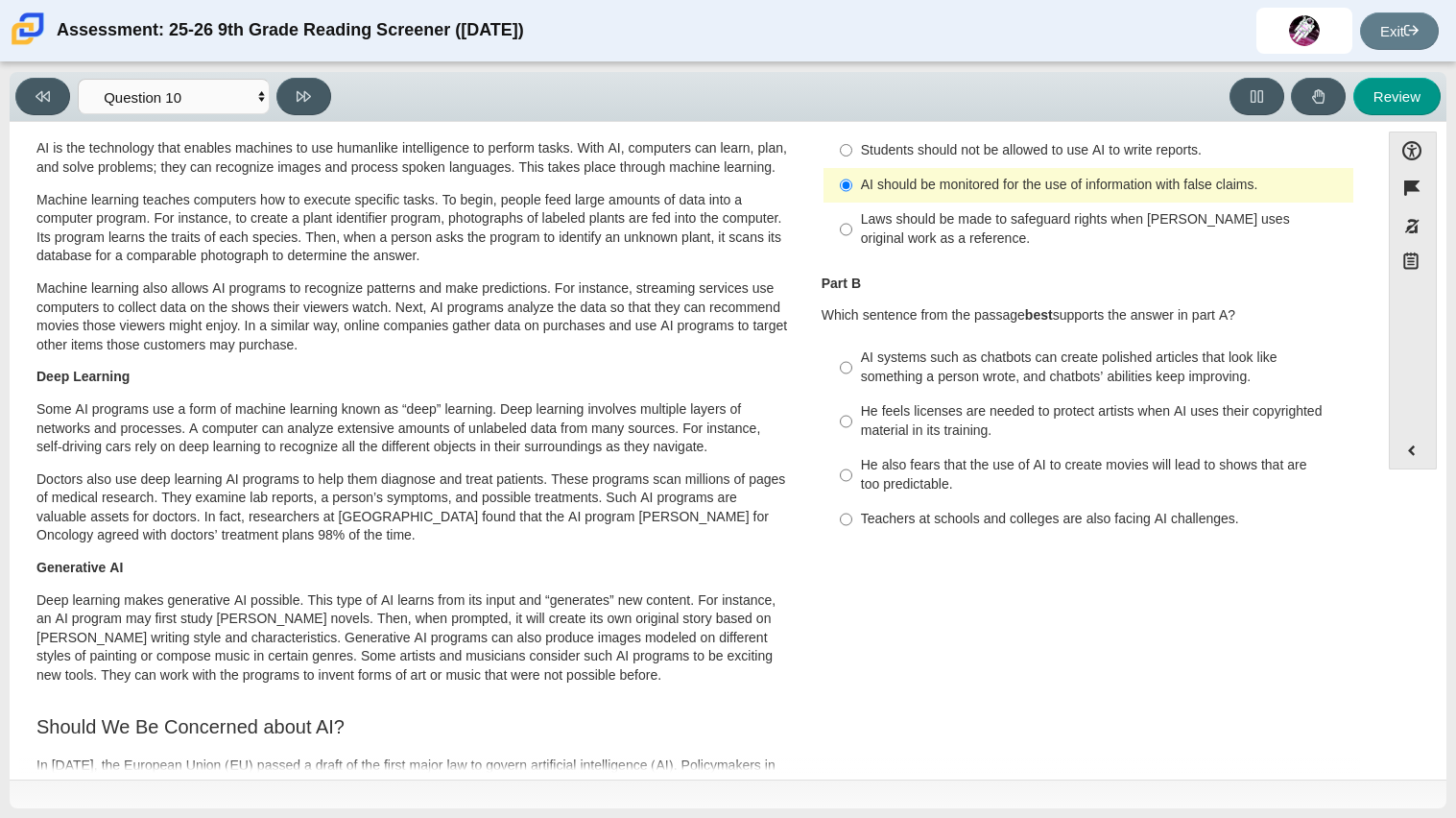
click at [1033, 415] on div "He feels licenses are needed to protect artists when AI uses their copyrighted …" at bounding box center [1103, 421] width 485 height 37
click at [852, 415] on input "He feels licenses are needed to protect artists when AI uses their copyrighted …" at bounding box center [845, 421] width 13 height 54
radio input "true"
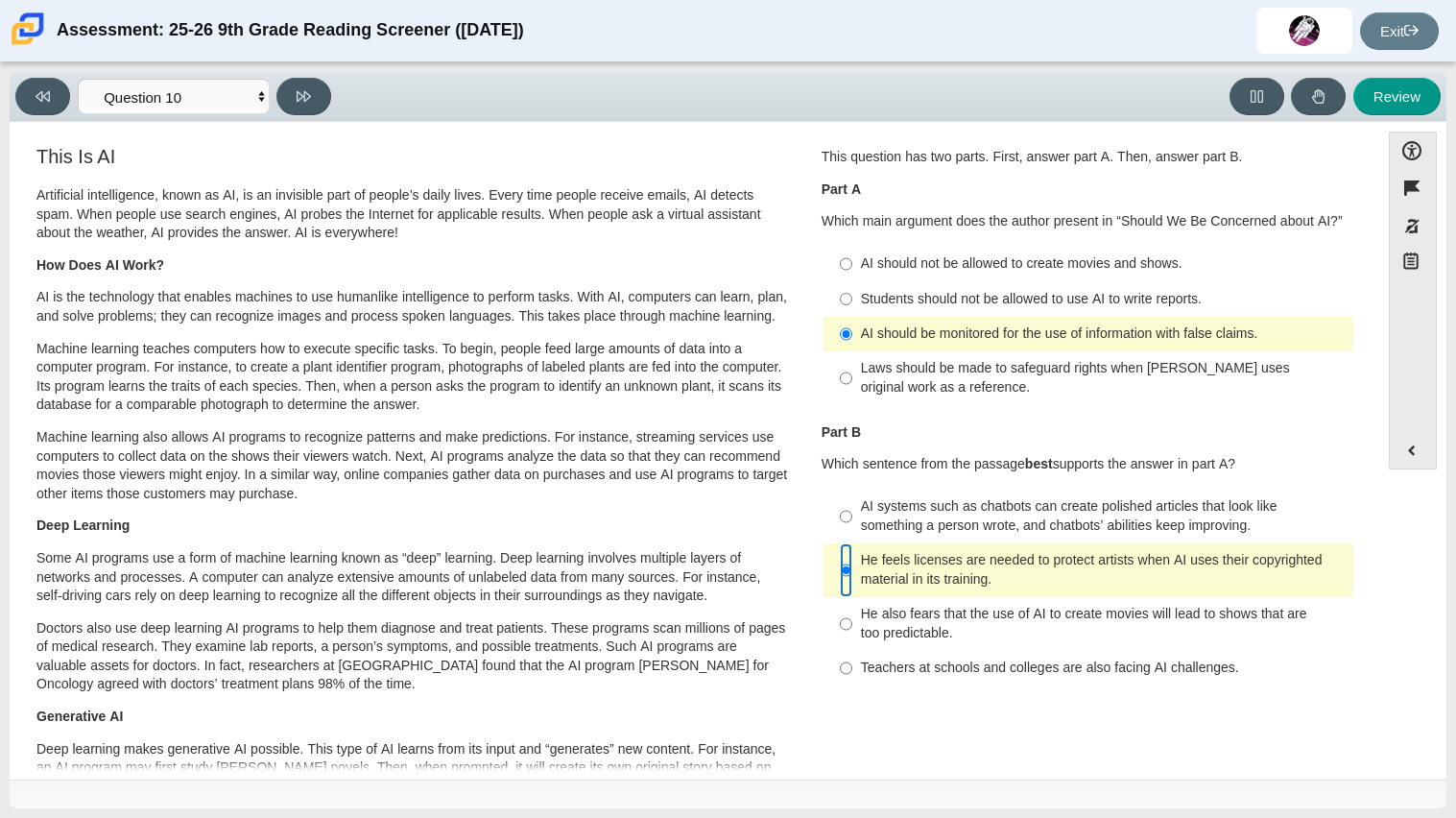
scroll to position [11, 0]
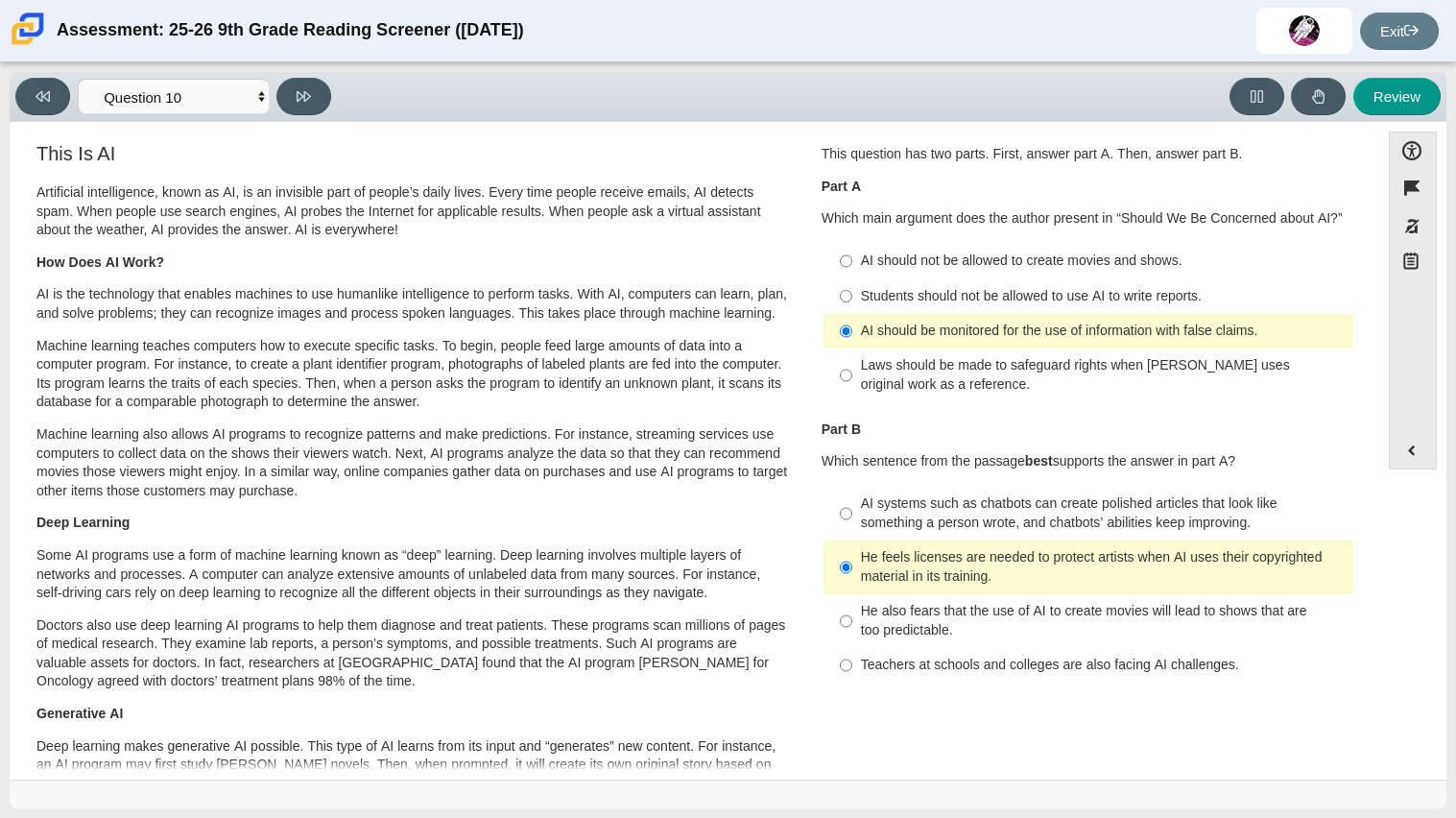
click at [884, 377] on div "Laws should be made to safeguard rights when AI uses original work as a referen…" at bounding box center [1103, 375] width 485 height 37
click at [852, 377] on input "Laws should be made to safeguard rights when AI uses original work as a referen…" at bounding box center [845, 375] width 13 height 54
radio input "true"
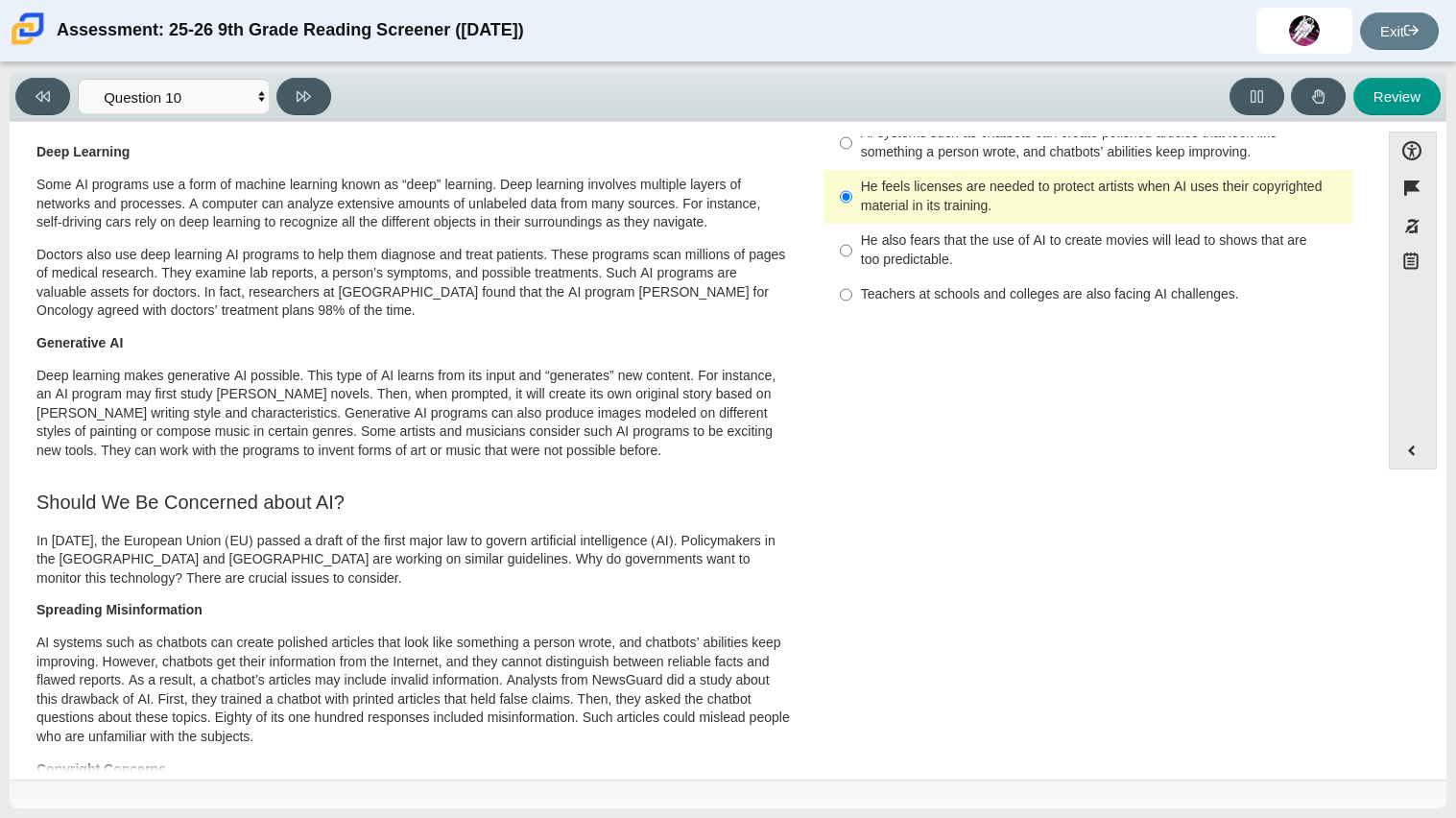
scroll to position [0, 0]
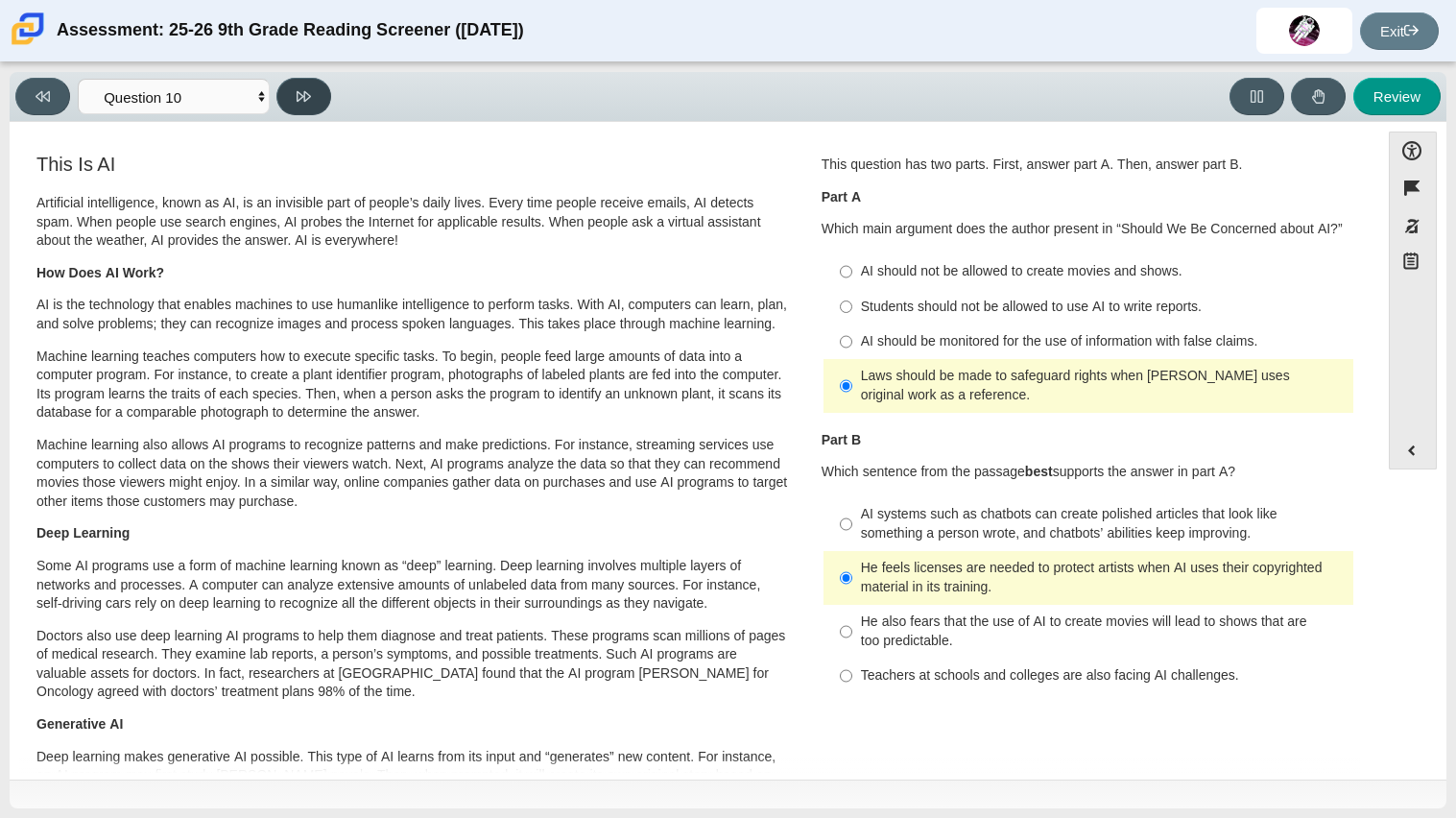
click at [306, 98] on icon at bounding box center [303, 97] width 15 height 11
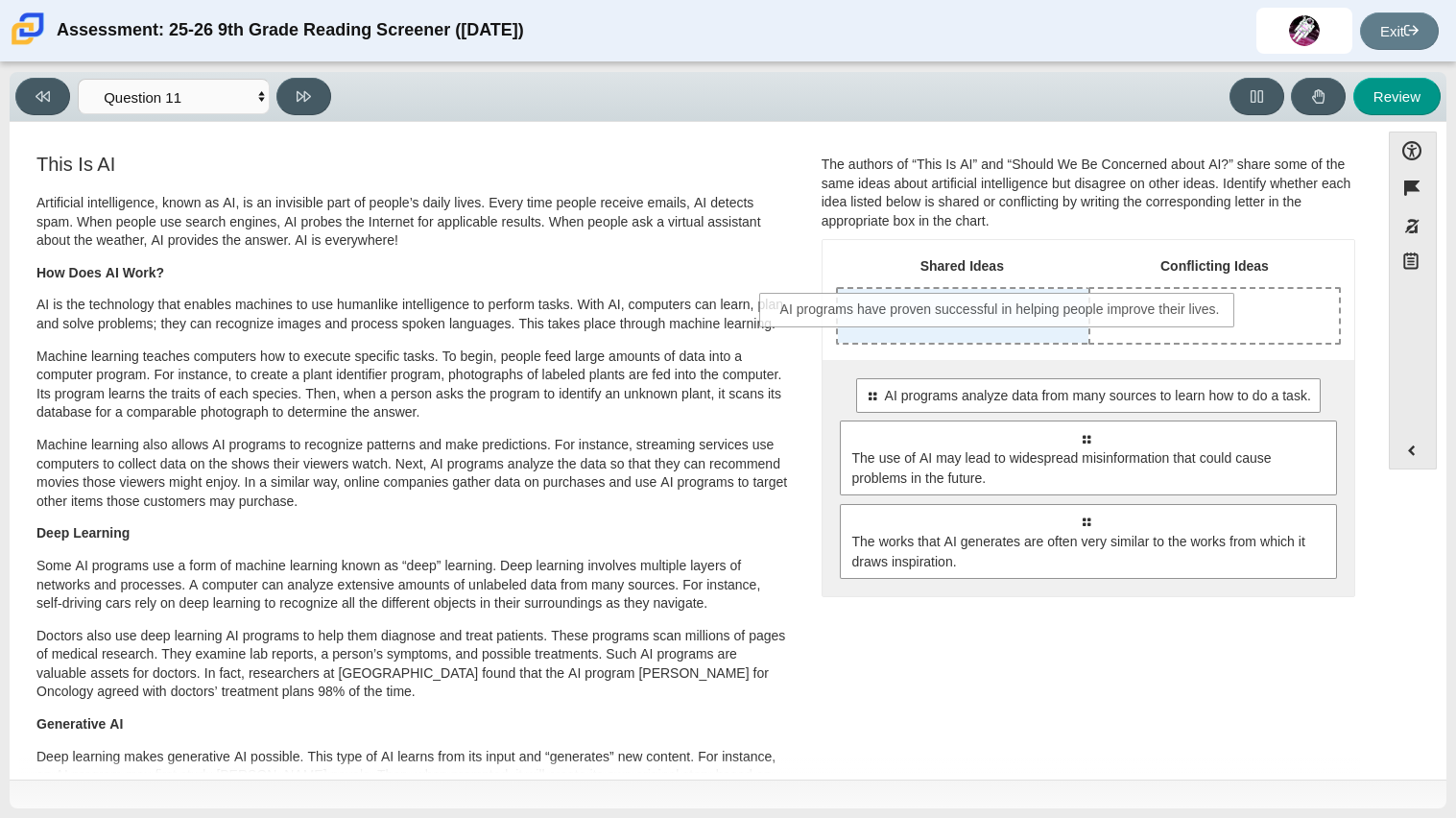
drag, startPoint x: 1026, startPoint y: 407, endPoint x: 943, endPoint y: 320, distance: 120.2
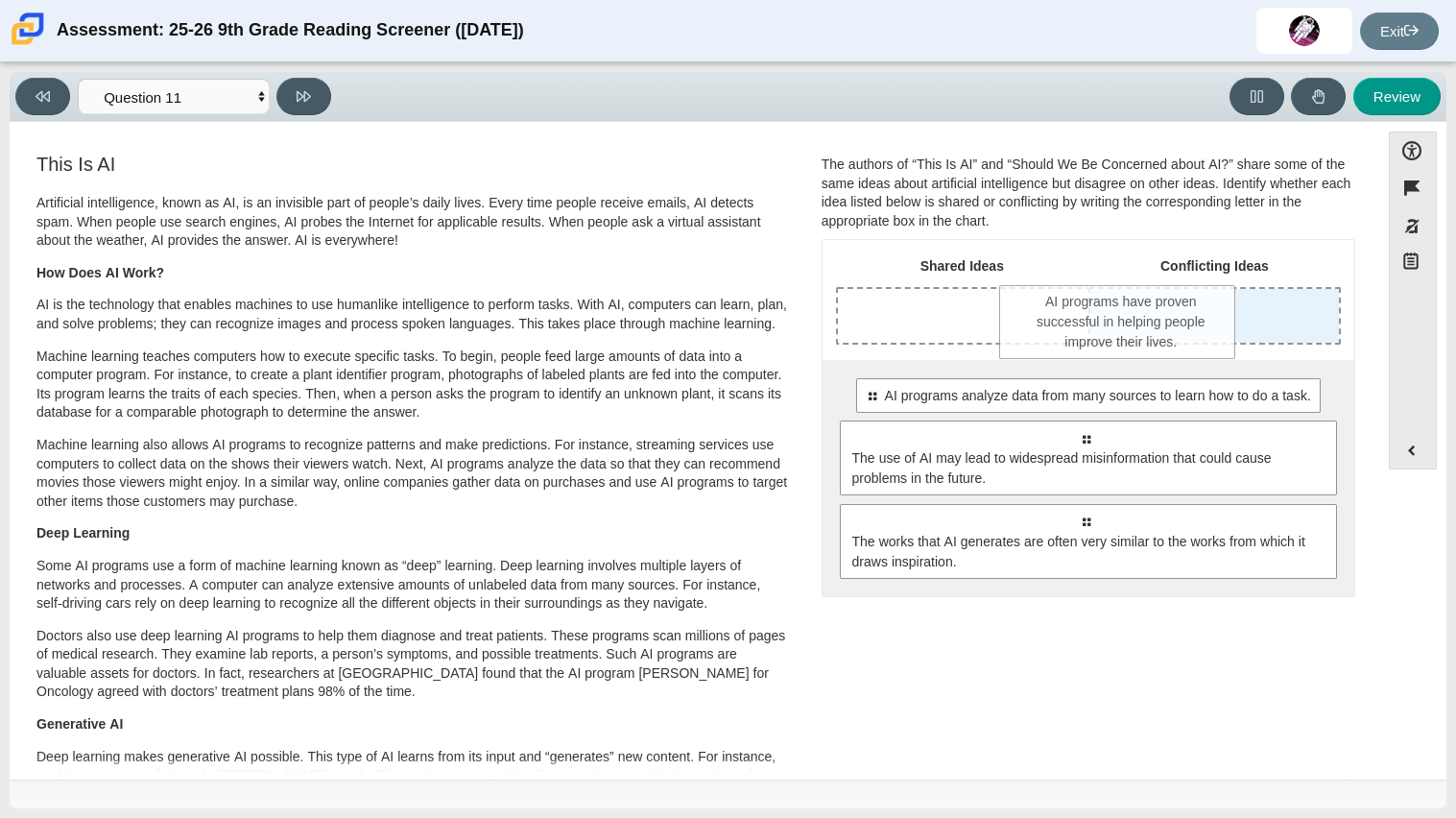
drag, startPoint x: 984, startPoint y: 318, endPoint x: 1156, endPoint y: 314, distance: 172.0
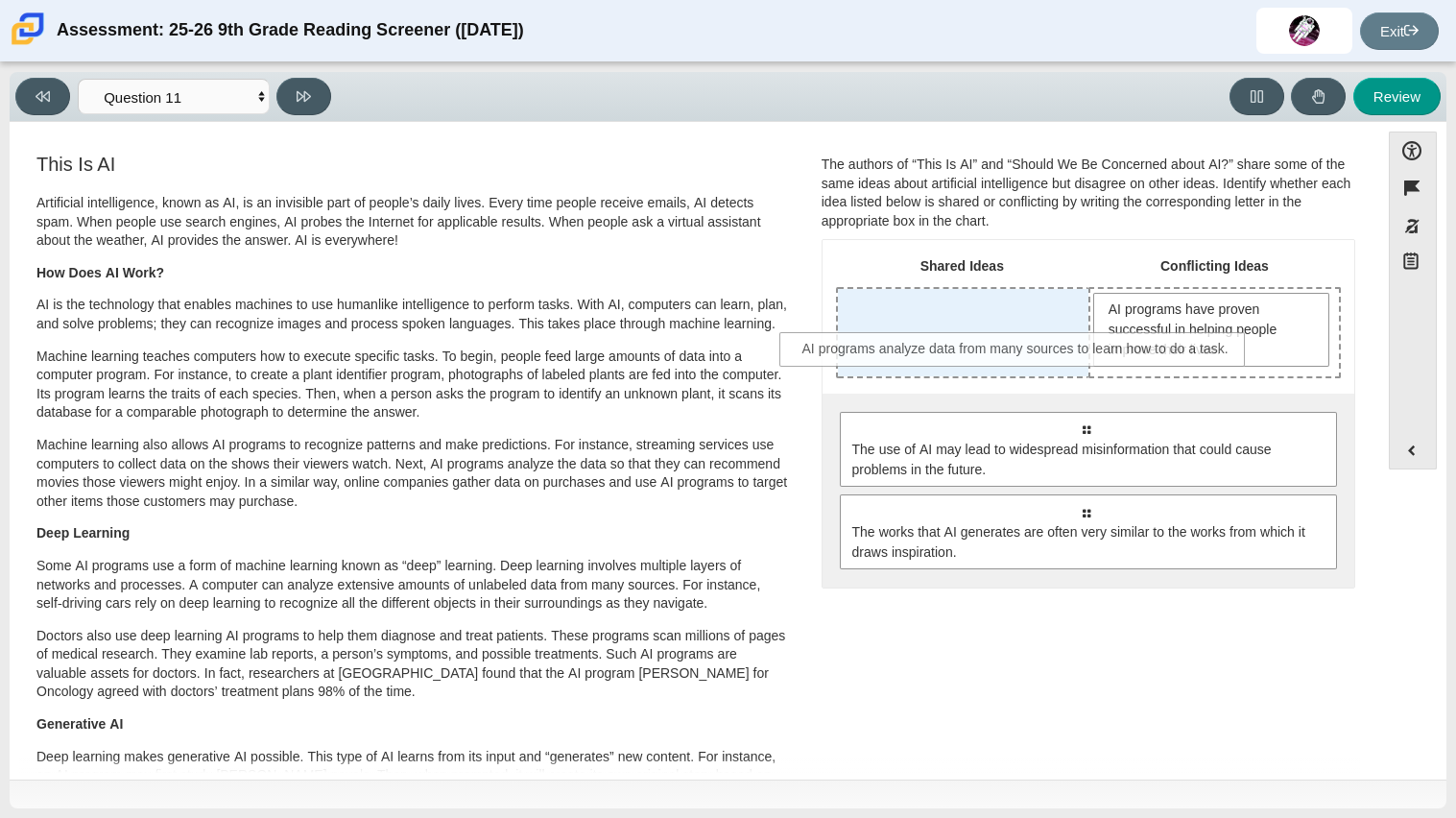
drag, startPoint x: 1049, startPoint y: 417, endPoint x: 980, endPoint y: 337, distance: 105.6
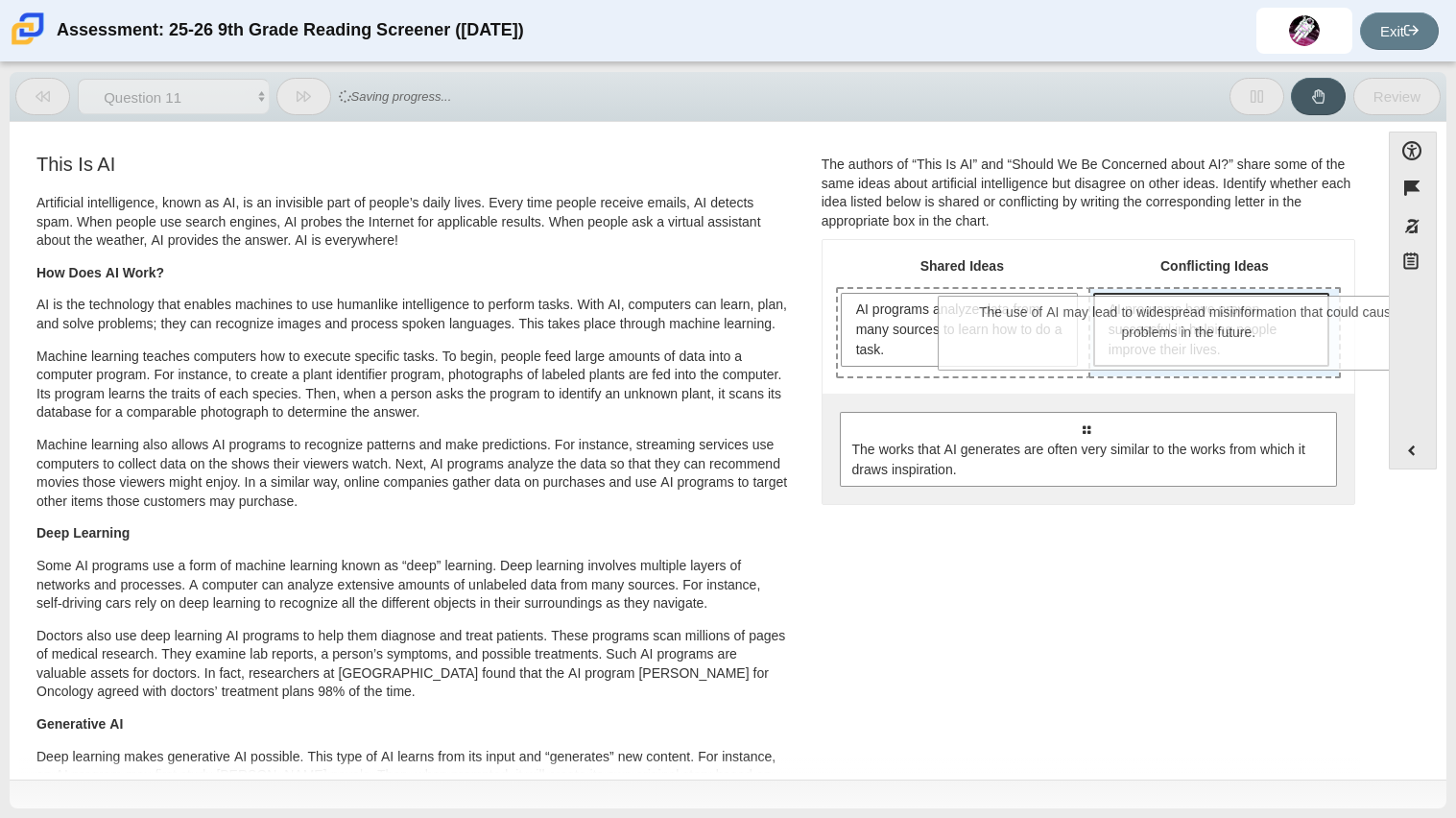
drag, startPoint x: 1009, startPoint y: 477, endPoint x: 1114, endPoint y: 364, distance: 154.3
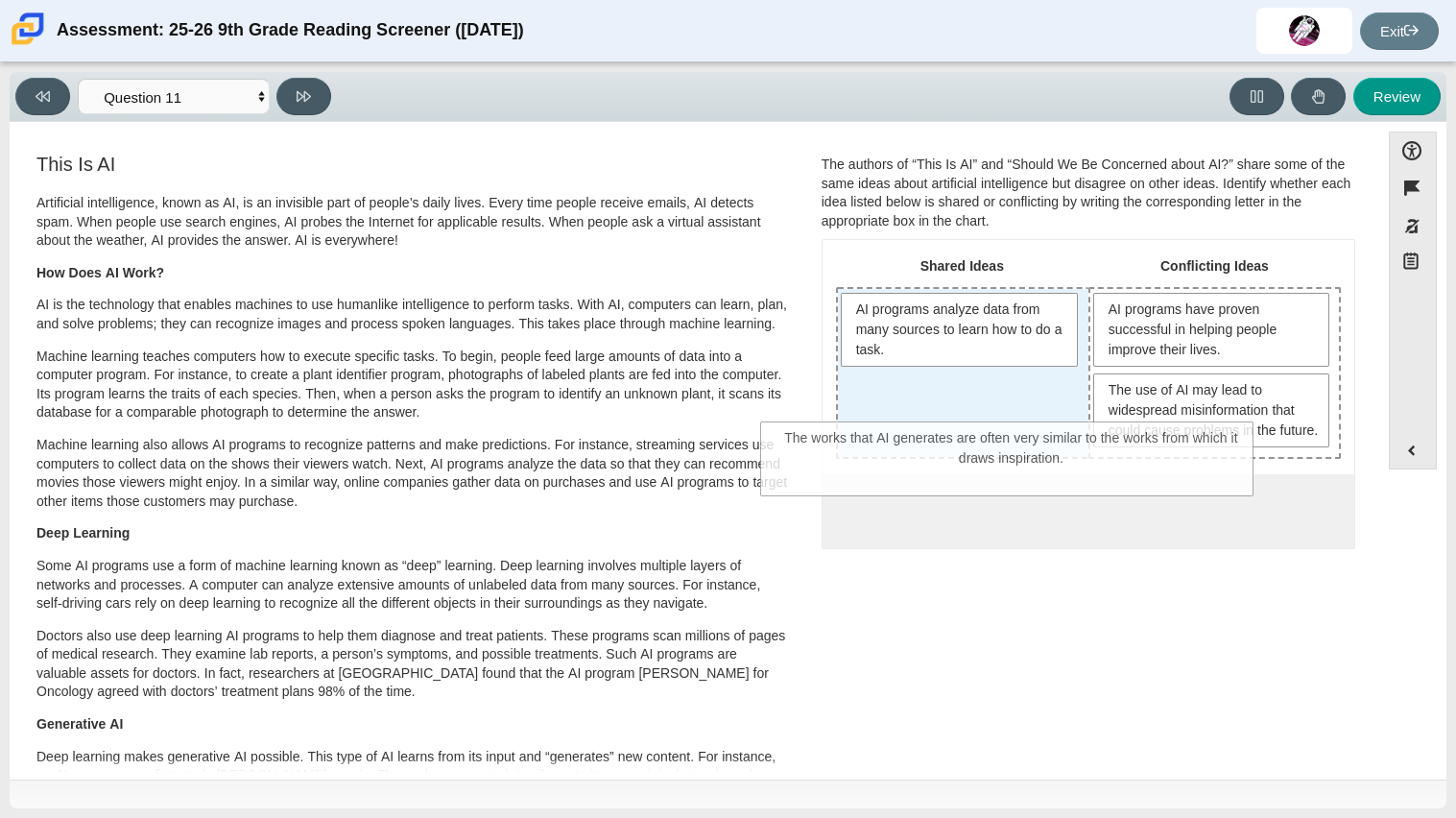
drag, startPoint x: 1060, startPoint y: 536, endPoint x: 986, endPoint y: 443, distance: 118.8
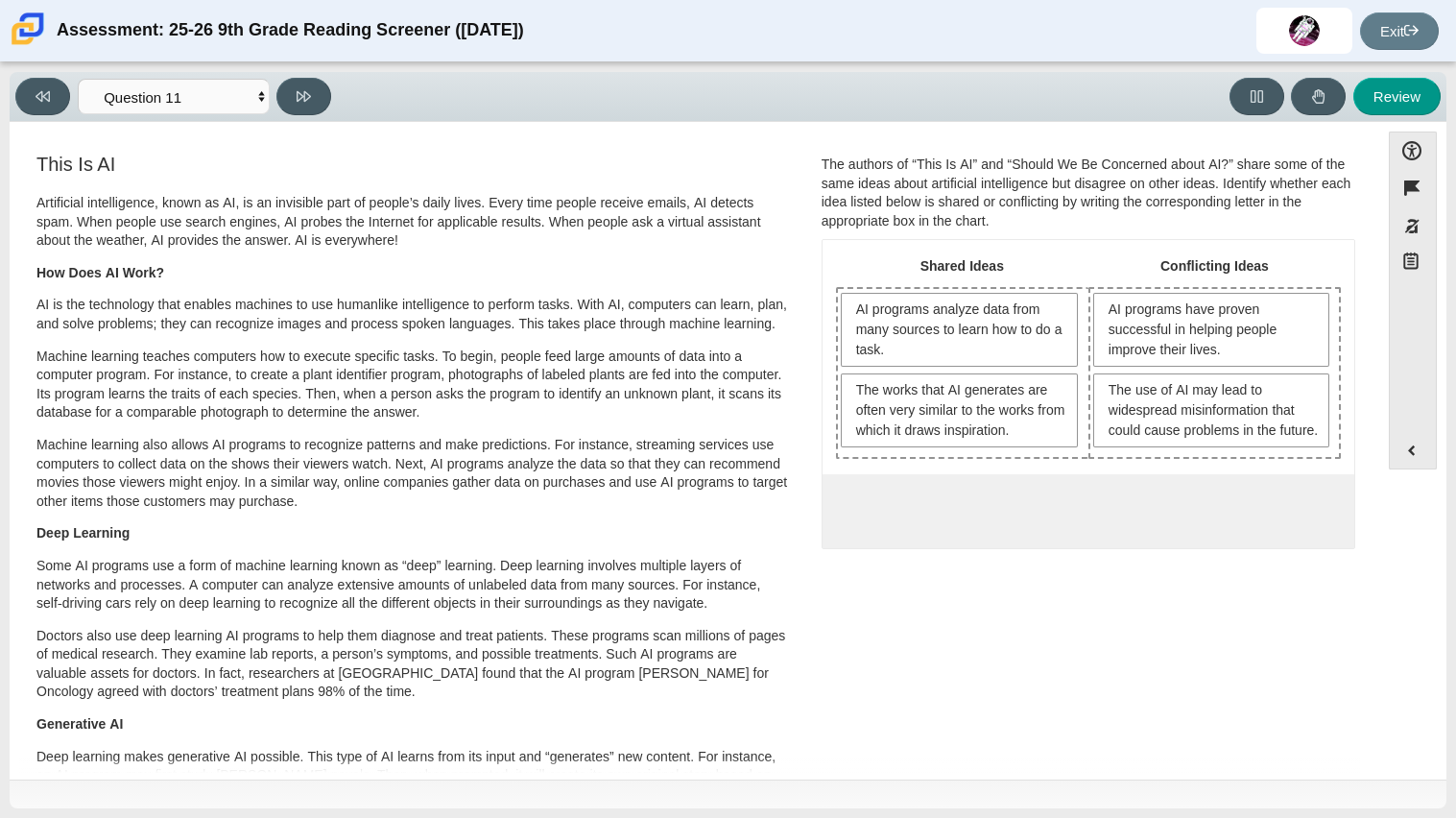
click at [632, 168] on h3 "This Is AI" at bounding box center [413, 164] width 754 height 21
click at [314, 100] on button at bounding box center [304, 97] width 55 height 37
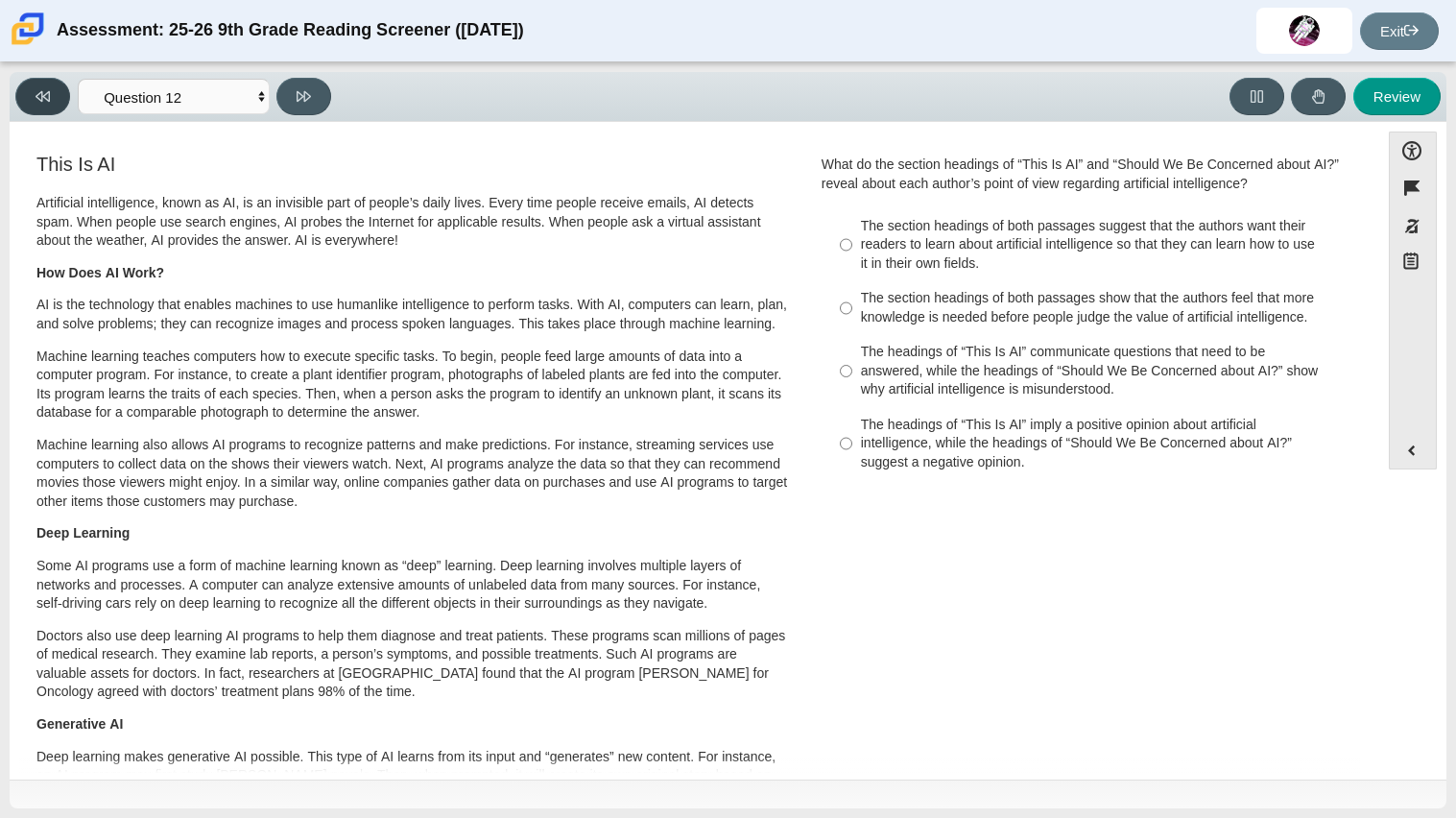
click at [46, 92] on icon at bounding box center [42, 97] width 15 height 15
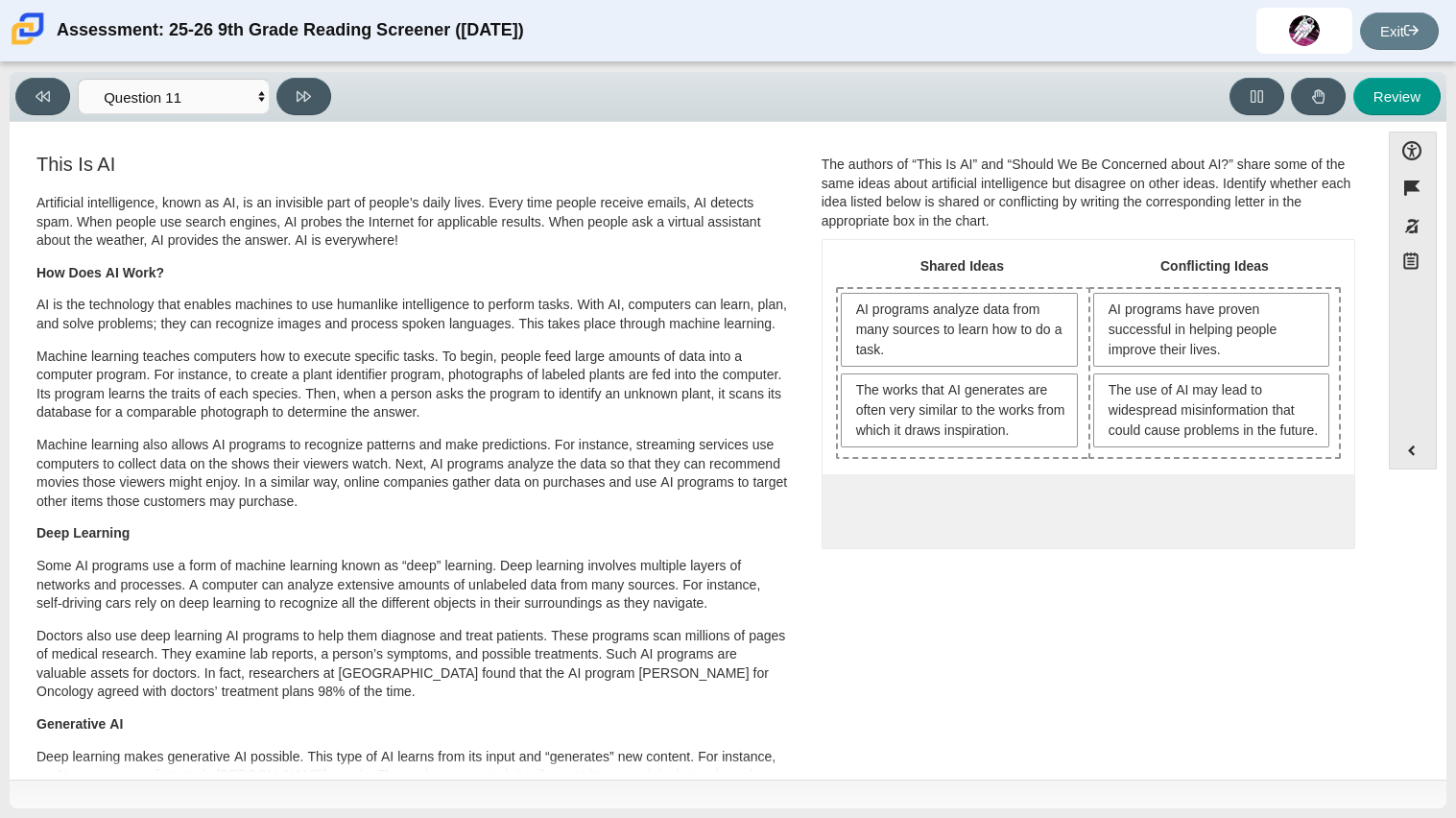
click at [332, 93] on div "Viewing Question 11 of 12 in Pacing Mode Questions Question 1 Question 2 Questi…" at bounding box center [177, 97] width 323 height 37
click at [325, 94] on button at bounding box center [304, 97] width 55 height 37
select select "c3effed4-44ce-4a19-bd96-1787f34e9b4c"
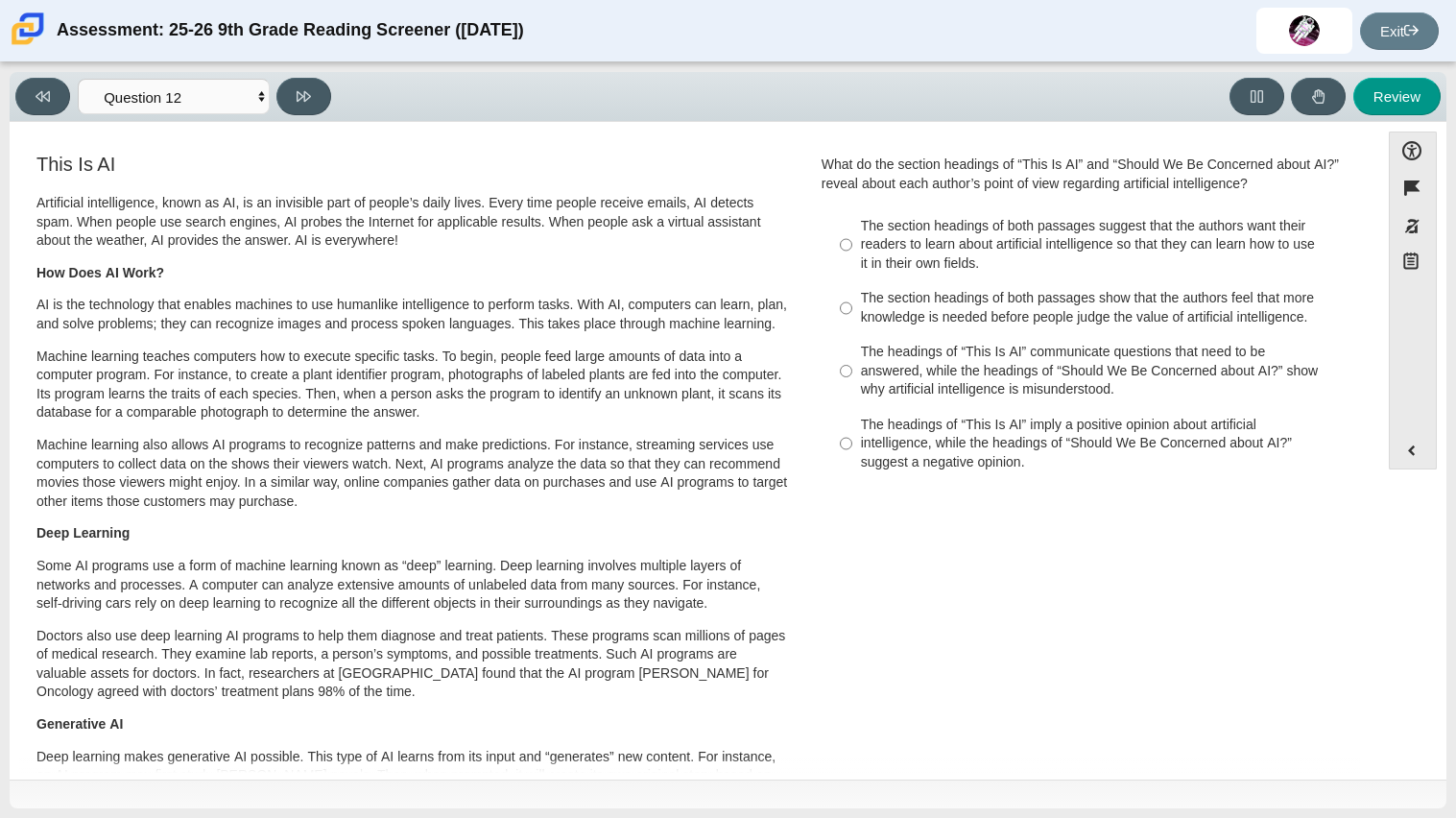
click at [955, 357] on div "The headings of “This Is AI” communicate questions that need to be answered, wh…" at bounding box center [1103, 371] width 485 height 56
click at [852, 357] on input "The headings of “This Is AI” communicate questions that need to be answered, wh…" at bounding box center [845, 372] width 13 height 73
radio input "true"
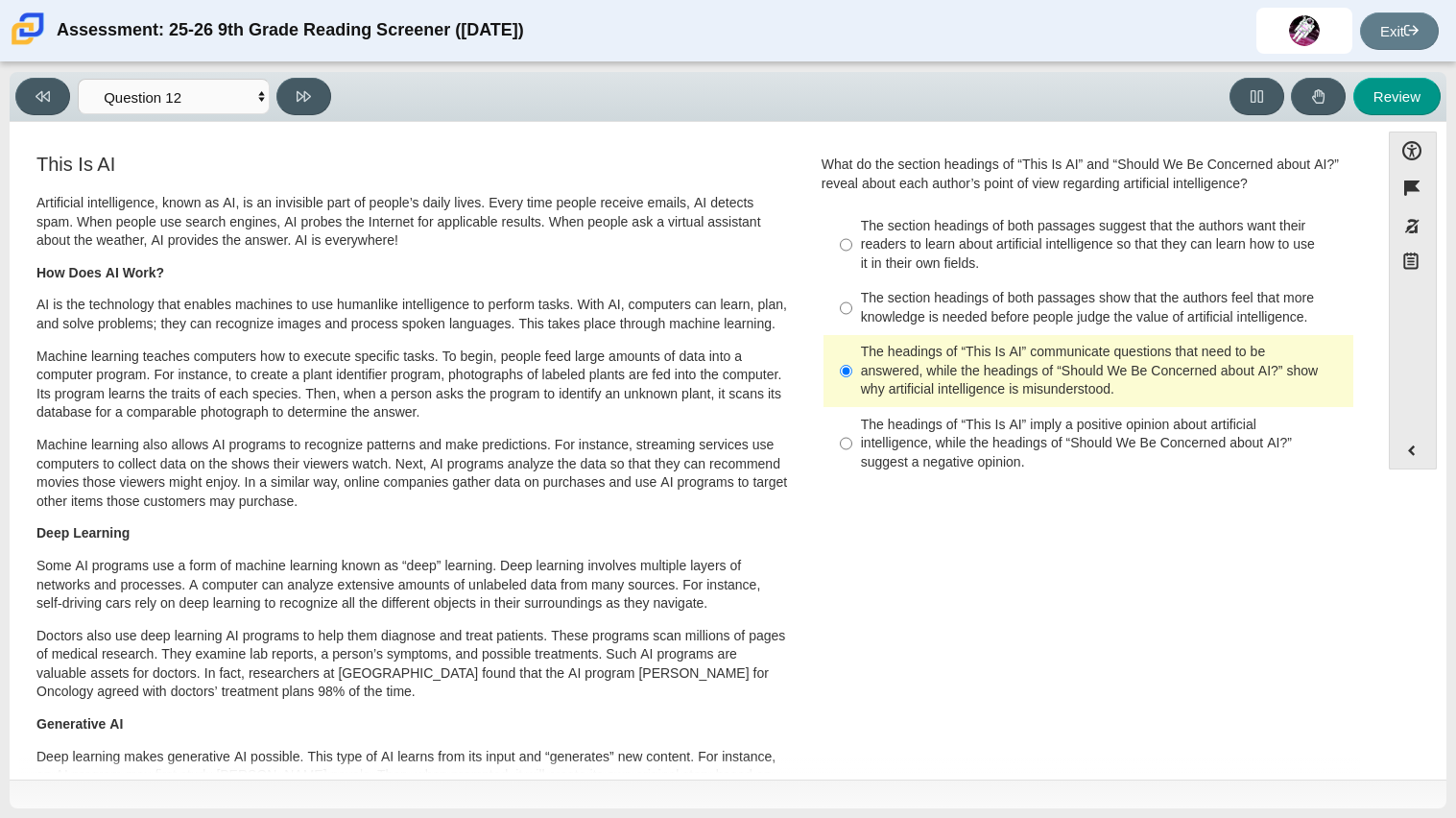
click at [989, 445] on div "The headings of “This Is AI” imply a positive opinion about artificial intellig…" at bounding box center [1103, 443] width 485 height 56
click at [852, 445] on input "The headings of “This Is AI” imply a positive opinion about artificial intellig…" at bounding box center [845, 443] width 13 height 73
radio input "true"
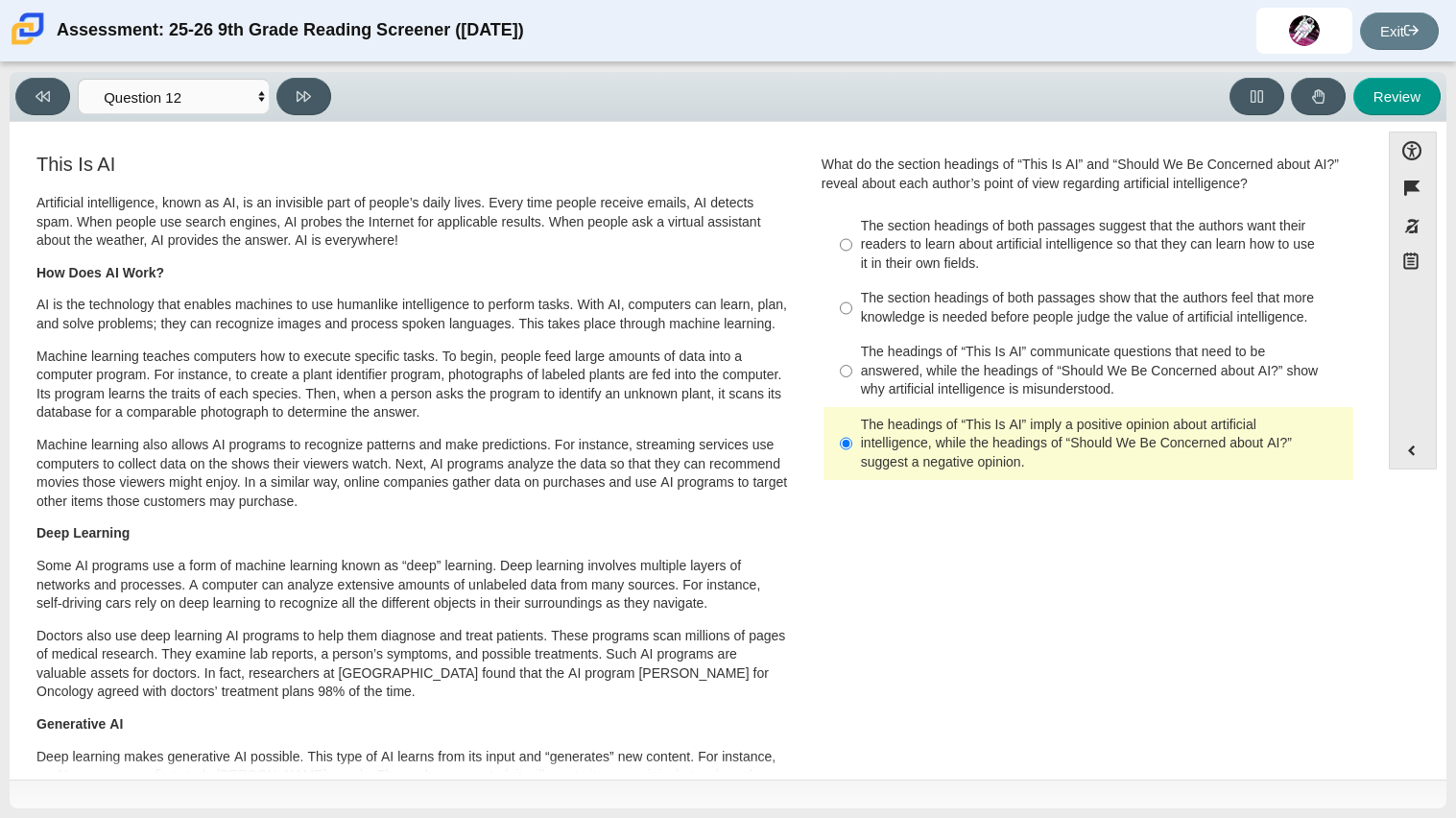
click at [1031, 314] on div "The section headings of both passages show that the authors feel that more know…" at bounding box center [1103, 307] width 485 height 37
click at [852, 314] on input "The section headings of both passages show that the authors feel that more know…" at bounding box center [845, 307] width 13 height 54
radio input "true"
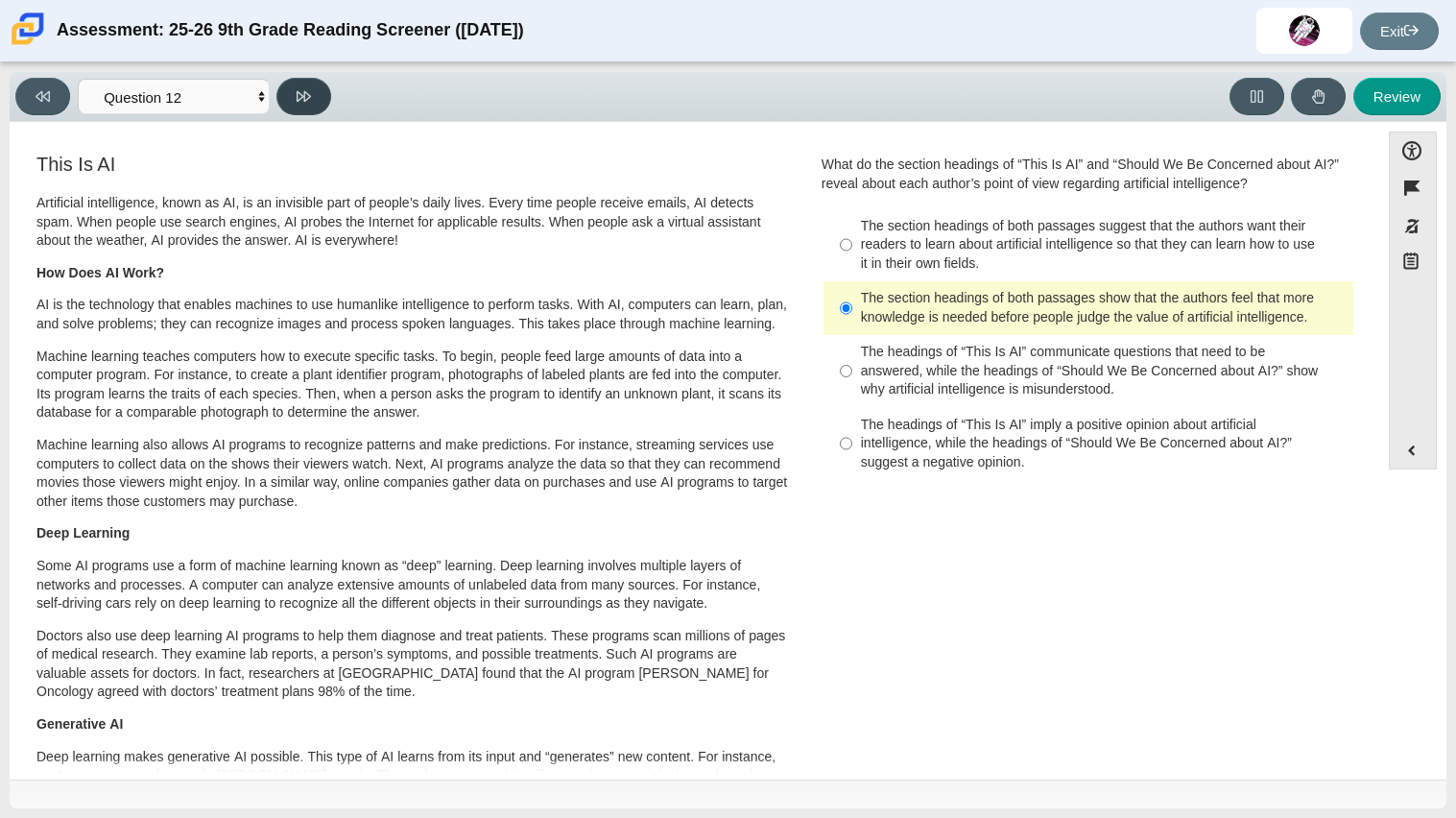
click at [322, 110] on button at bounding box center [304, 97] width 55 height 37
select select "review"
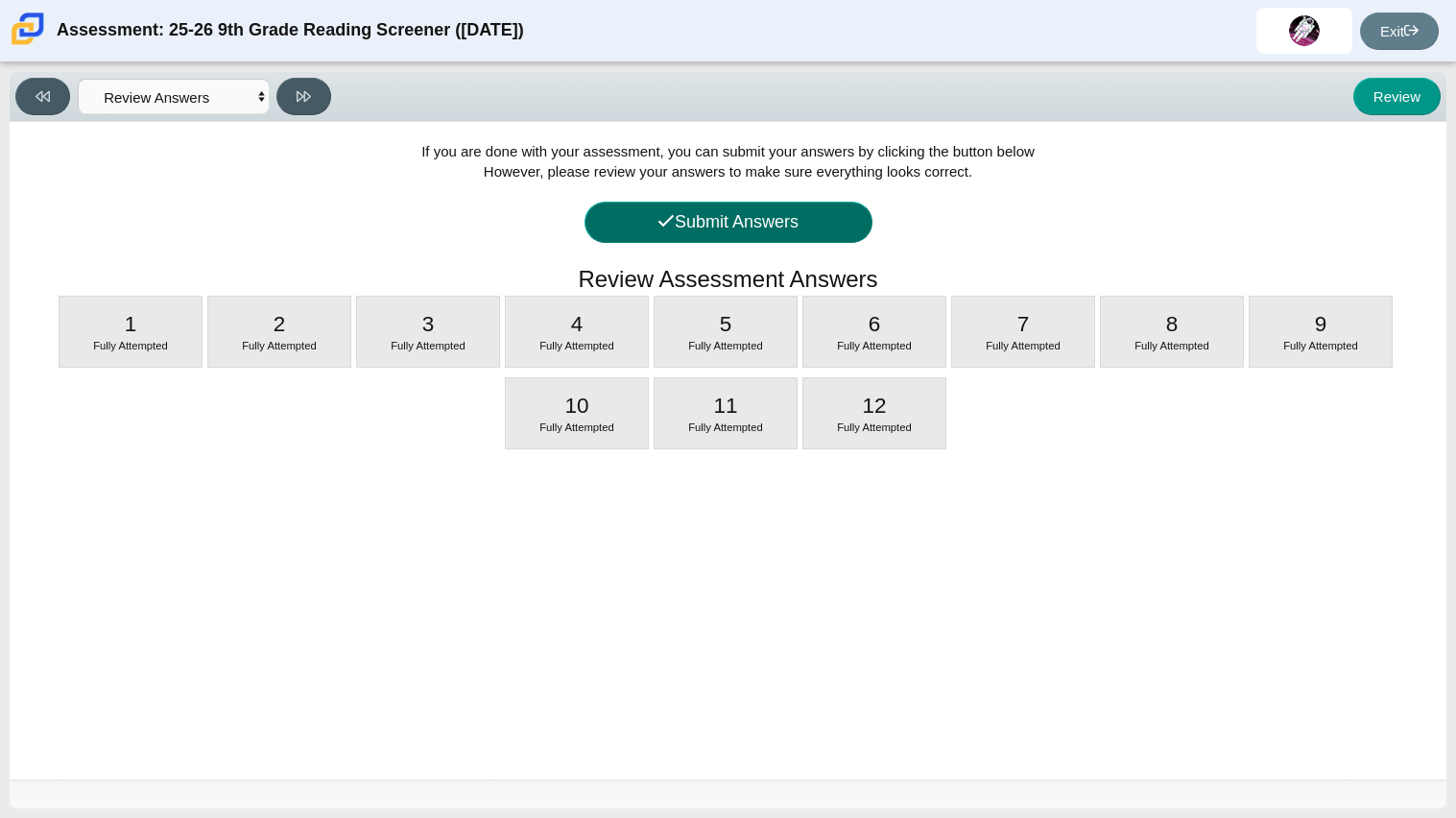
click at [724, 217] on button "Submit Answers" at bounding box center [728, 223] width 288 height 41
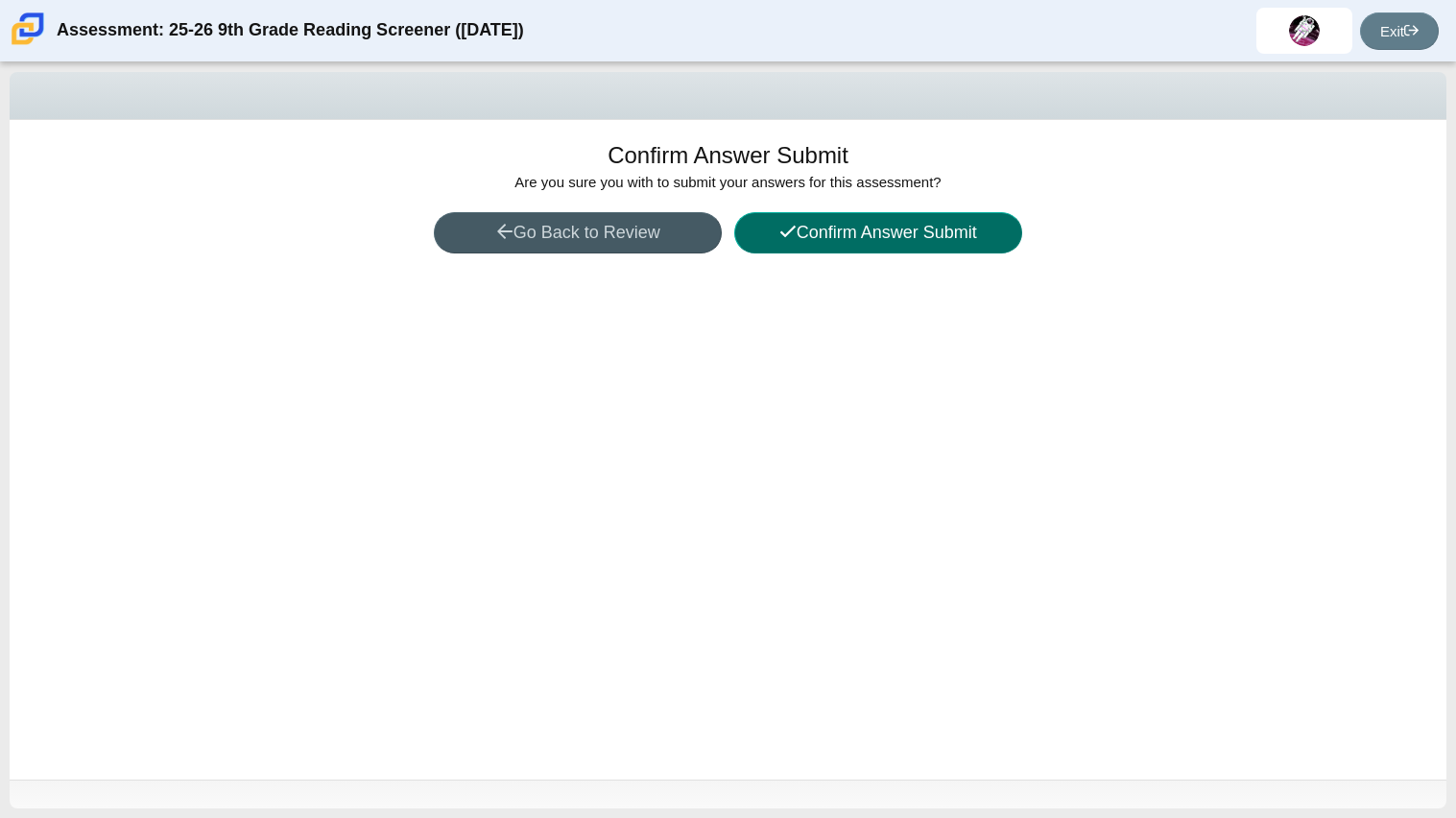
click at [773, 235] on button "Confirm Answer Submit" at bounding box center [878, 233] width 288 height 41
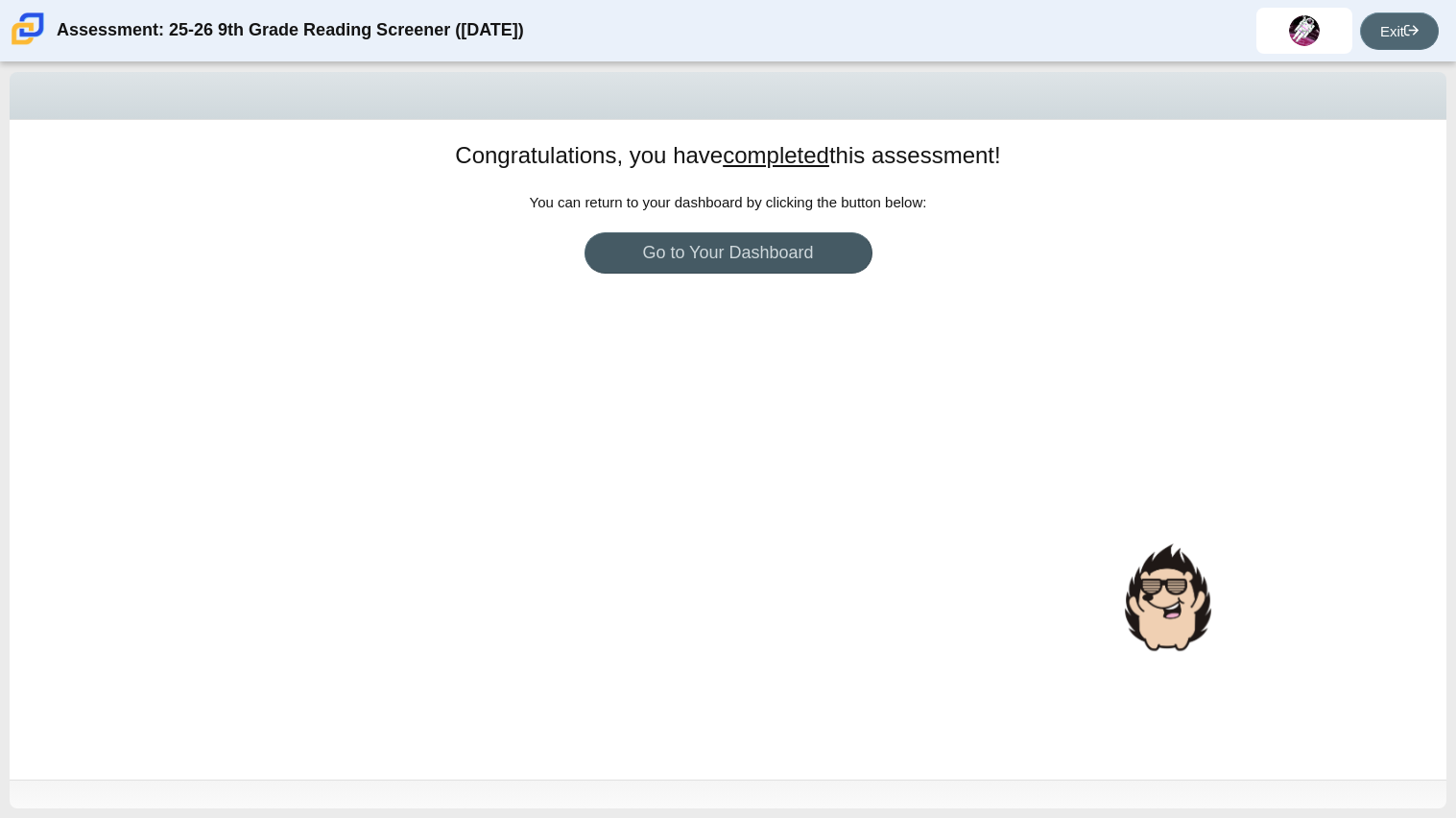
click at [1393, 31] on link "Exit" at bounding box center [1399, 32] width 79 height 37
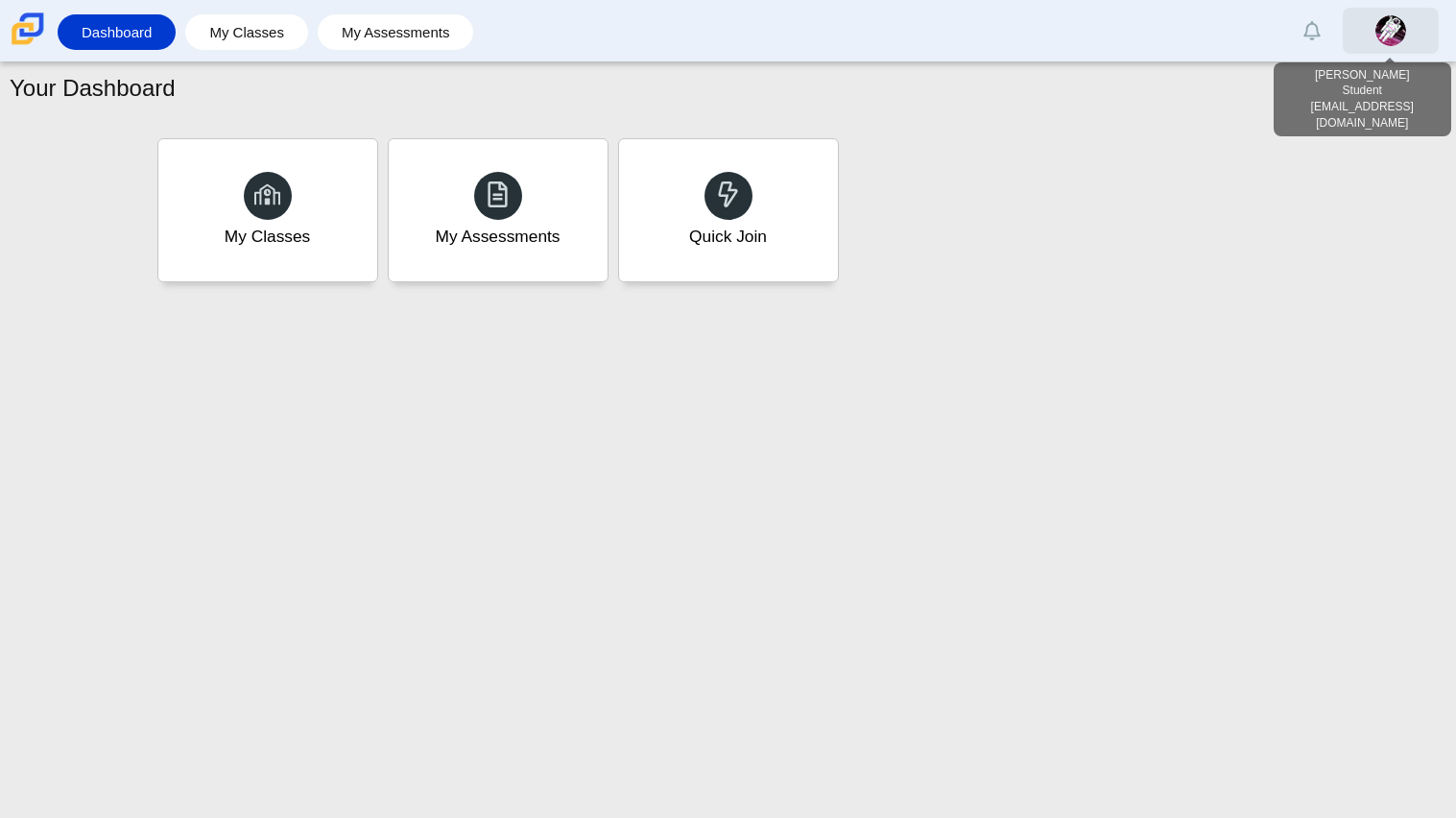
click at [1359, 24] on link at bounding box center [1390, 31] width 96 height 46
